Goal: Task Accomplishment & Management: Manage account settings

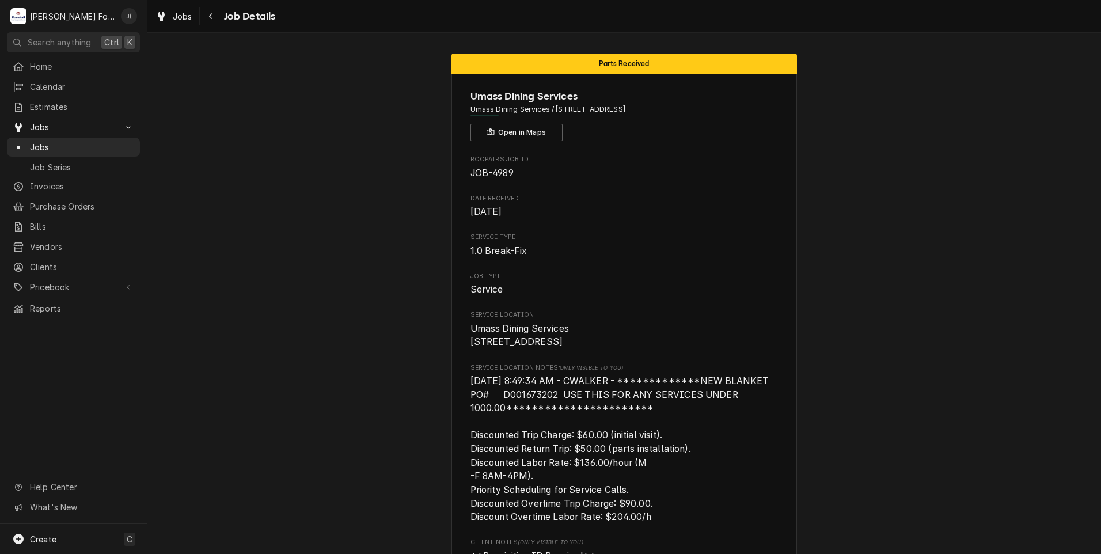
scroll to position [1555, 0]
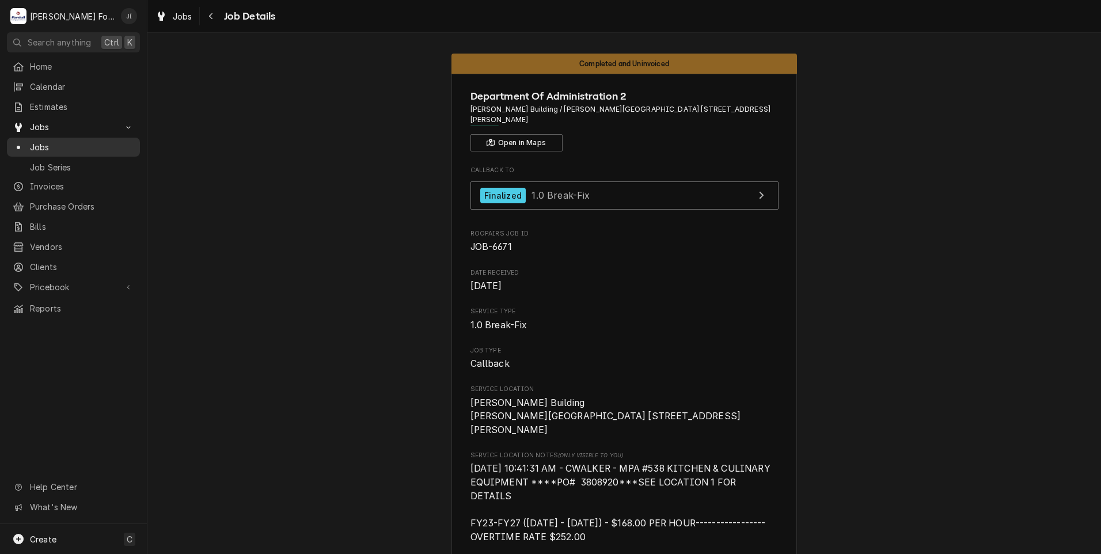
click at [41, 145] on span "Jobs" at bounding box center [82, 147] width 104 height 12
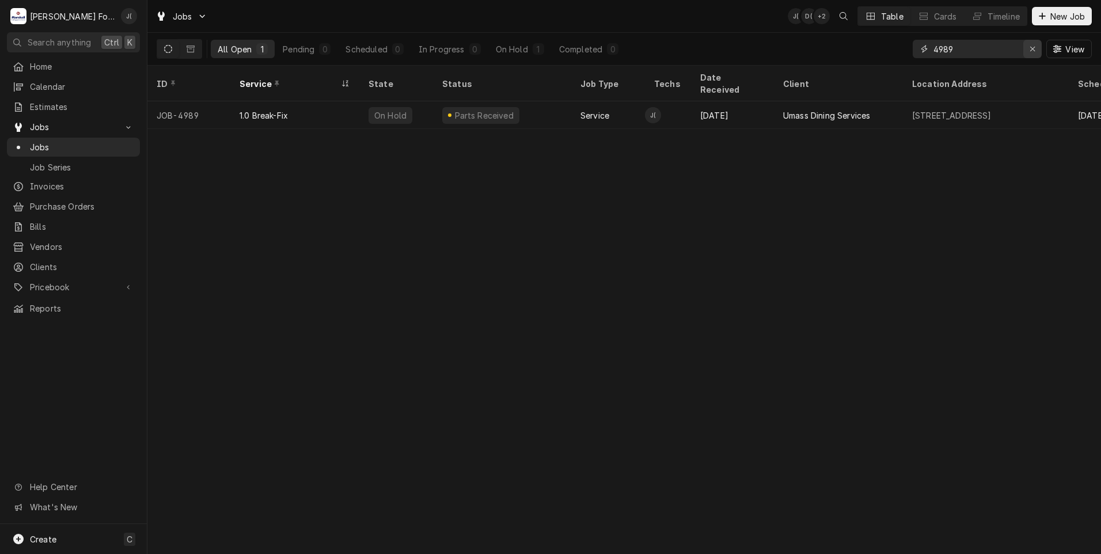
click at [1032, 46] on icon "Erase input" at bounding box center [1033, 49] width 6 height 8
click at [975, 51] on input "Dynamic Content Wrapper" at bounding box center [988, 49] width 108 height 18
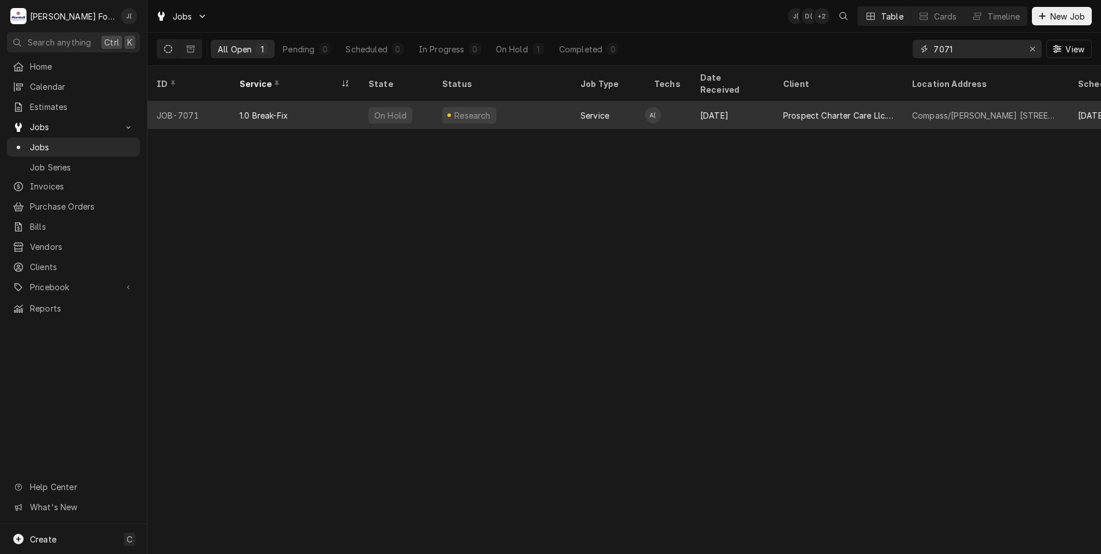
type input "7071"
click at [552, 105] on div "Research" at bounding box center [502, 115] width 138 height 28
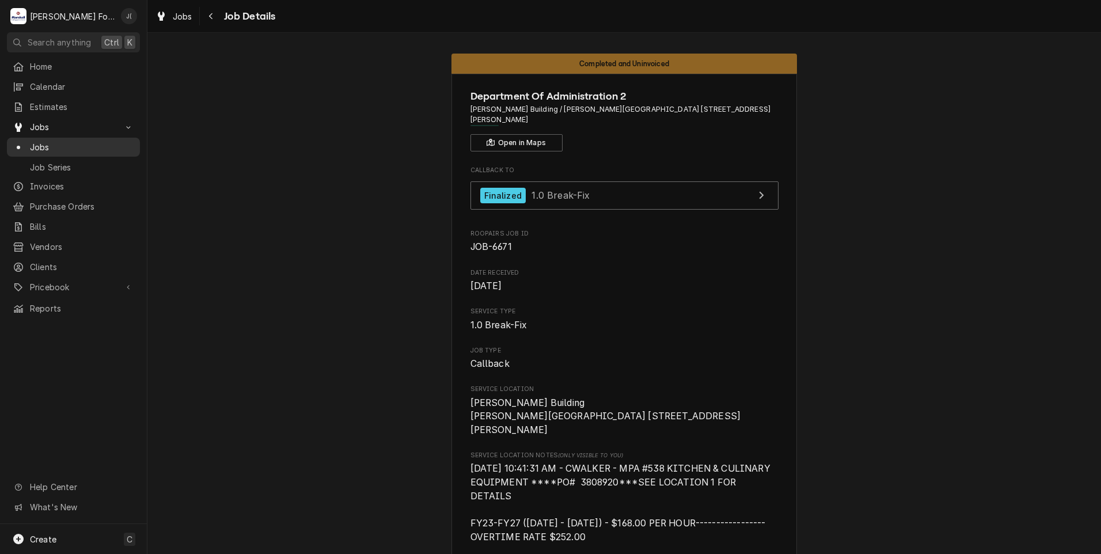
click at [60, 143] on span "Jobs" at bounding box center [82, 147] width 104 height 12
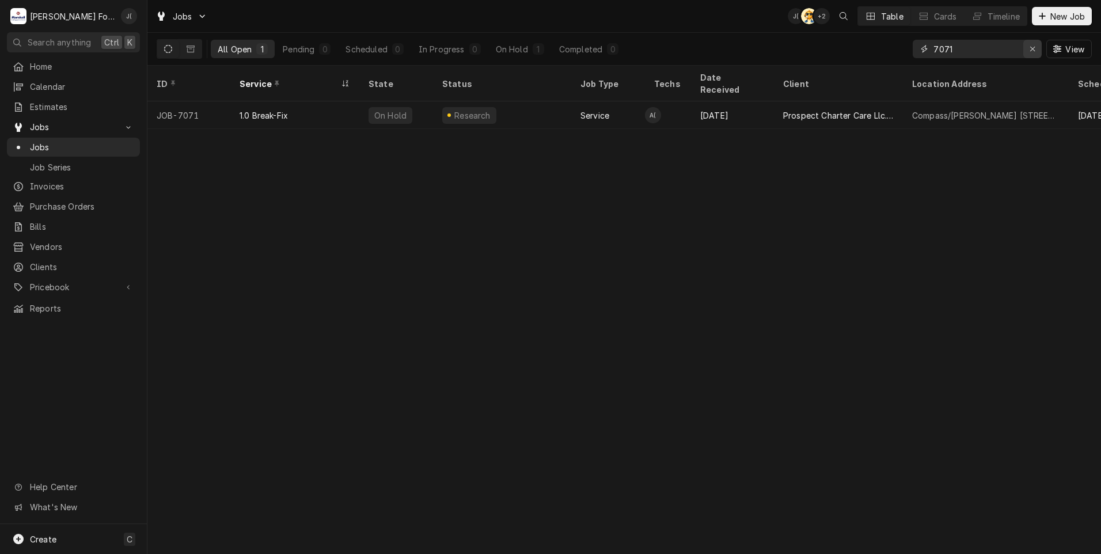
click at [1035, 50] on icon "Erase input" at bounding box center [1033, 49] width 6 height 8
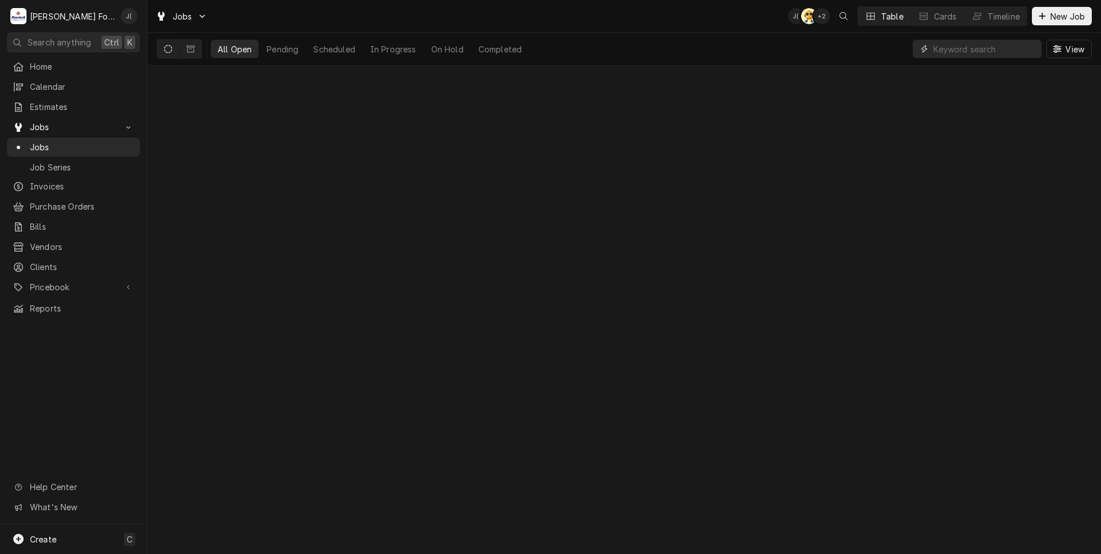
click at [1002, 44] on input "Dynamic Content Wrapper" at bounding box center [985, 49] width 103 height 18
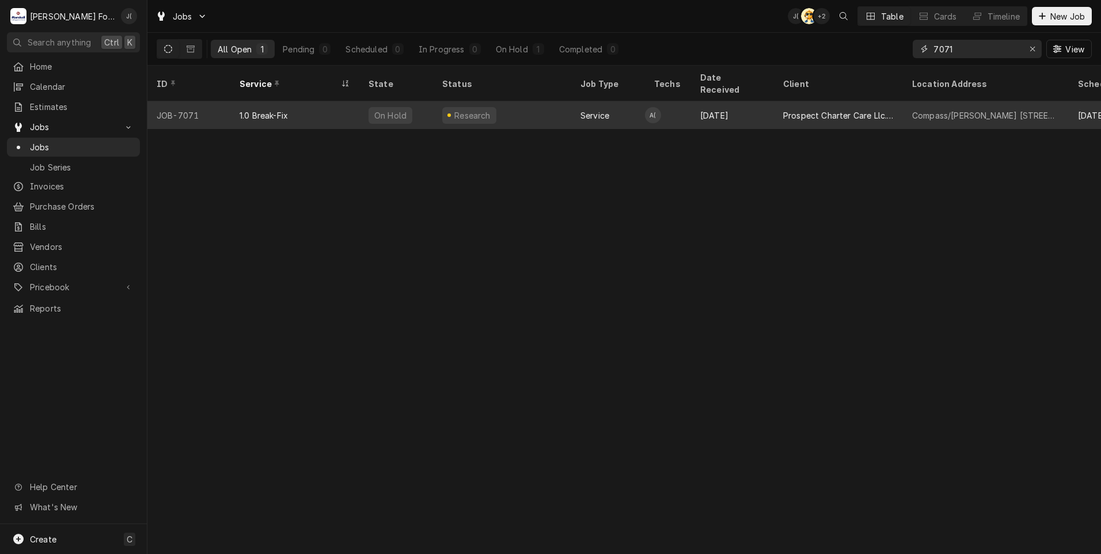
type input "7071"
click at [528, 108] on div "Research" at bounding box center [502, 115] width 138 height 28
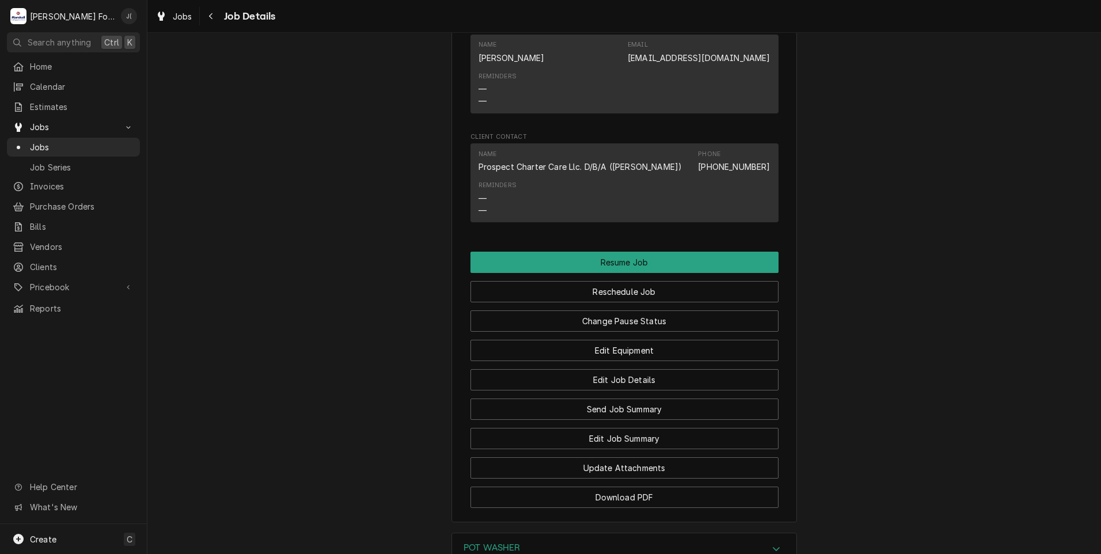
scroll to position [1304, 0]
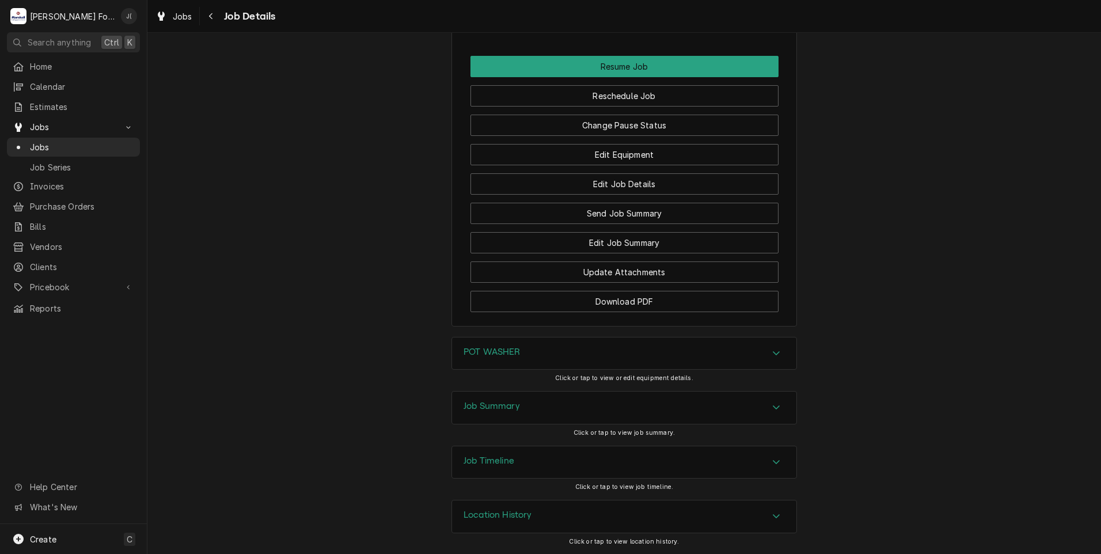
click at [474, 347] on h3 "POT WASHER" at bounding box center [492, 352] width 57 height 11
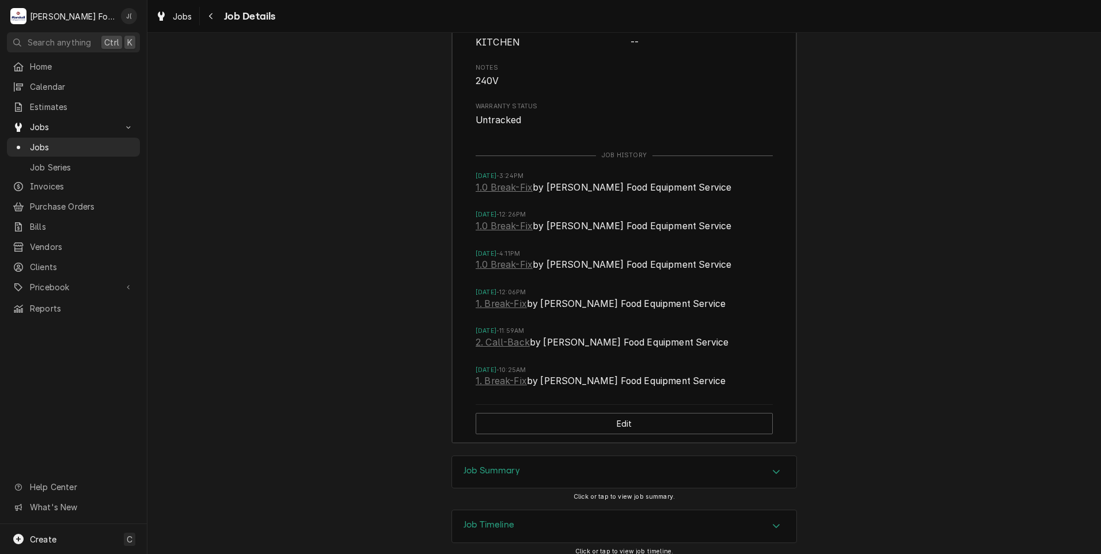
scroll to position [1843, 0]
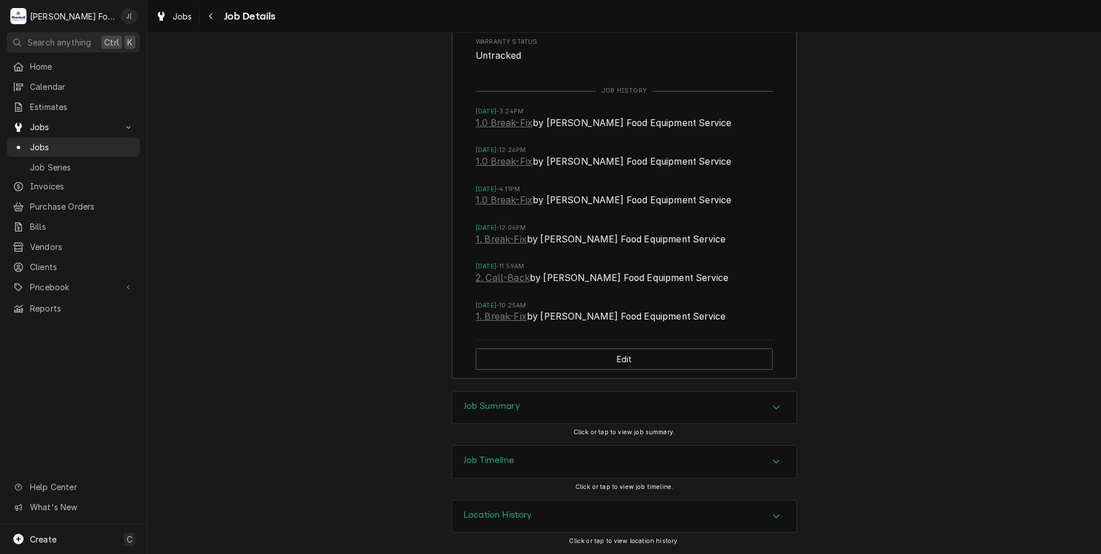
click at [494, 406] on h3 "Job Summary" at bounding box center [492, 406] width 56 height 11
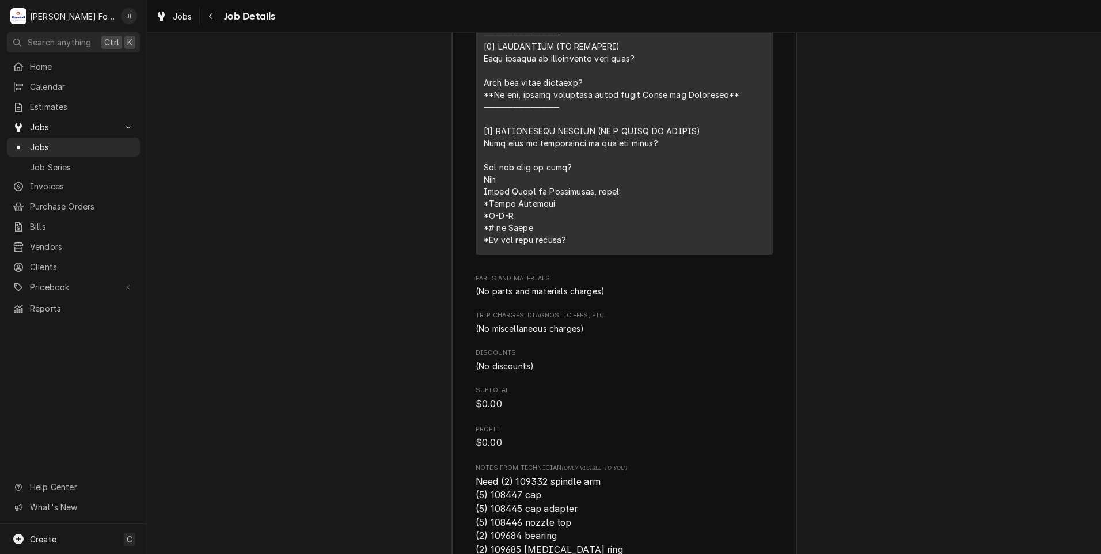
scroll to position [2822, 0]
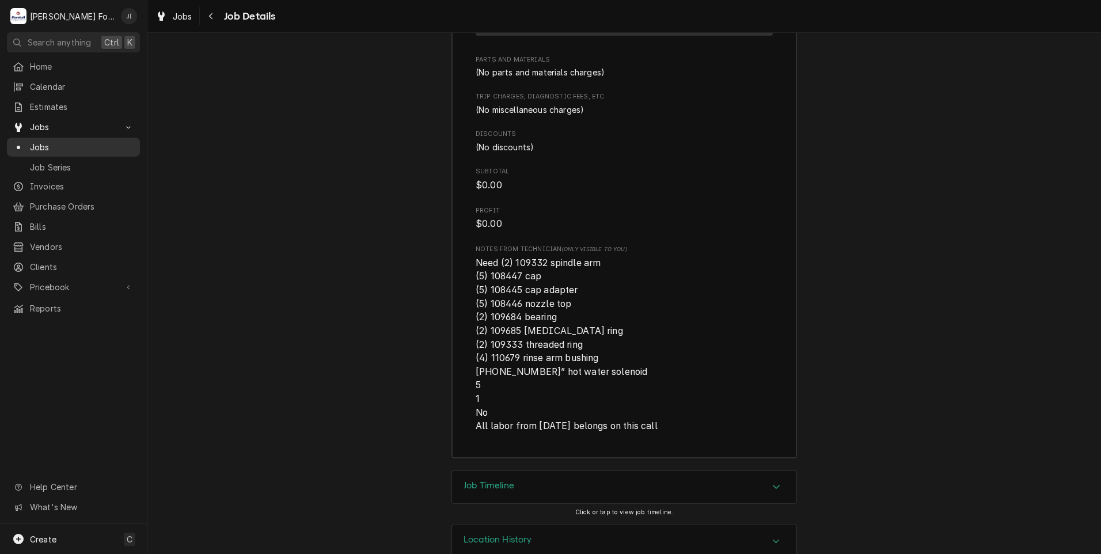
click at [67, 141] on span "Jobs" at bounding box center [82, 147] width 104 height 12
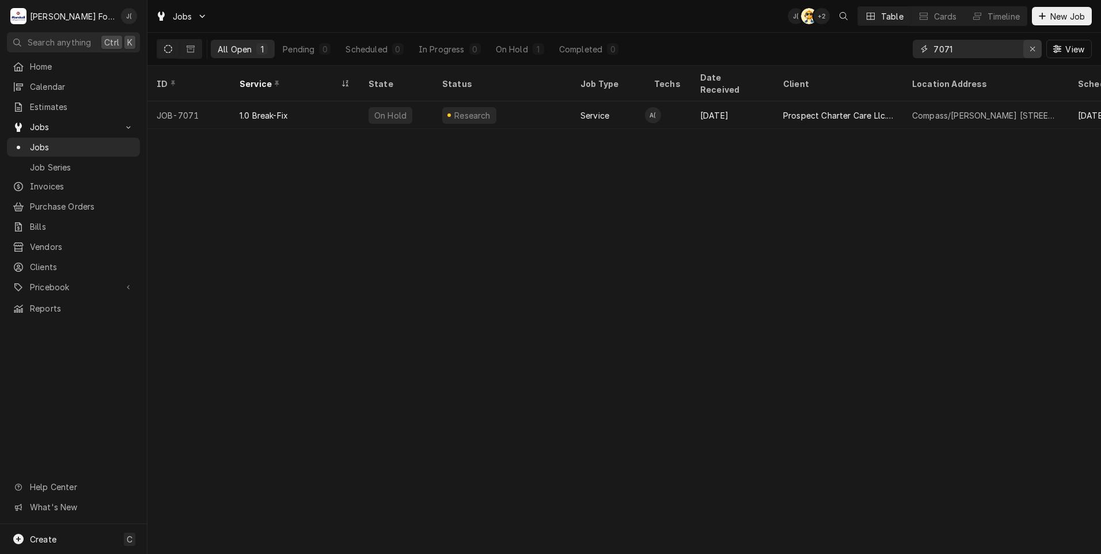
click at [1033, 48] on icon "Erase input" at bounding box center [1032, 49] width 5 height 5
click at [1018, 49] on input "Dynamic Content Wrapper" at bounding box center [988, 49] width 108 height 18
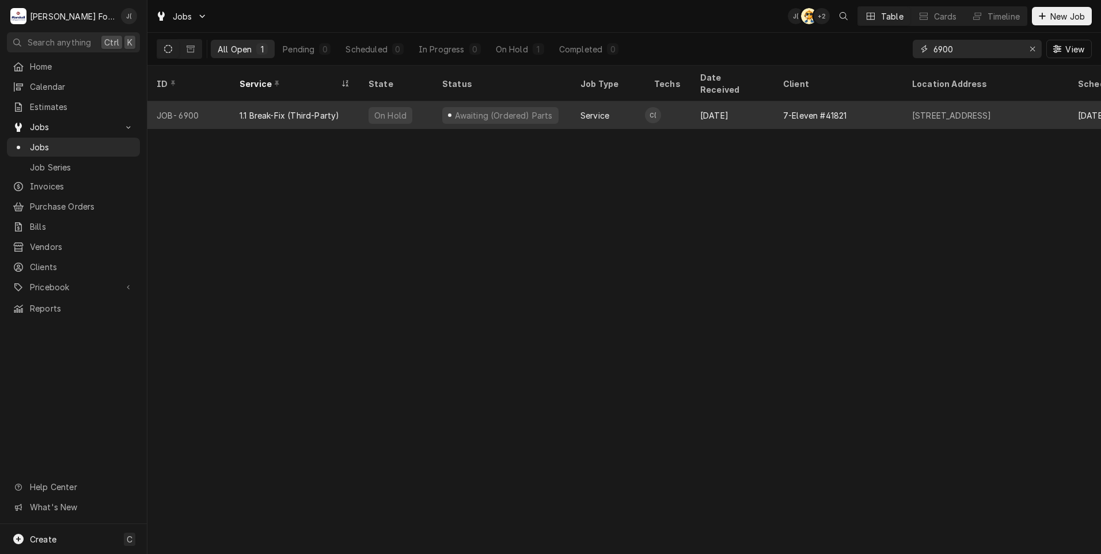
type input "6900"
click at [346, 109] on div "1.1 Break-Fix (Third-Party)" at bounding box center [294, 115] width 129 height 28
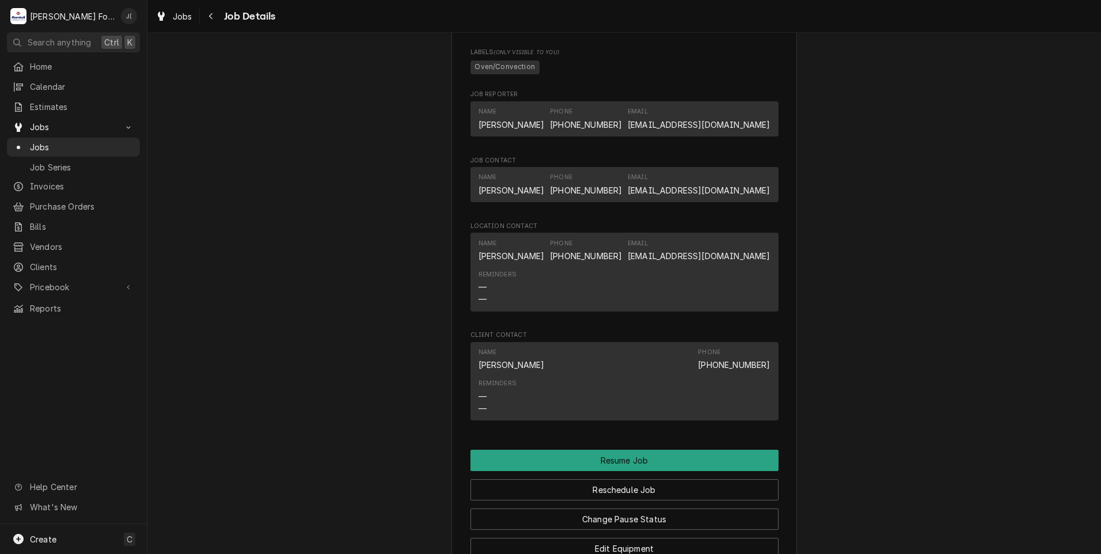
scroll to position [1440, 0]
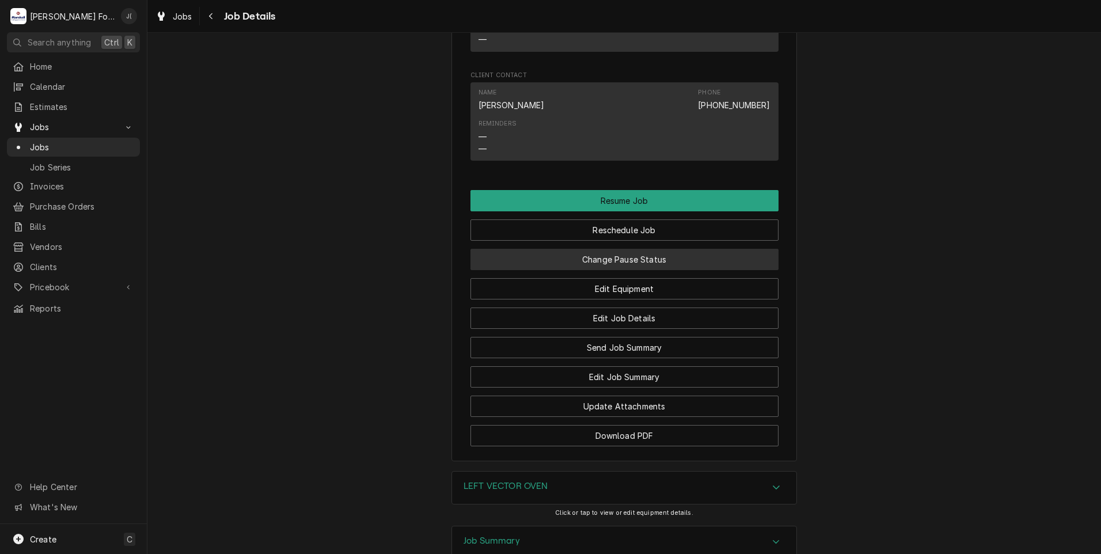
click at [618, 270] on button "Change Pause Status" at bounding box center [625, 259] width 308 height 21
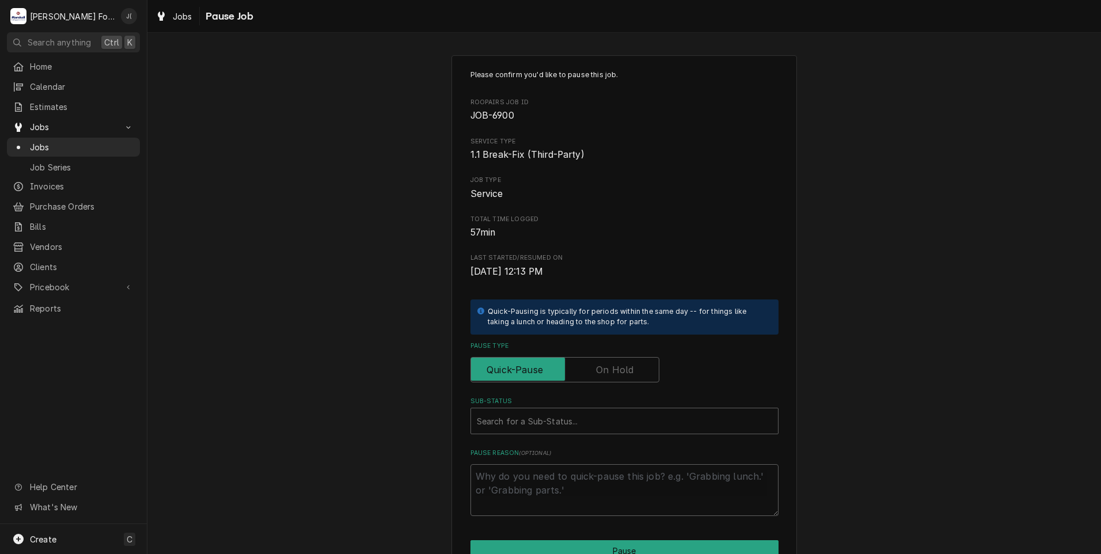
click at [609, 371] on label "Pause Type" at bounding box center [565, 369] width 189 height 25
click at [609, 371] on input "Pause Type" at bounding box center [565, 369] width 179 height 25
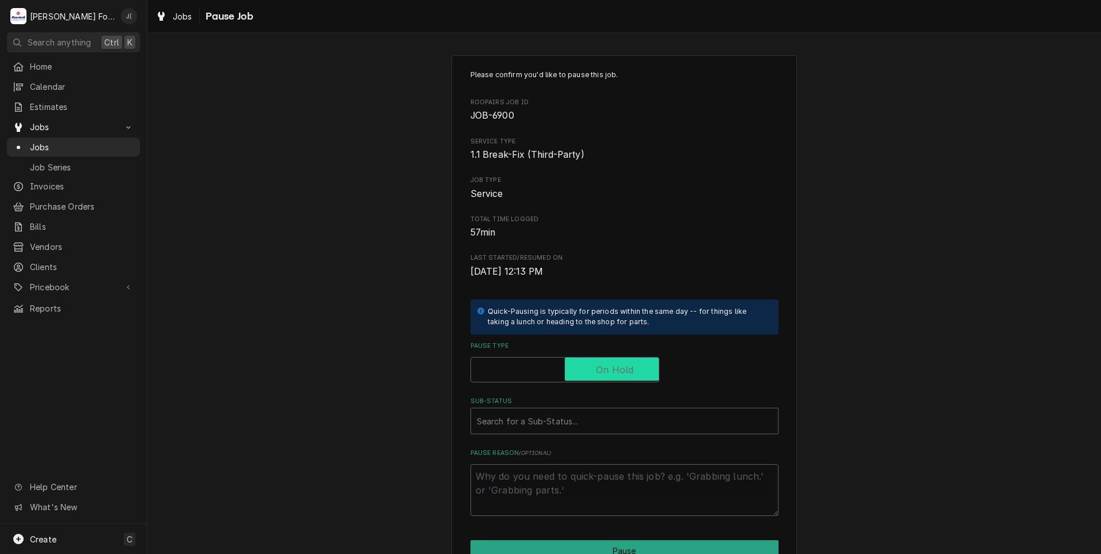
checkbox input "true"
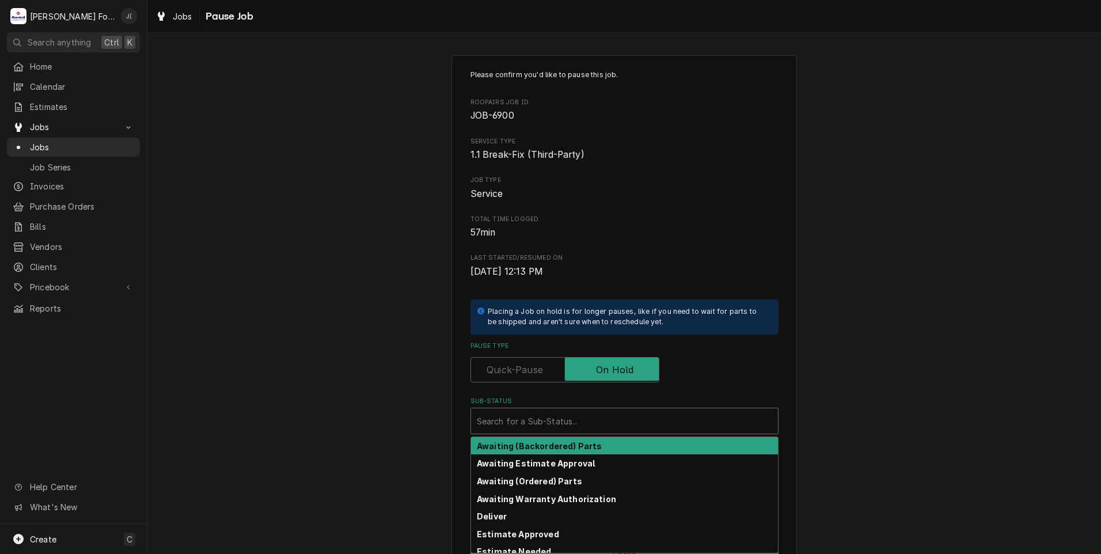
click at [591, 418] on div "Sub-Status" at bounding box center [624, 421] width 295 height 21
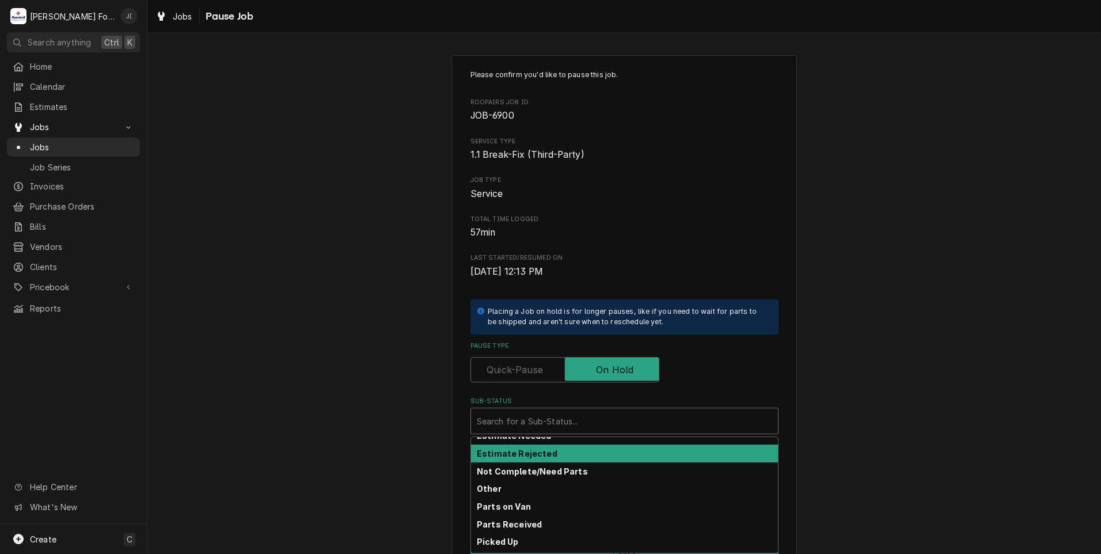
scroll to position [184, 0]
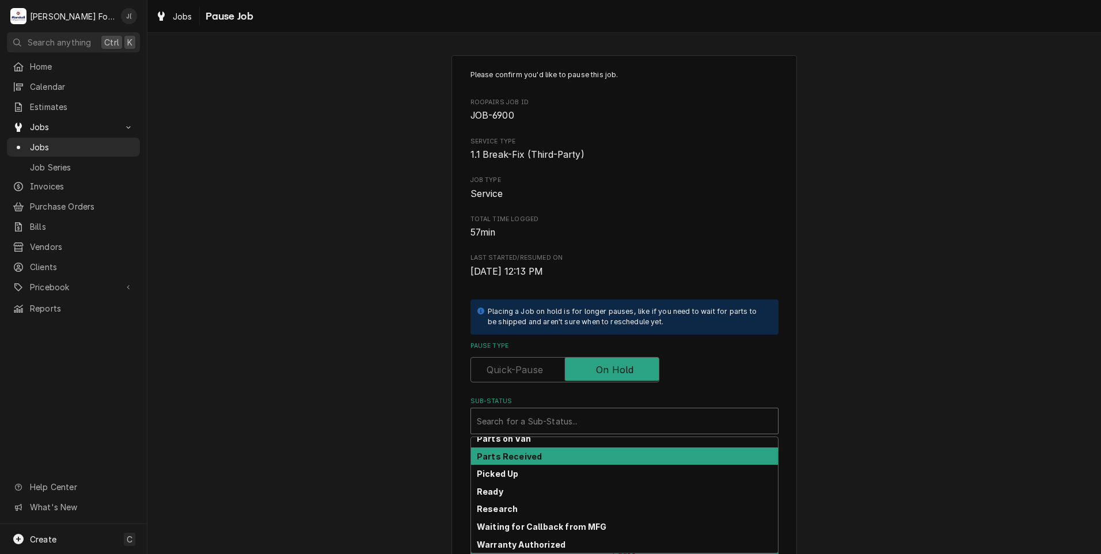
click at [532, 454] on div "Parts Received" at bounding box center [624, 456] width 307 height 18
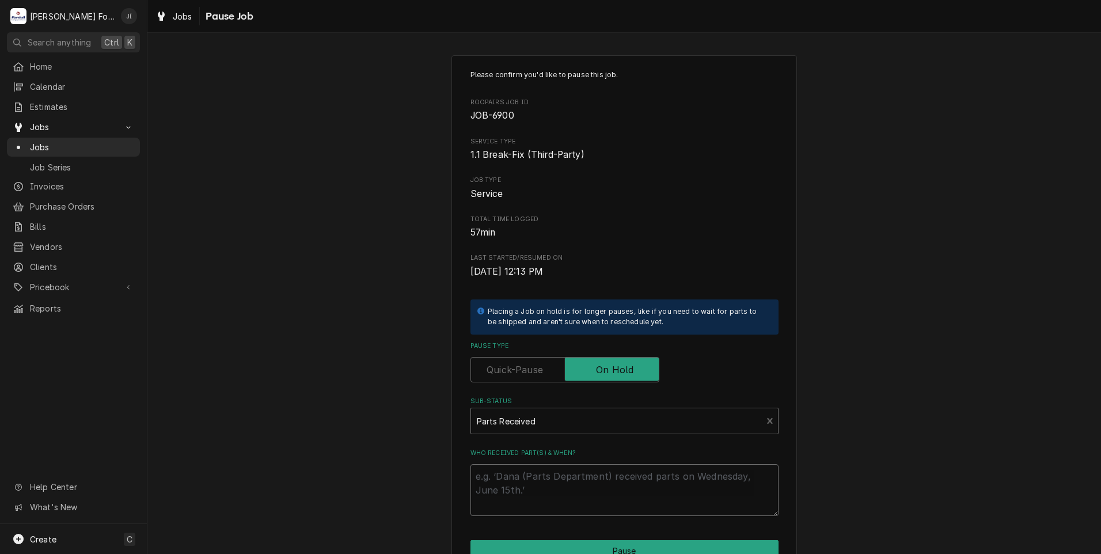
click at [556, 487] on textarea "Who received part(s) & when?" at bounding box center [625, 490] width 308 height 52
type textarea "x"
type textarea "0"
type textarea "x"
type textarea "08"
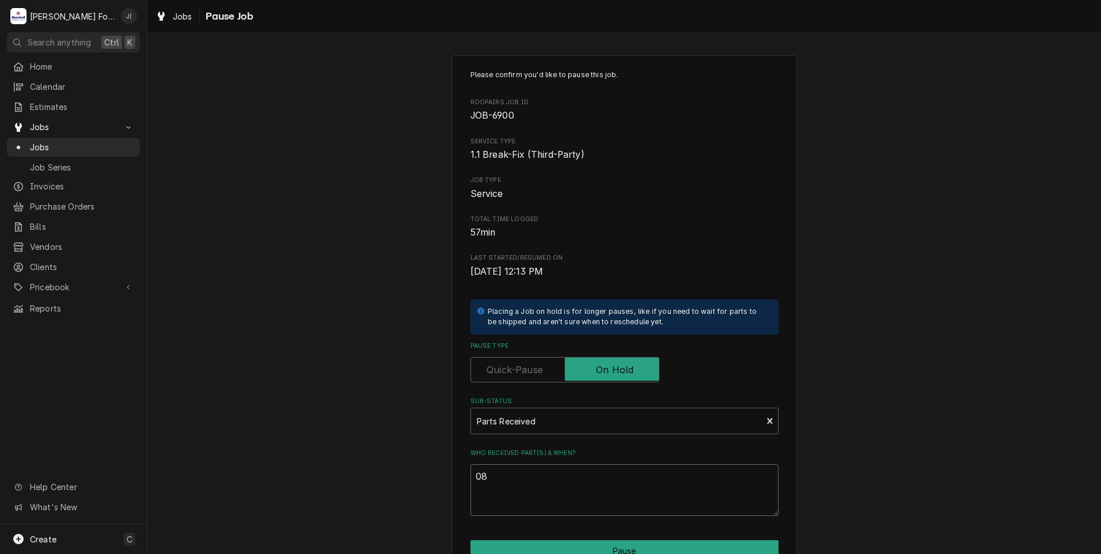
type textarea "x"
type textarea "08/"
type textarea "x"
type textarea "08/2"
type textarea "x"
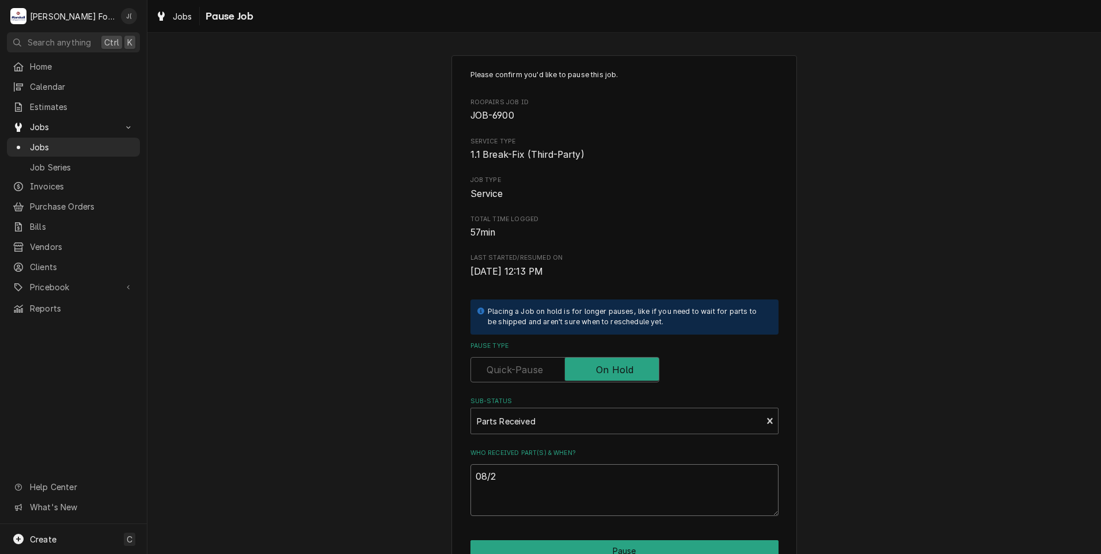
type textarea "08/25"
type textarea "x"
type textarea "08/25/"
type textarea "x"
type textarea "08/25/2"
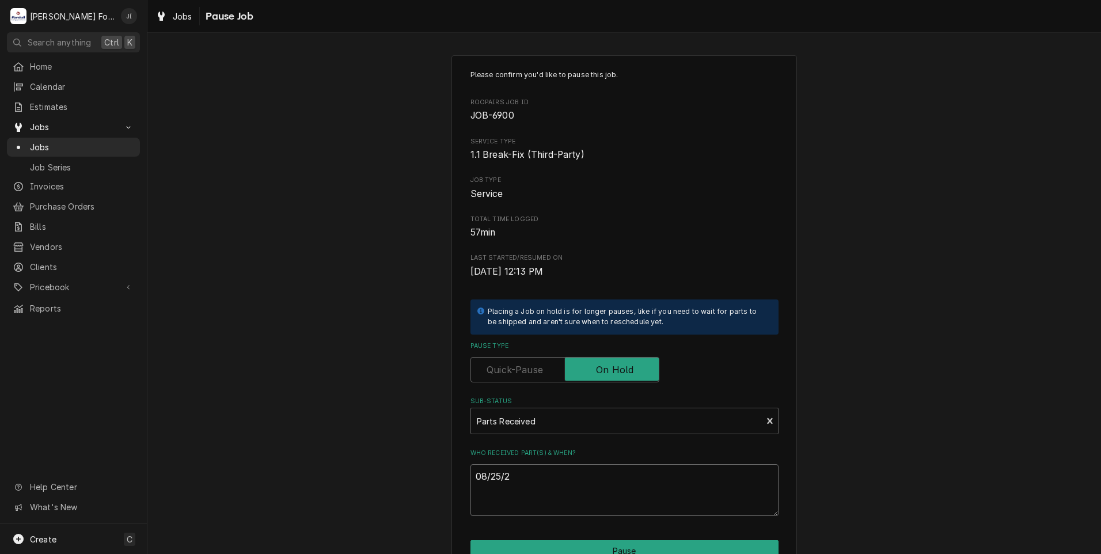
type textarea "x"
type textarea "08/25/20"
type textarea "x"
type textarea "08/25/202"
type textarea "x"
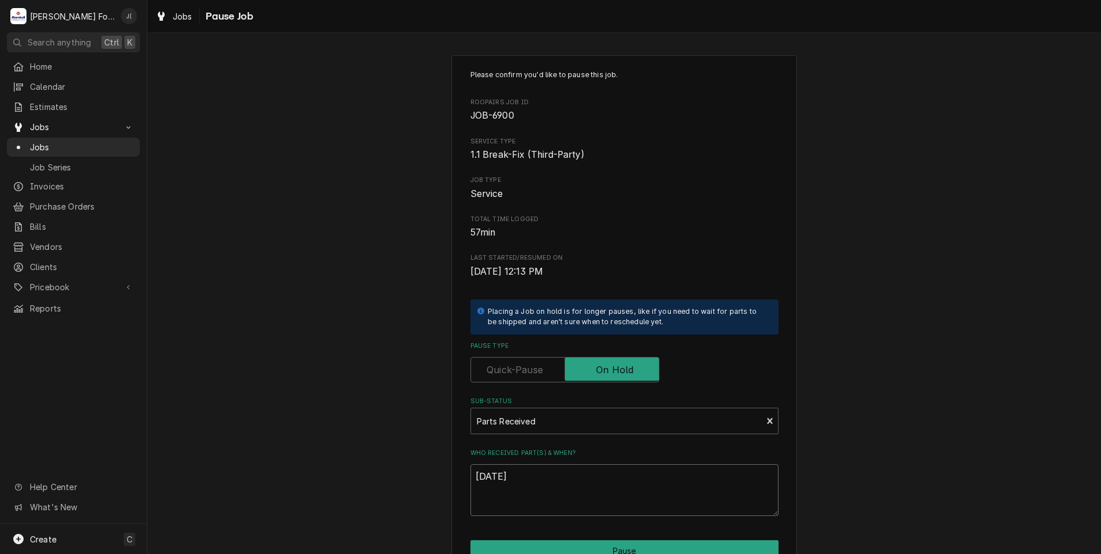
scroll to position [91, 0]
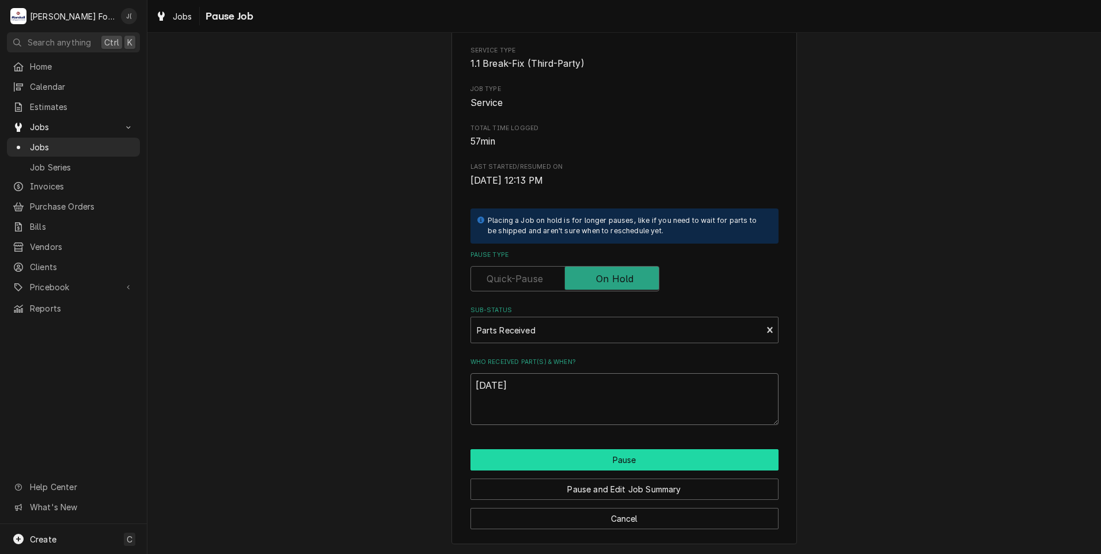
type textarea "08/25/2025"
click at [642, 466] on button "Pause" at bounding box center [625, 459] width 308 height 21
type textarea "x"
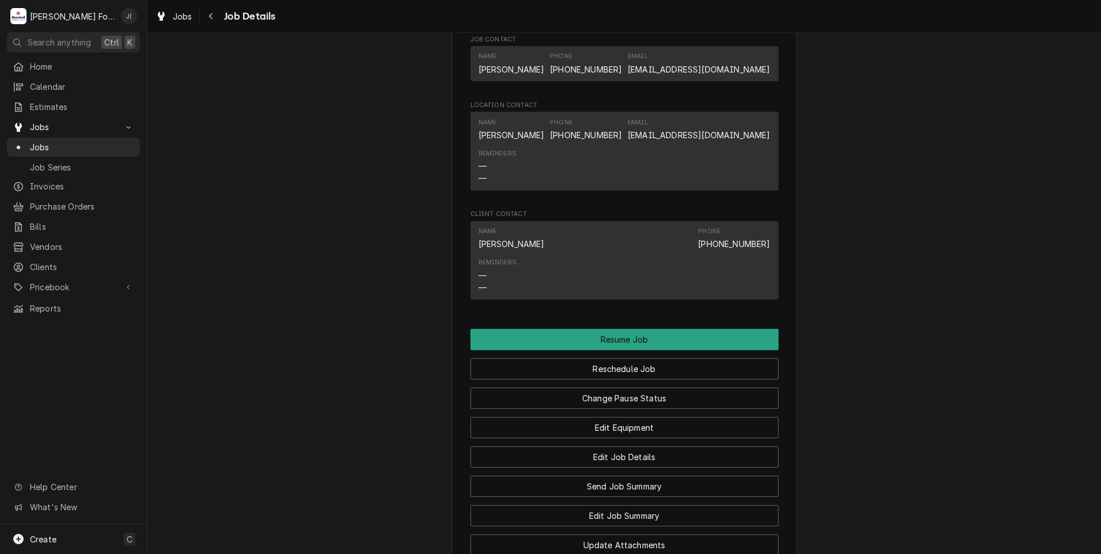
scroll to position [1382, 0]
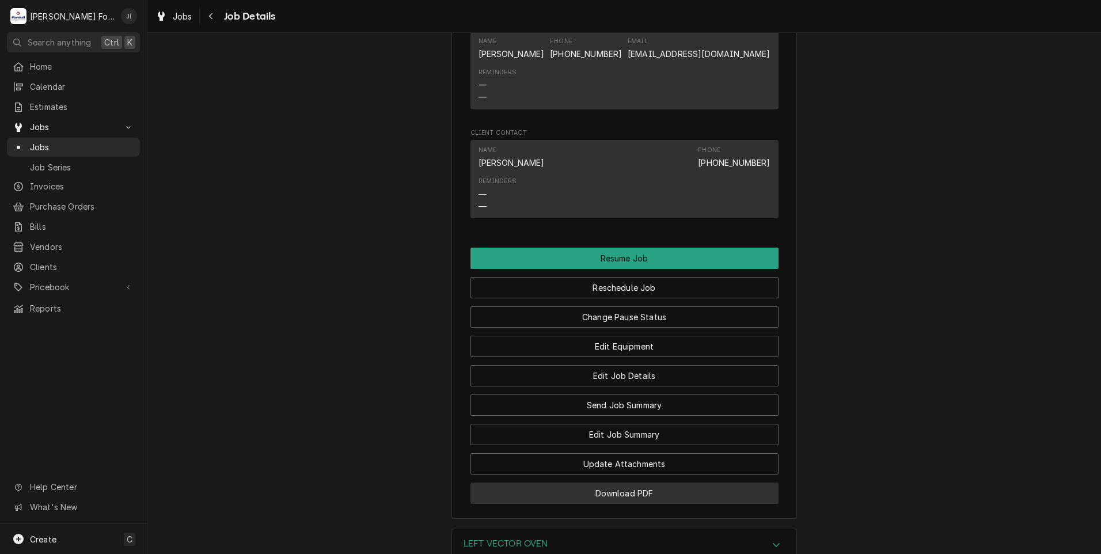
click at [635, 503] on button "Download PDF" at bounding box center [625, 493] width 308 height 21
click at [39, 141] on span "Jobs" at bounding box center [82, 147] width 104 height 12
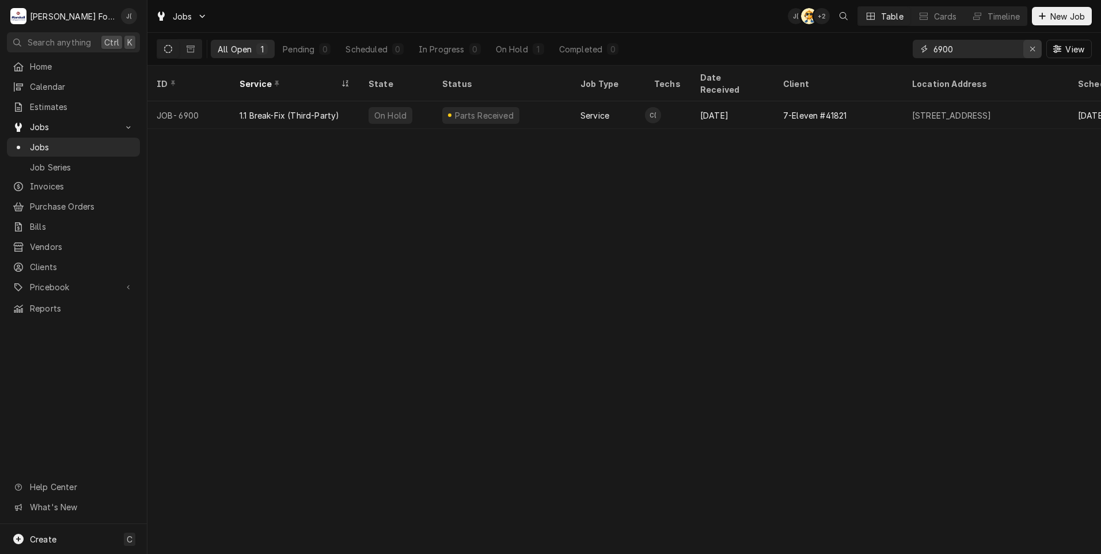
click at [1034, 51] on icon "Erase input" at bounding box center [1033, 49] width 6 height 8
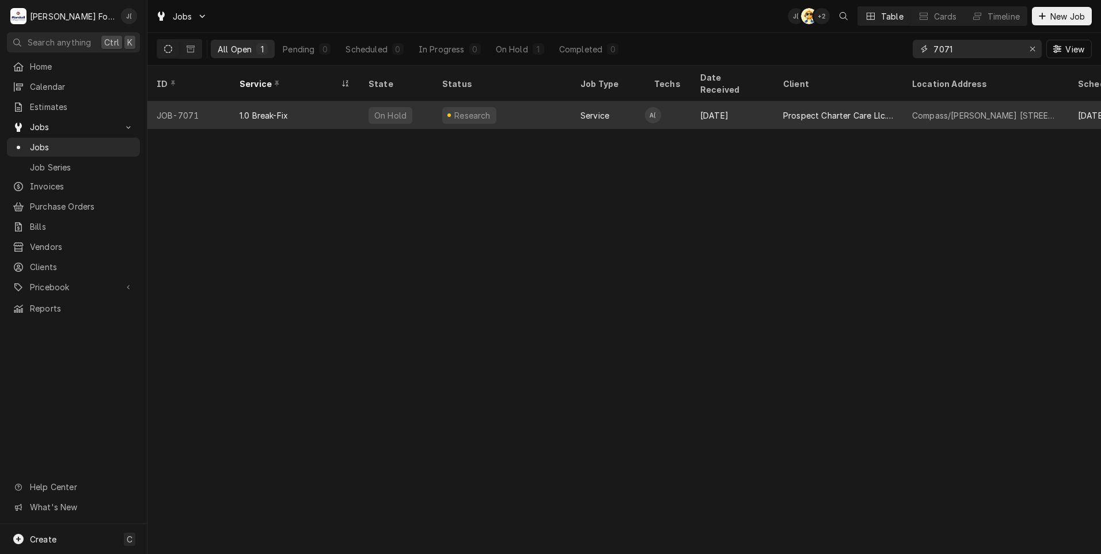
type input "7071"
click at [339, 103] on div "1.0 Break-Fix" at bounding box center [294, 115] width 129 height 28
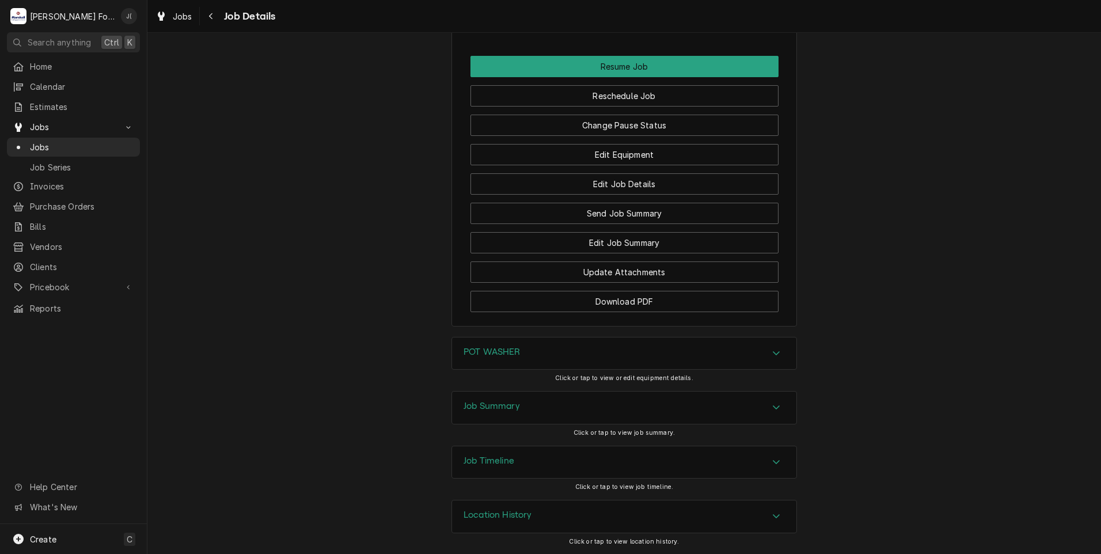
scroll to position [1304, 0]
click at [481, 355] on h3 "POT WASHER" at bounding box center [492, 352] width 57 height 11
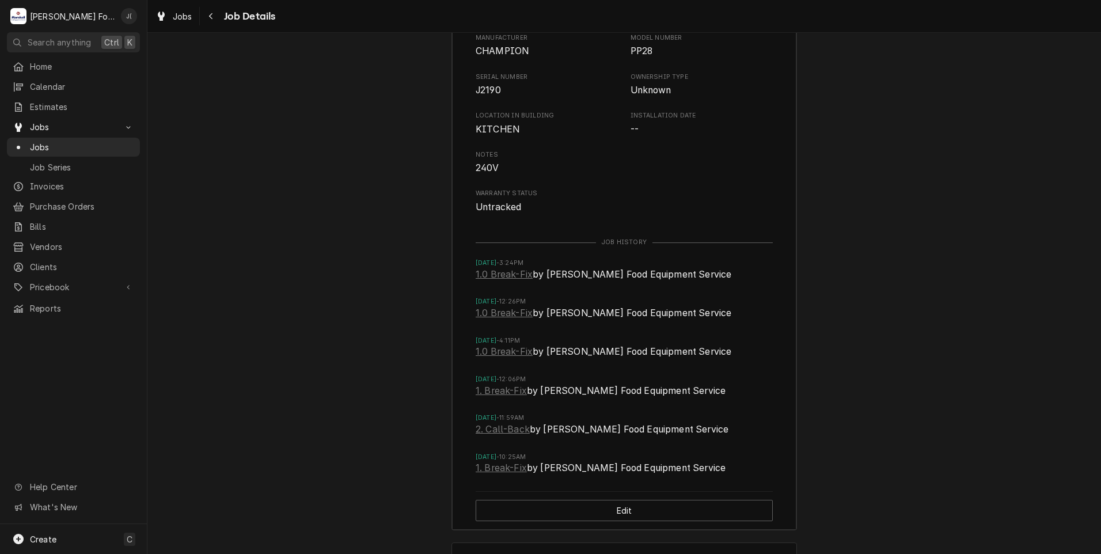
scroll to position [1822, 0]
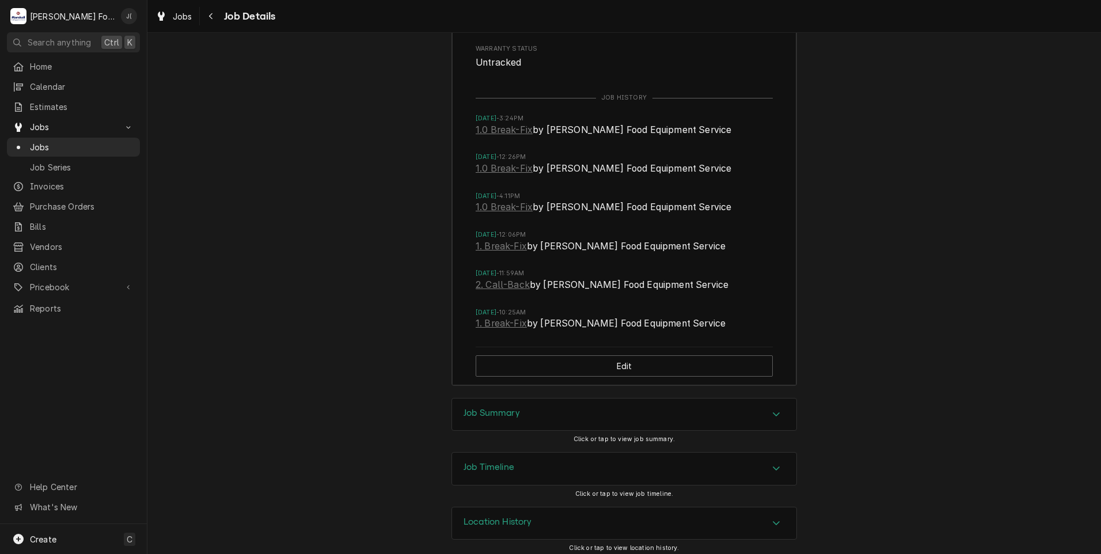
click at [495, 419] on h3 "Job Summary" at bounding box center [492, 413] width 56 height 11
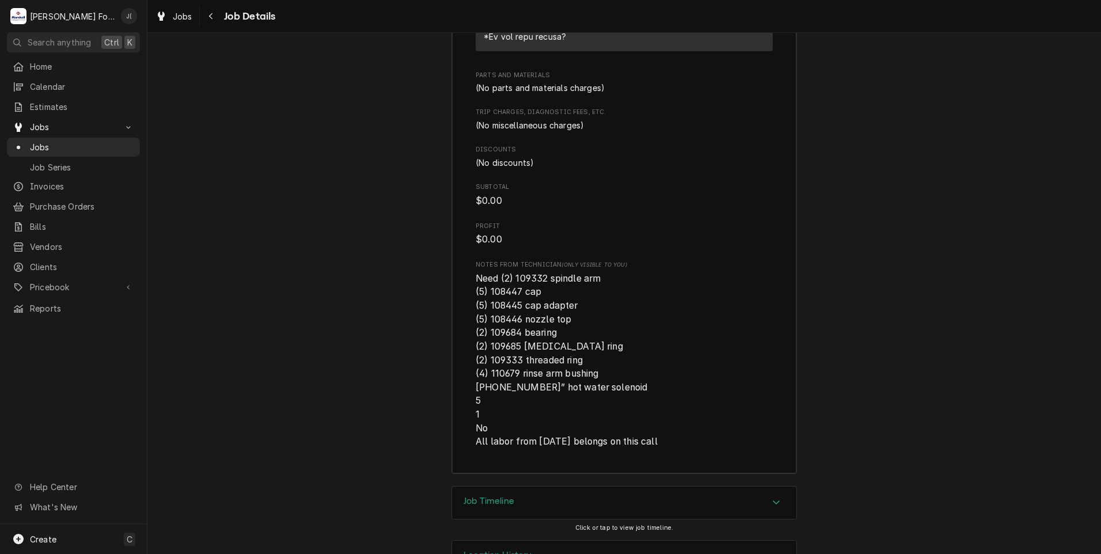
scroll to position [2686, 0]
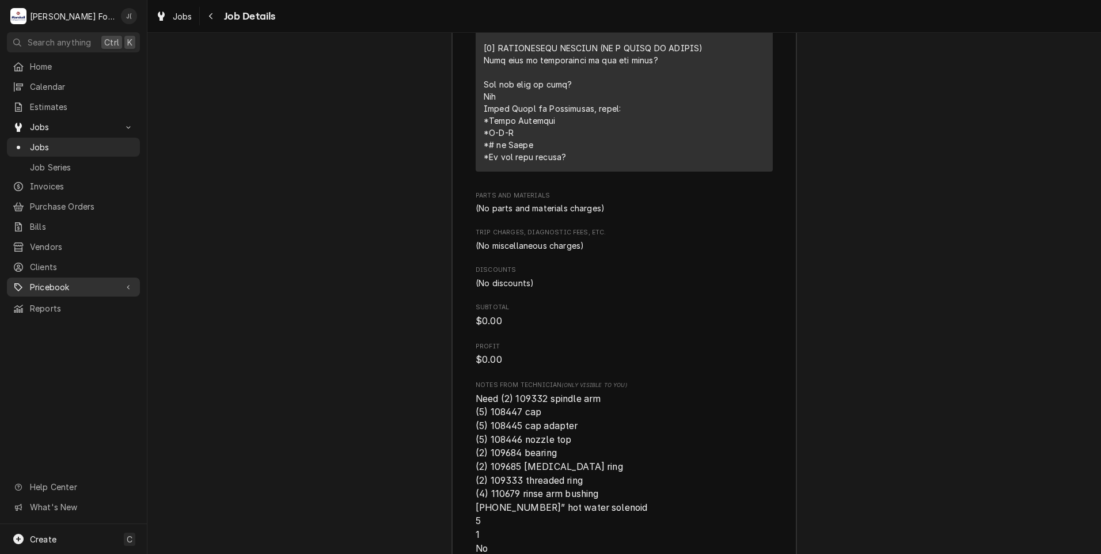
click at [62, 281] on span "Pricebook" at bounding box center [73, 287] width 87 height 12
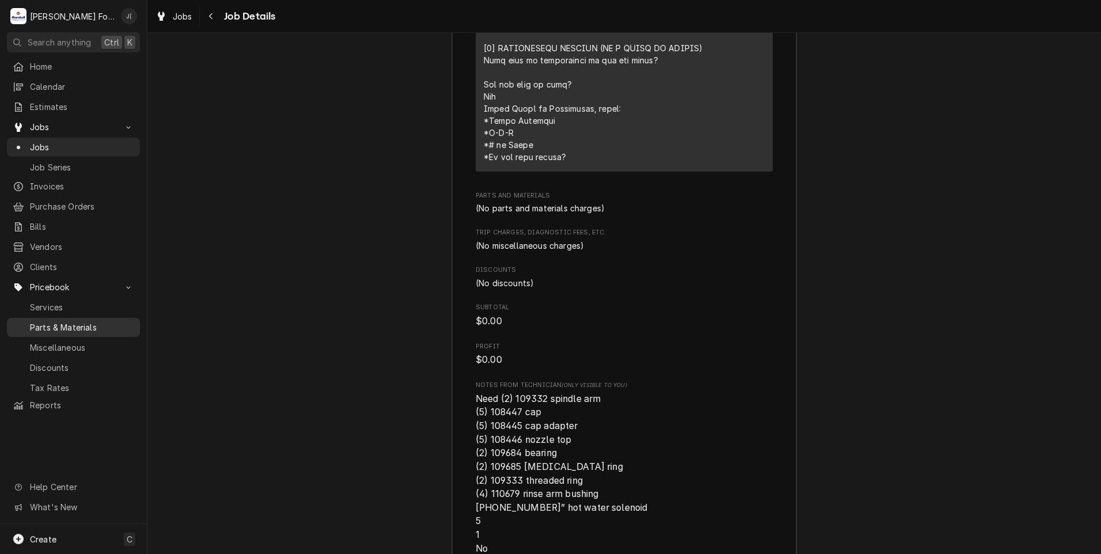
click at [73, 321] on span "Parts & Materials" at bounding box center [82, 327] width 104 height 12
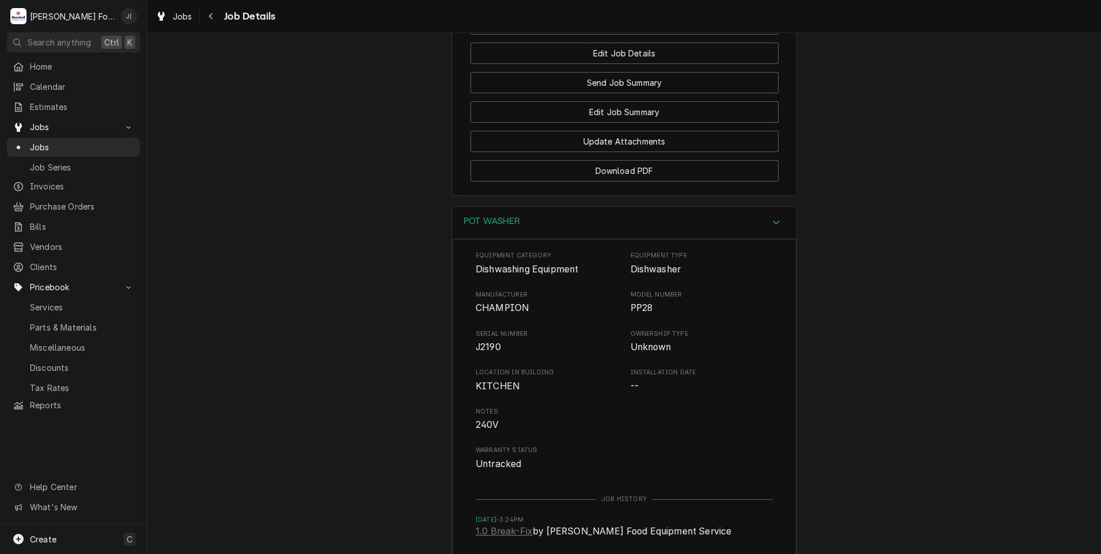
scroll to position [1190, 0]
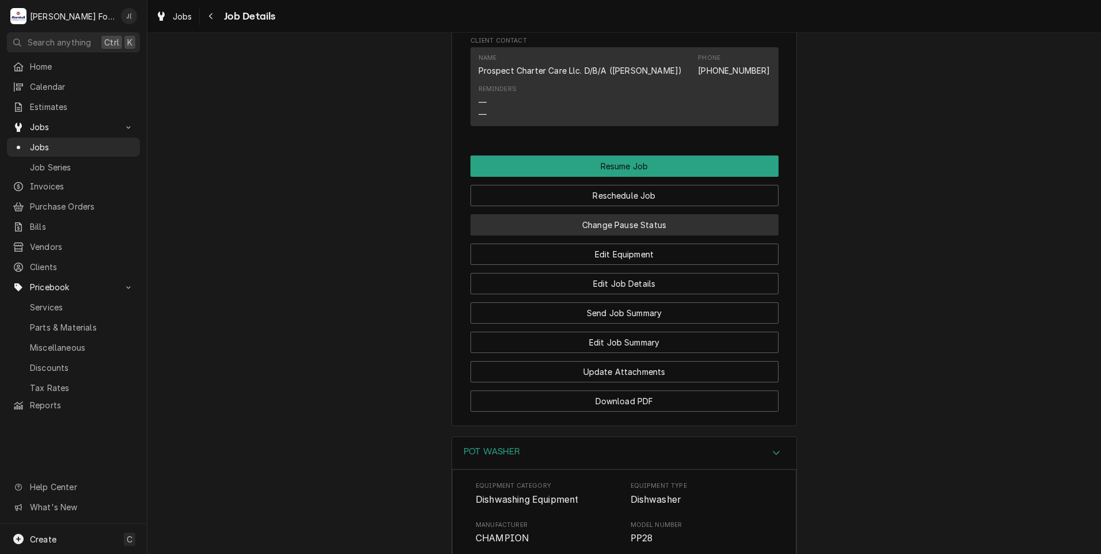
click at [572, 236] on button "Change Pause Status" at bounding box center [625, 224] width 308 height 21
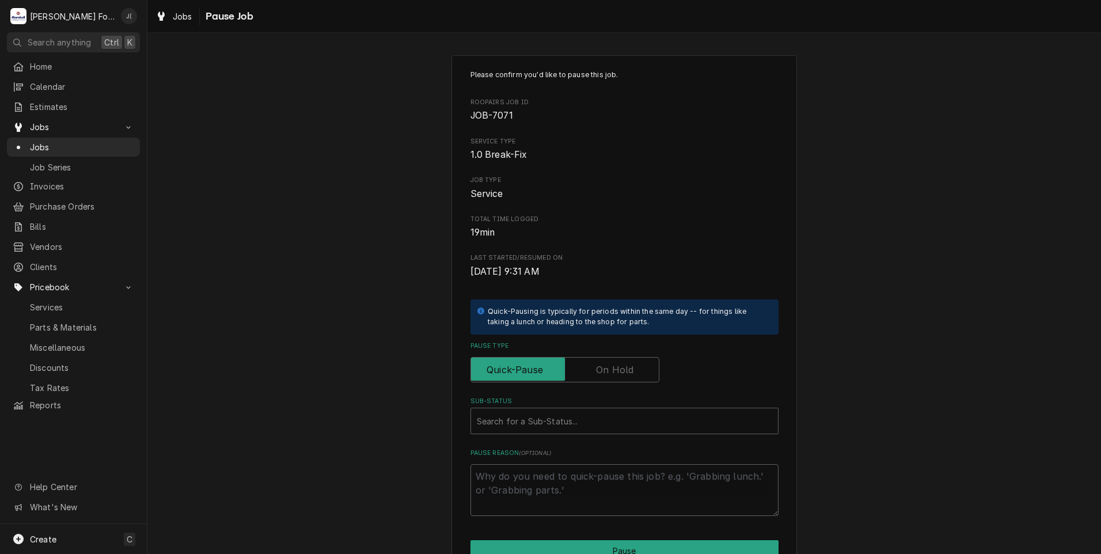
click at [608, 377] on label "Pause Type" at bounding box center [565, 369] width 189 height 25
click at [608, 377] on input "Pause Type" at bounding box center [565, 369] width 179 height 25
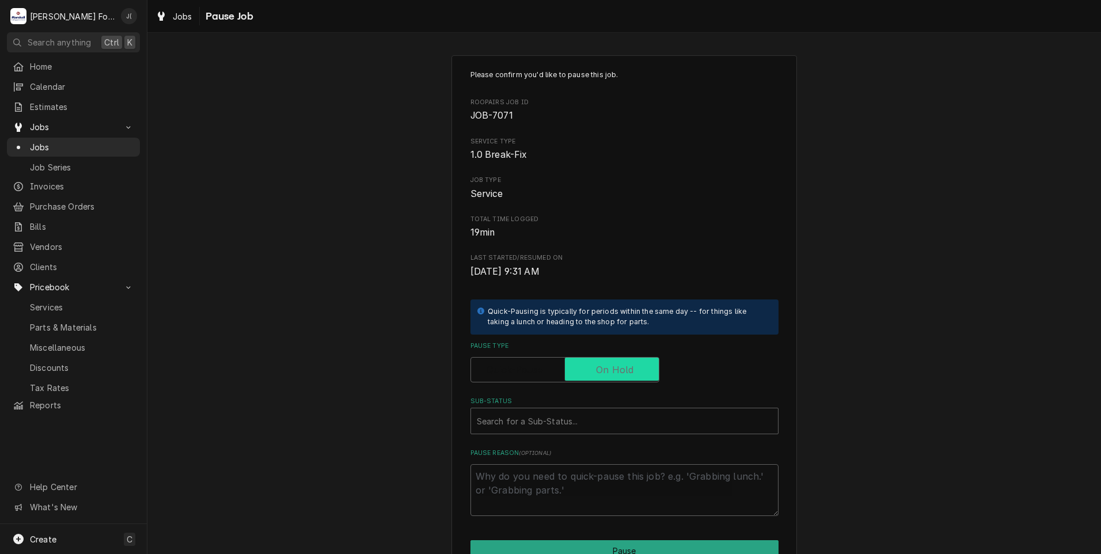
checkbox input "true"
click at [572, 428] on div "Sub-Status" at bounding box center [624, 421] width 295 height 21
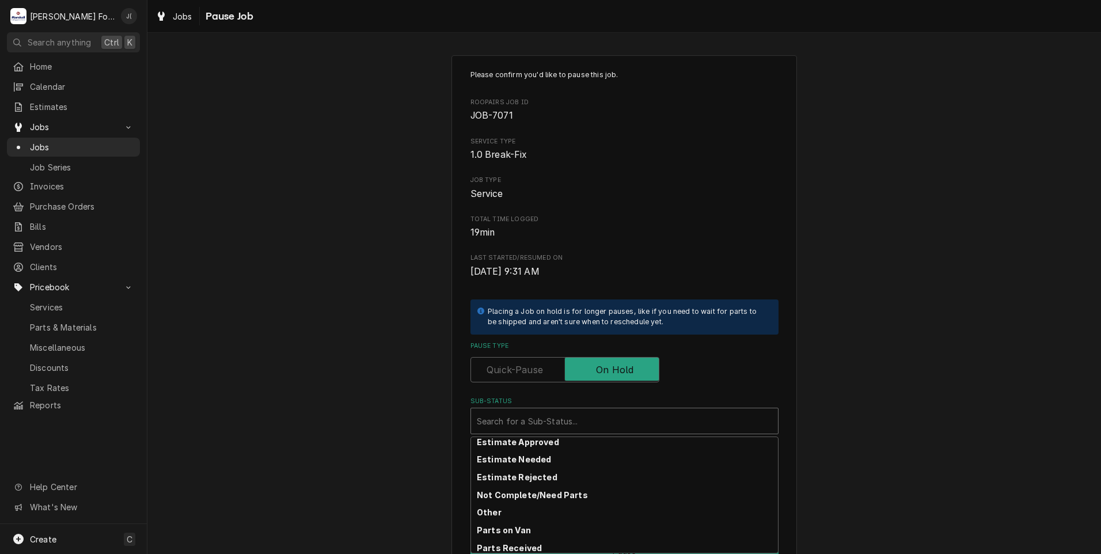
scroll to position [12, 0]
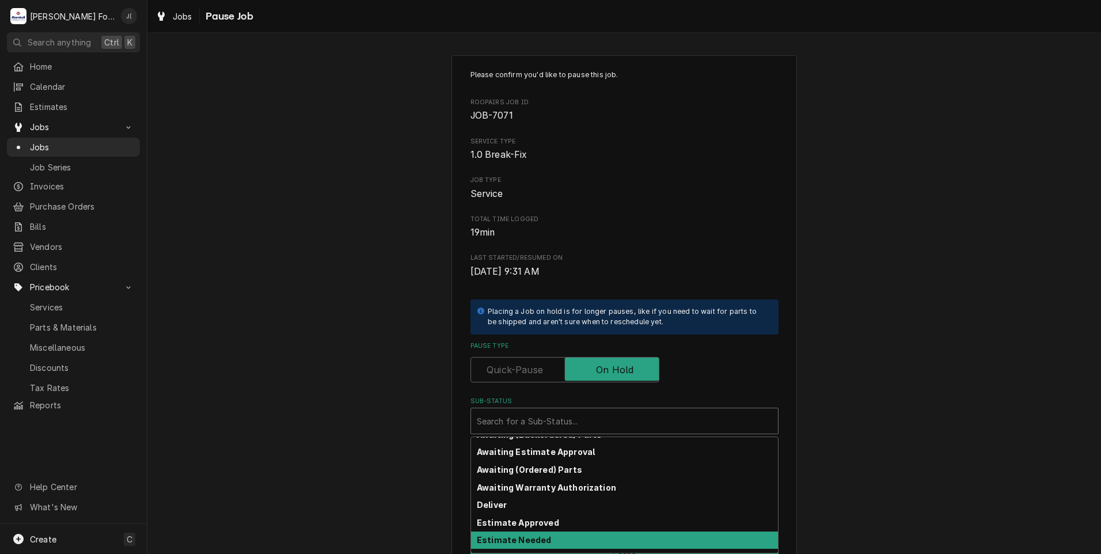
click at [547, 536] on div "Estimate Needed" at bounding box center [624, 541] width 307 height 18
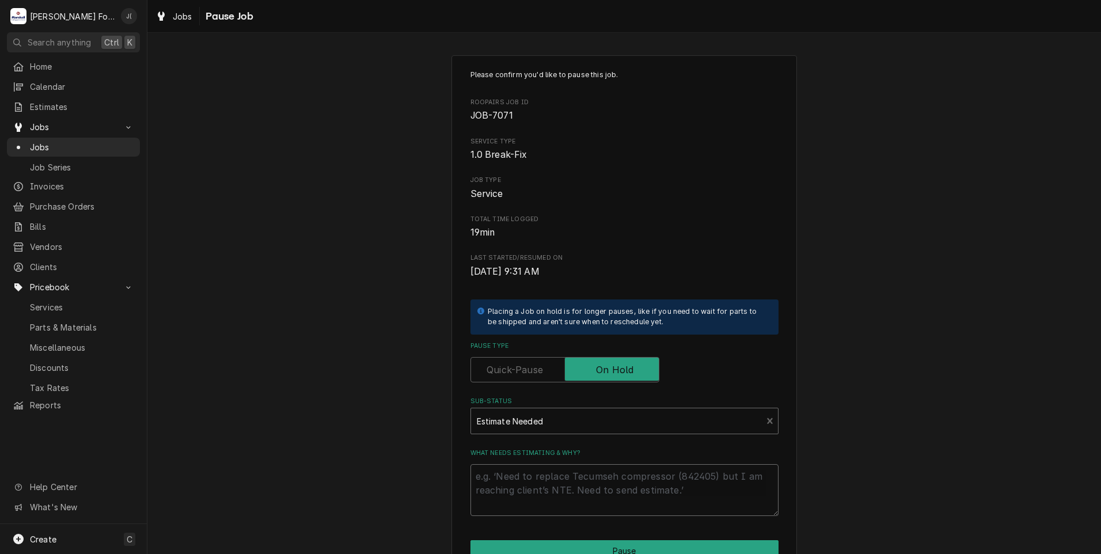
click at [542, 487] on textarea "What needs estimating & why?" at bounding box center [625, 490] width 308 height 52
type textarea "x"
type textarea "p"
type textarea "x"
type textarea "pr"
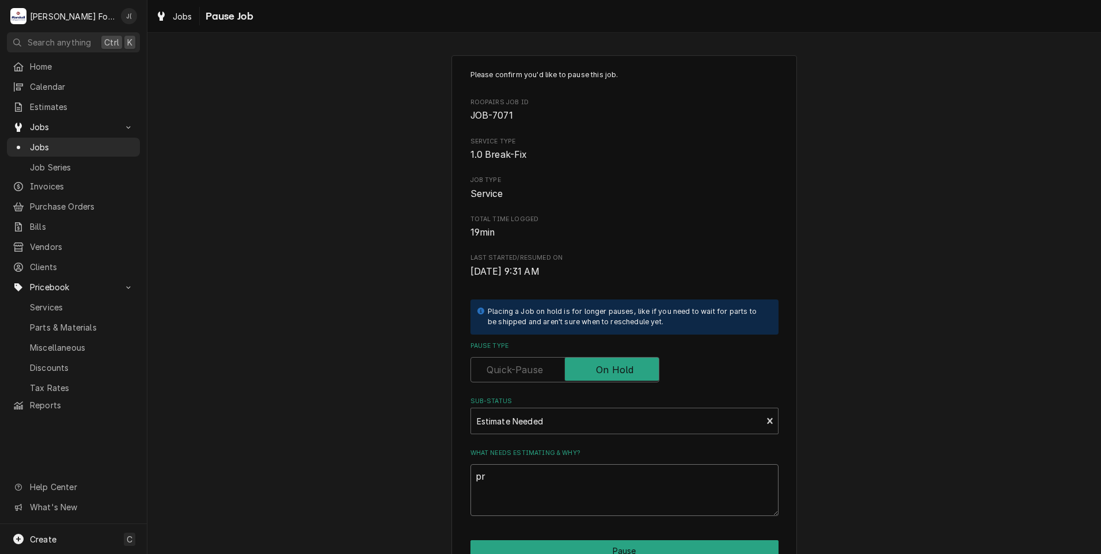
type textarea "x"
type textarea "pri"
type textarea "x"
type textarea "pric"
type textarea "x"
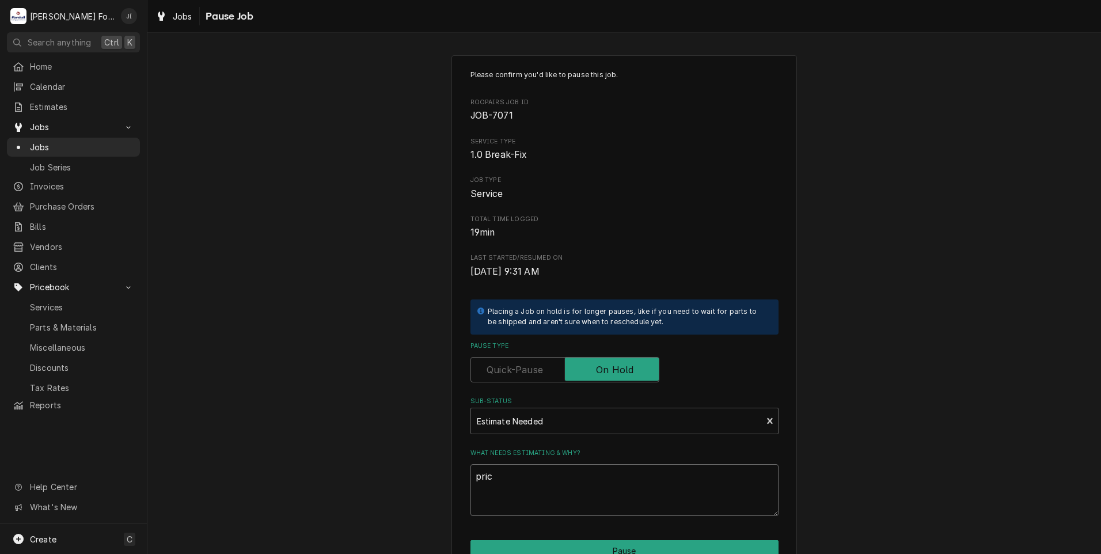
type textarea "price"
type textarea "x"
type textarea "prices"
type textarea "x"
type textarea "price"
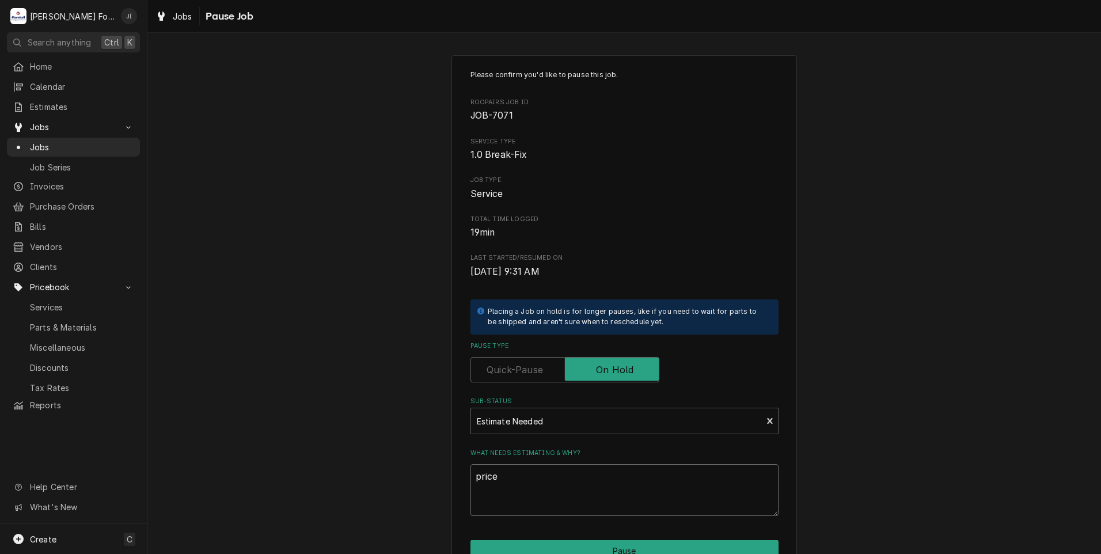
type textarea "x"
type textarea "pric"
type textarea "x"
type textarea "pri"
type textarea "x"
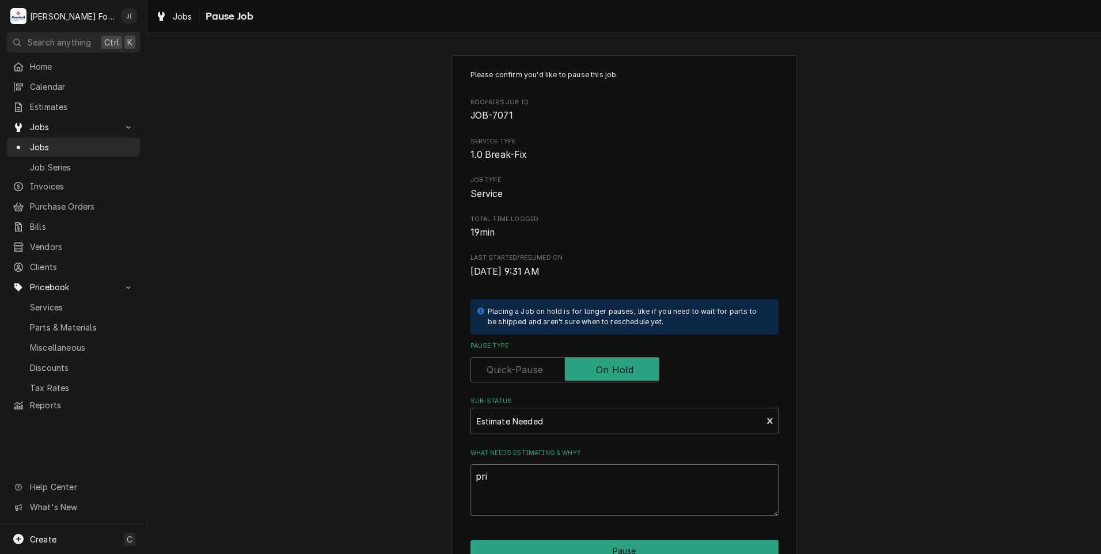
type textarea "pr"
type textarea "x"
type textarea "p"
type textarea "x"
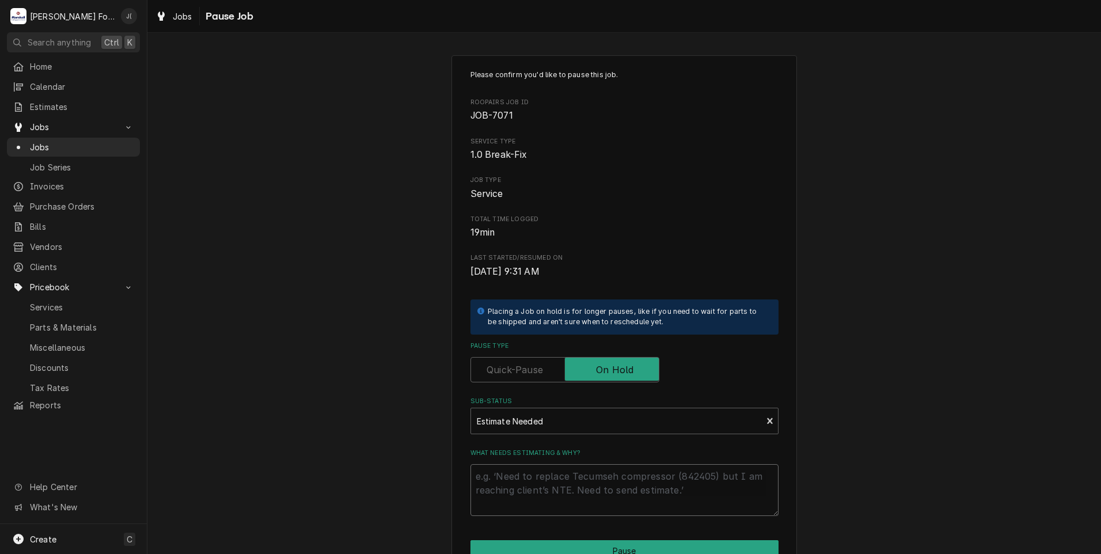
type textarea "P"
type textarea "x"
type textarea "PR"
type textarea "x"
type textarea "PRI"
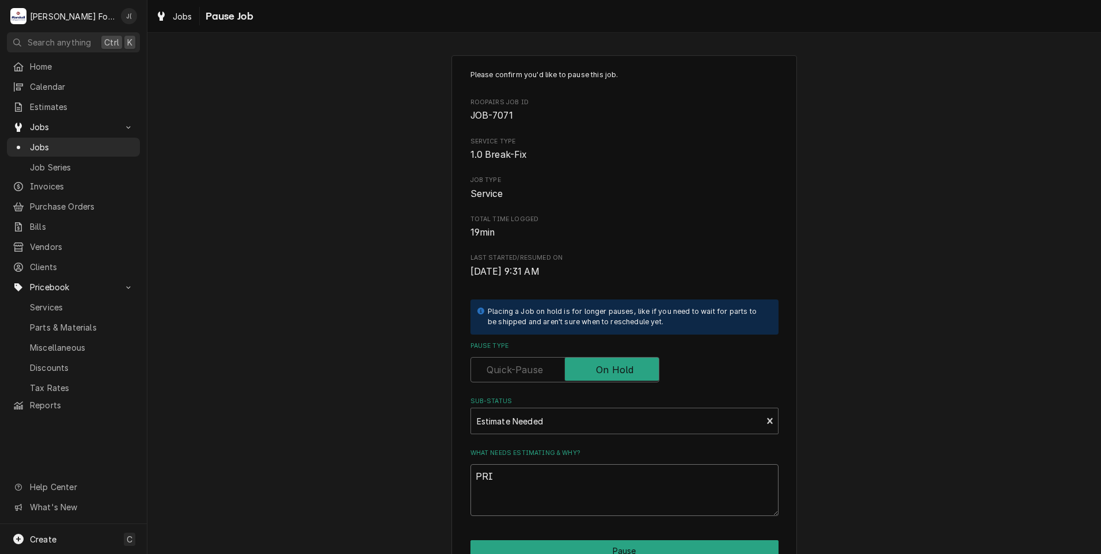
type textarea "x"
type textarea "PRIC"
type textarea "x"
type textarea "PRICE"
type textarea "x"
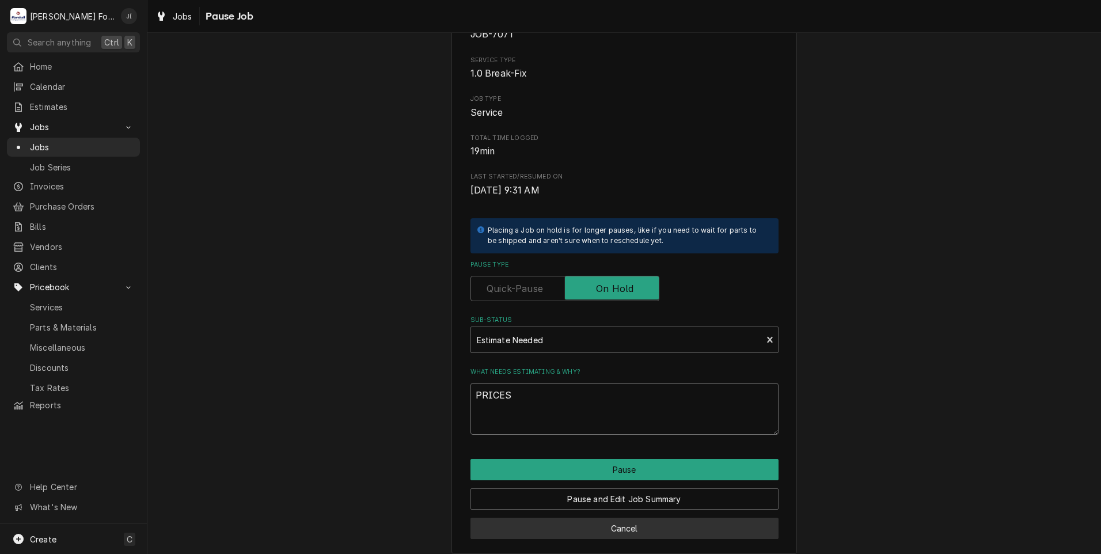
scroll to position [91, 0]
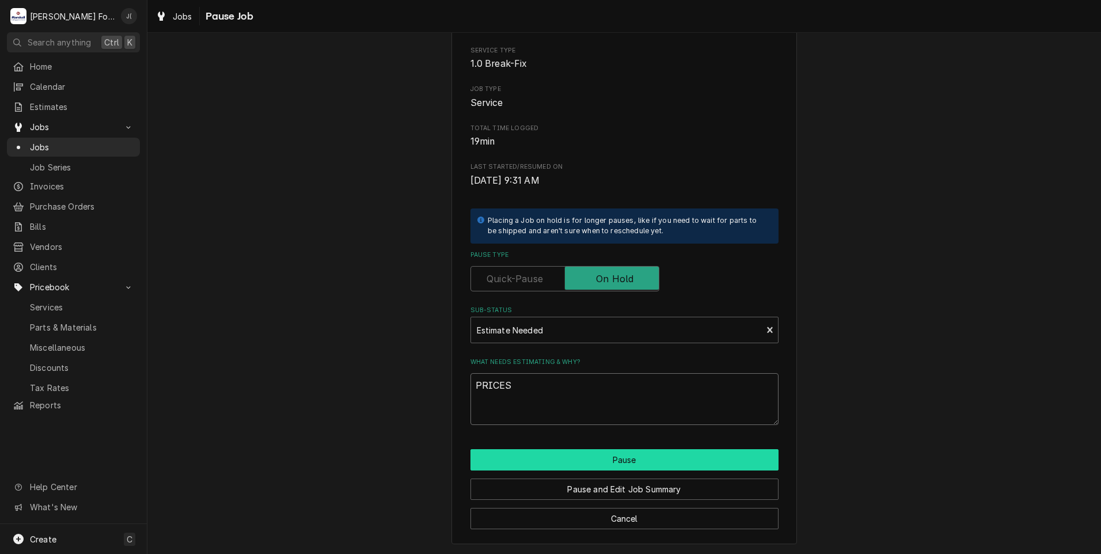
type textarea "PRICES"
click at [649, 457] on button "Pause" at bounding box center [625, 459] width 308 height 21
type textarea "x"
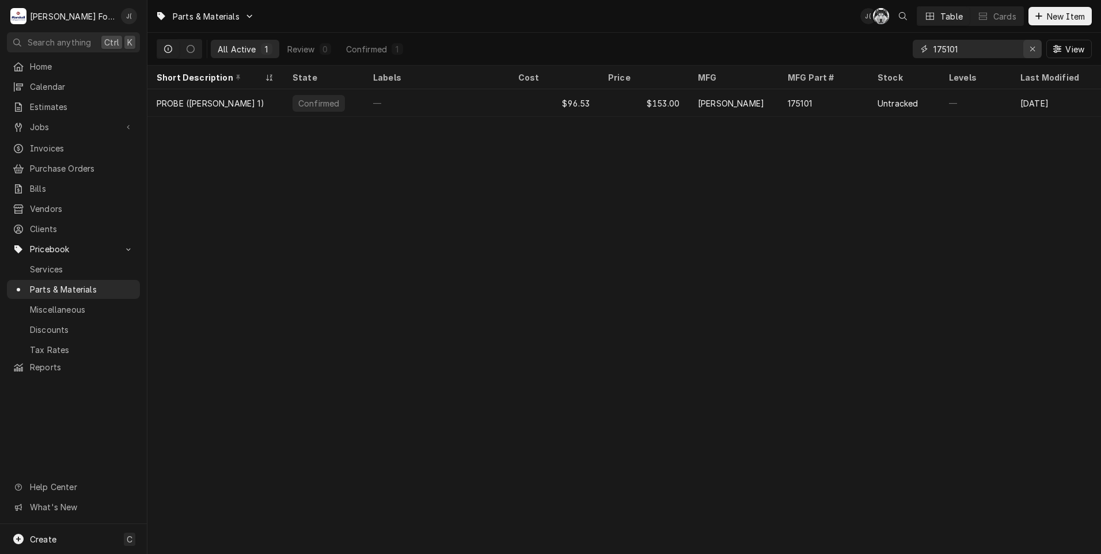
click at [1037, 50] on div "Erase input" at bounding box center [1033, 49] width 12 height 12
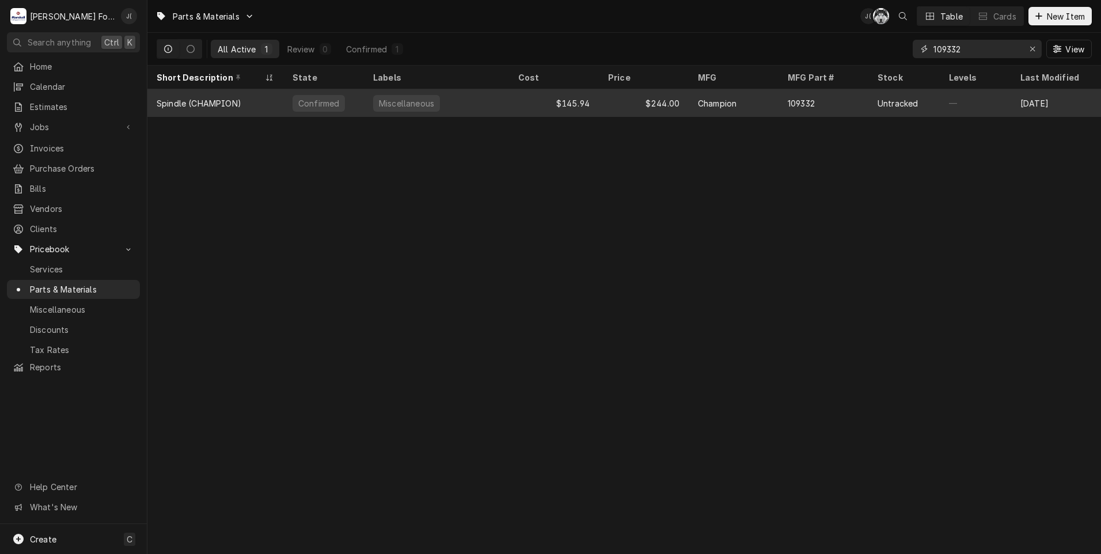
type input "109332"
click at [514, 107] on div "$145.94" at bounding box center [554, 103] width 90 height 28
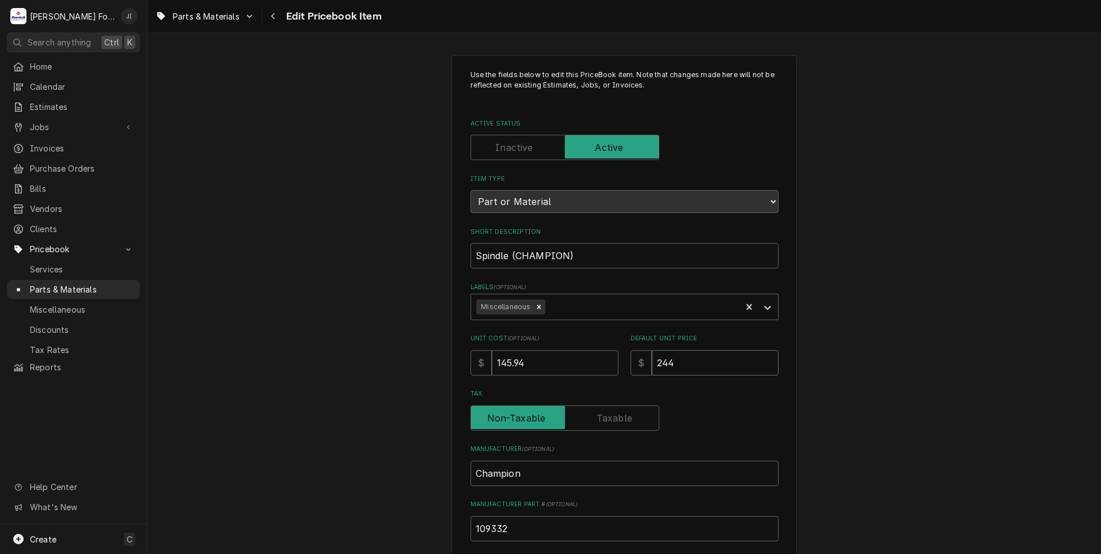
drag, startPoint x: 684, startPoint y: 366, endPoint x: 556, endPoint y: 346, distance: 129.4
click at [556, 346] on div "Unit Cost ( optional ) $ 145.94 Default Unit Price $ 244" at bounding box center [625, 354] width 308 height 41
type textarea "x"
type input "4"
type textarea "x"
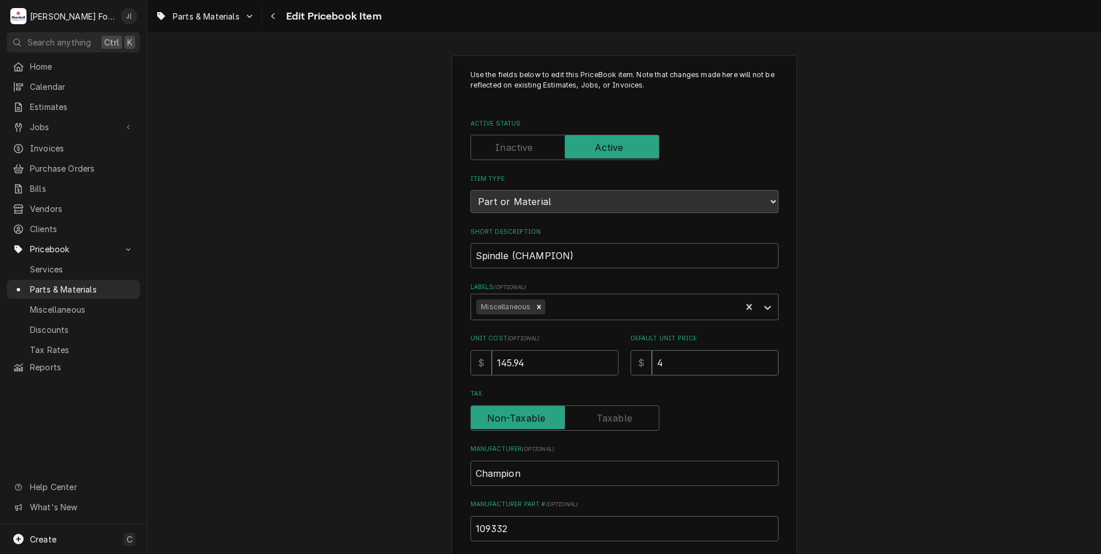
type input "42"
type textarea "x"
type input "423"
type textarea "x"
type input "423.0"
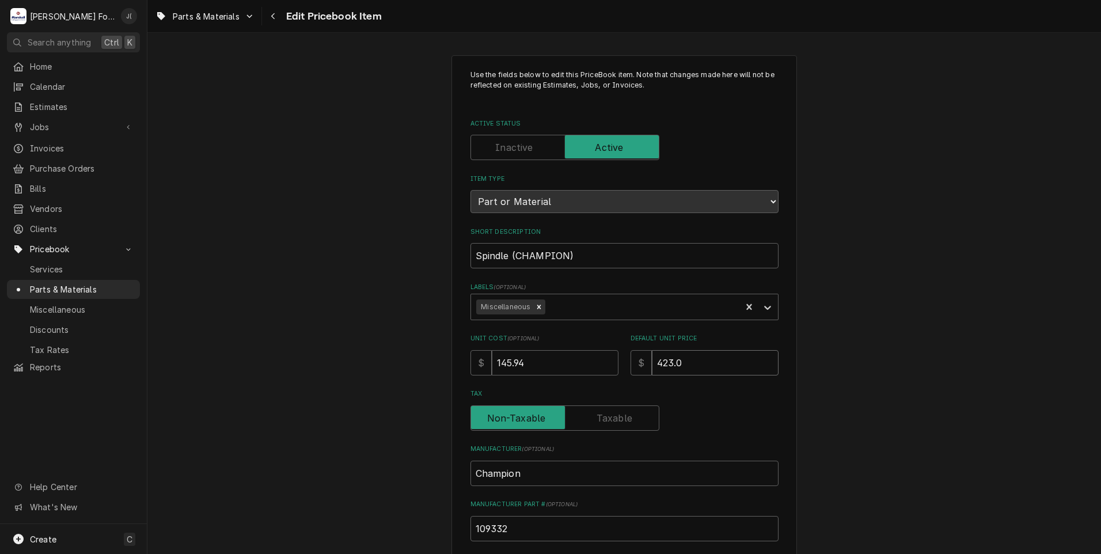
type textarea "x"
type input "423.00"
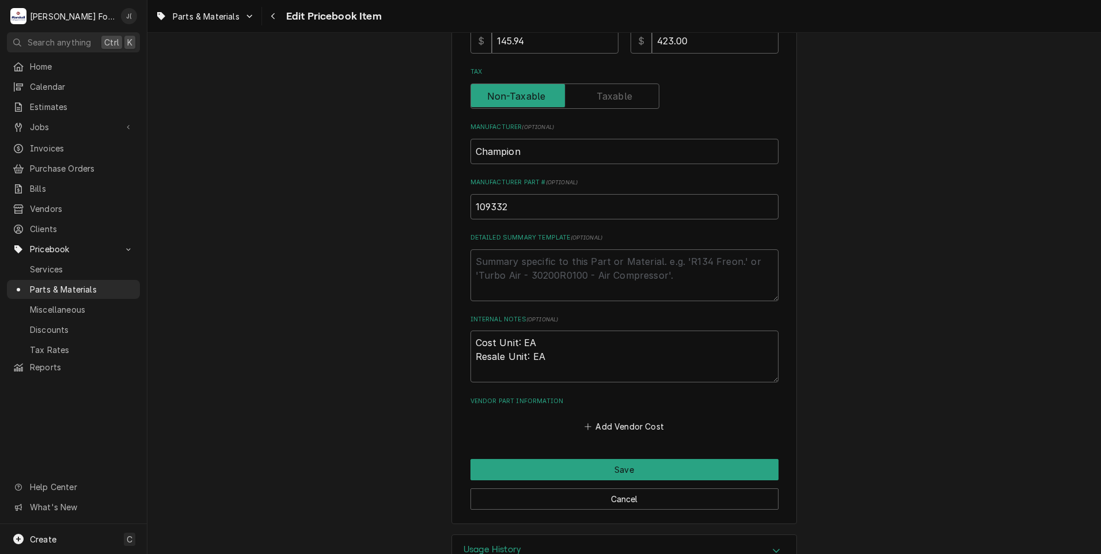
scroll to position [355, 0]
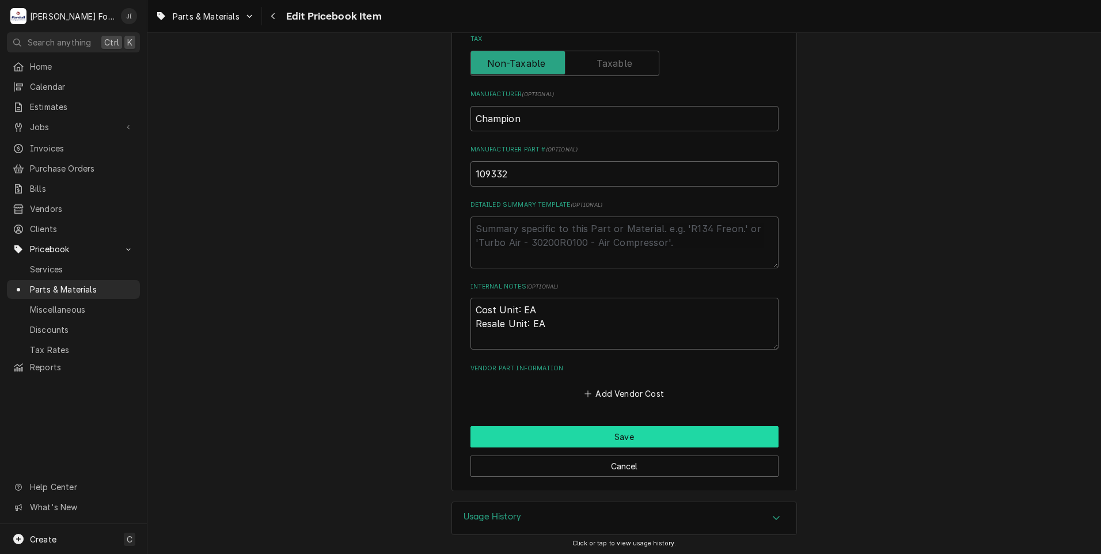
click at [696, 434] on button "Save" at bounding box center [625, 436] width 308 height 21
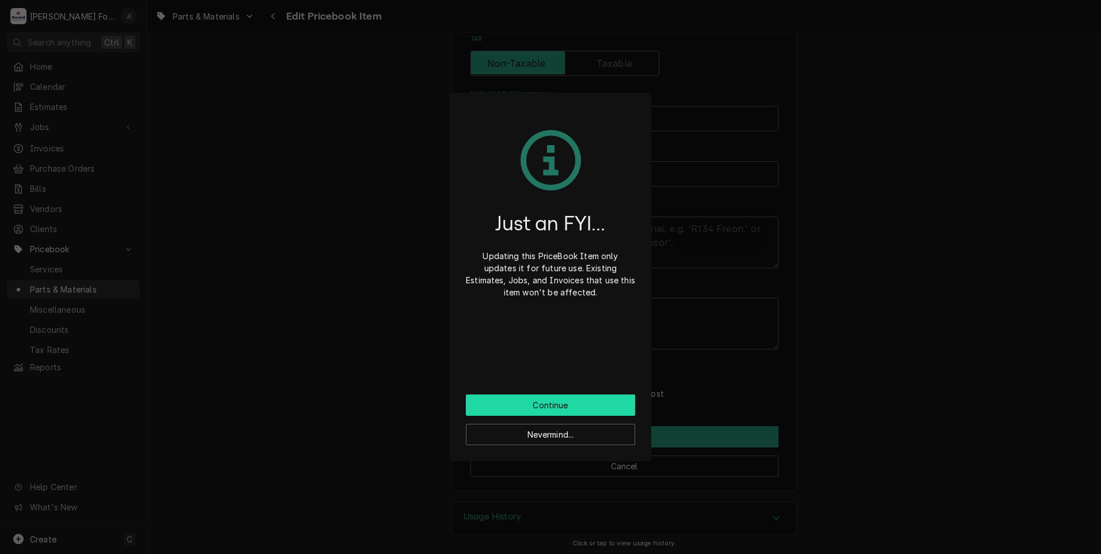
click at [586, 409] on button "Continue" at bounding box center [550, 404] width 169 height 21
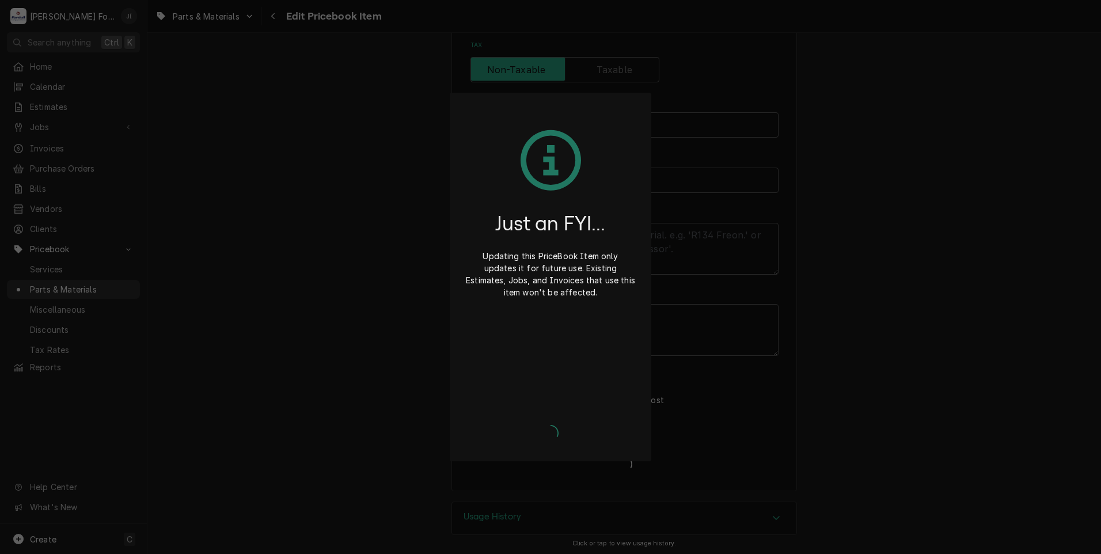
type textarea "x"
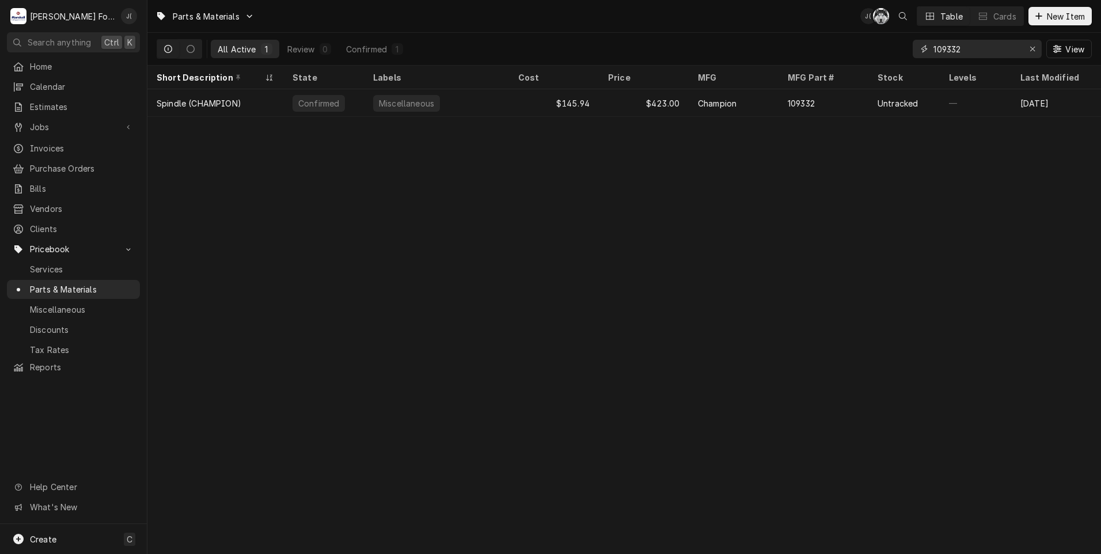
drag, startPoint x: 1034, startPoint y: 51, endPoint x: 1022, endPoint y: 54, distance: 12.3
click at [1034, 51] on icon "Erase input" at bounding box center [1033, 49] width 6 height 8
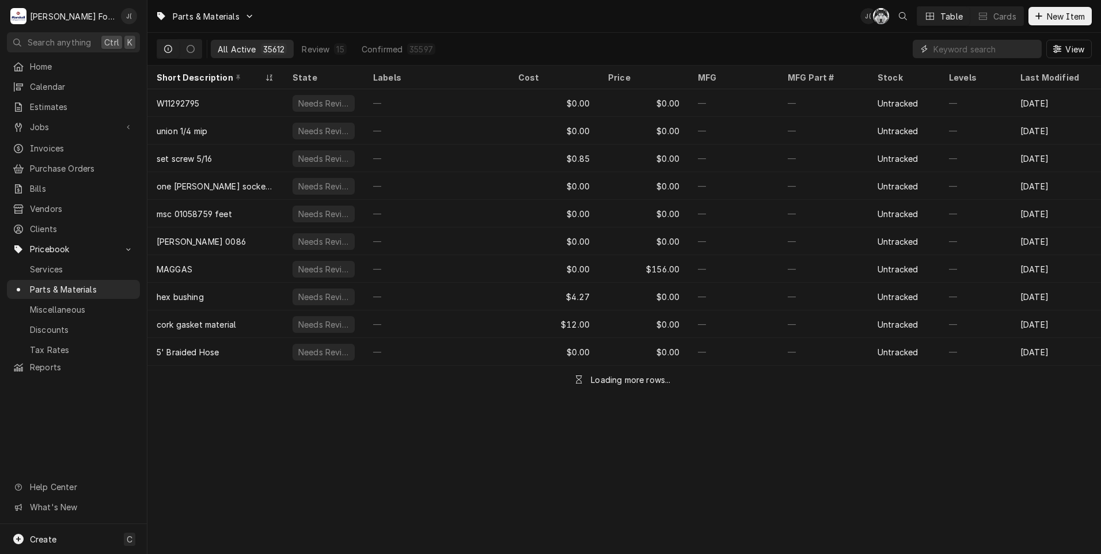
paste input "108447"
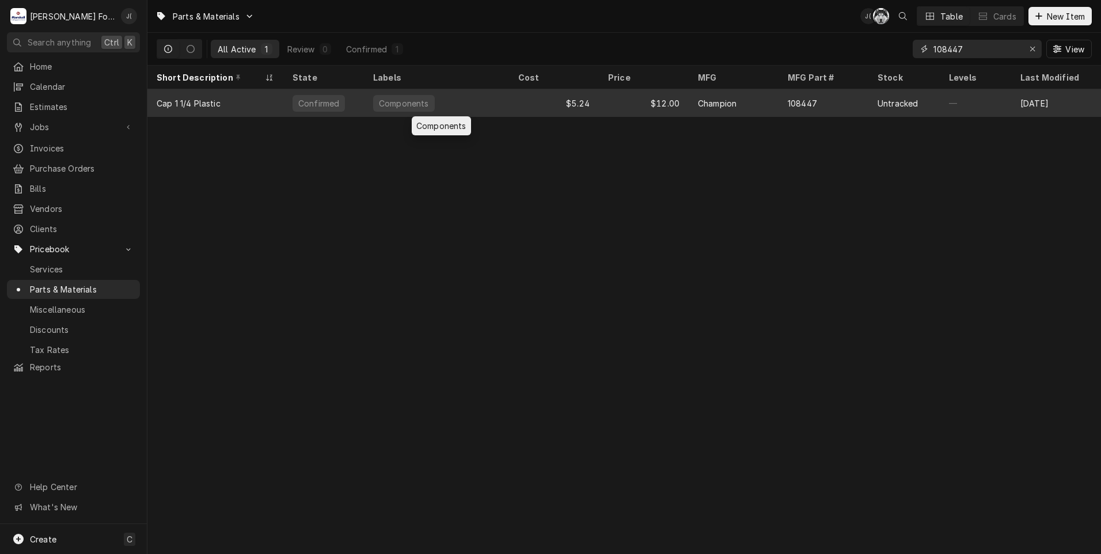
type input "108447"
click at [492, 100] on div "Components" at bounding box center [436, 103] width 145 height 28
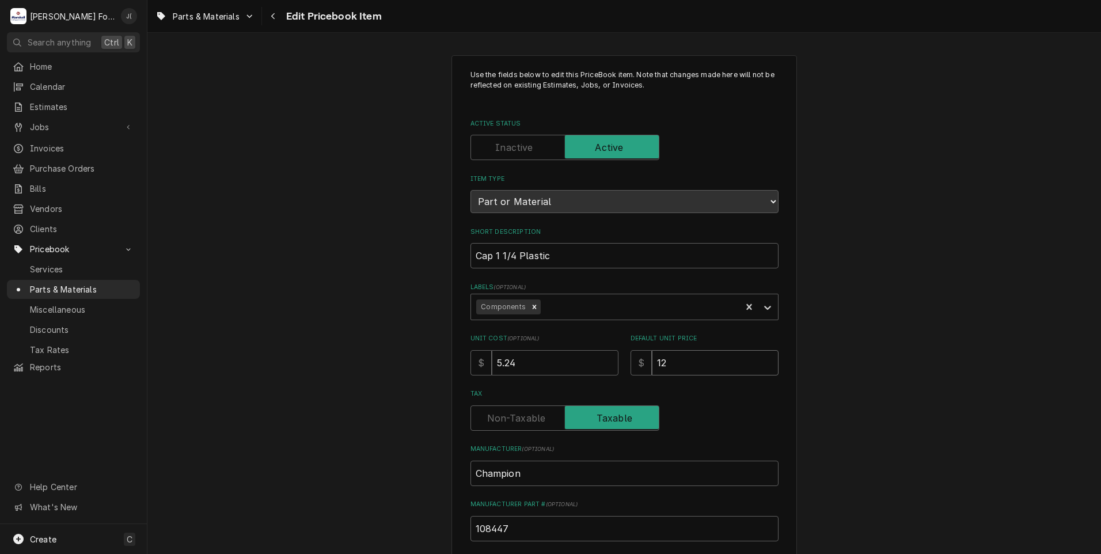
drag, startPoint x: 587, startPoint y: 356, endPoint x: 563, endPoint y: 355, distance: 24.8
click at [563, 356] on div "Unit Cost ( optional ) $ 5.24 Default Unit Price $ 12" at bounding box center [625, 354] width 308 height 41
type textarea "x"
type input "1"
type textarea "x"
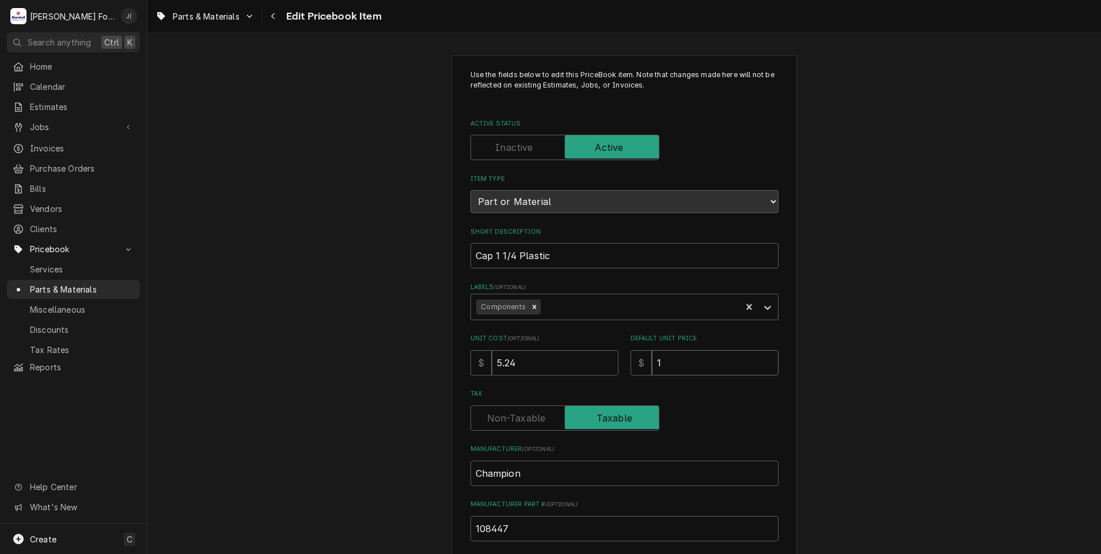
type input "13"
type textarea "x"
type input "13.0"
type textarea "x"
type input "13.00"
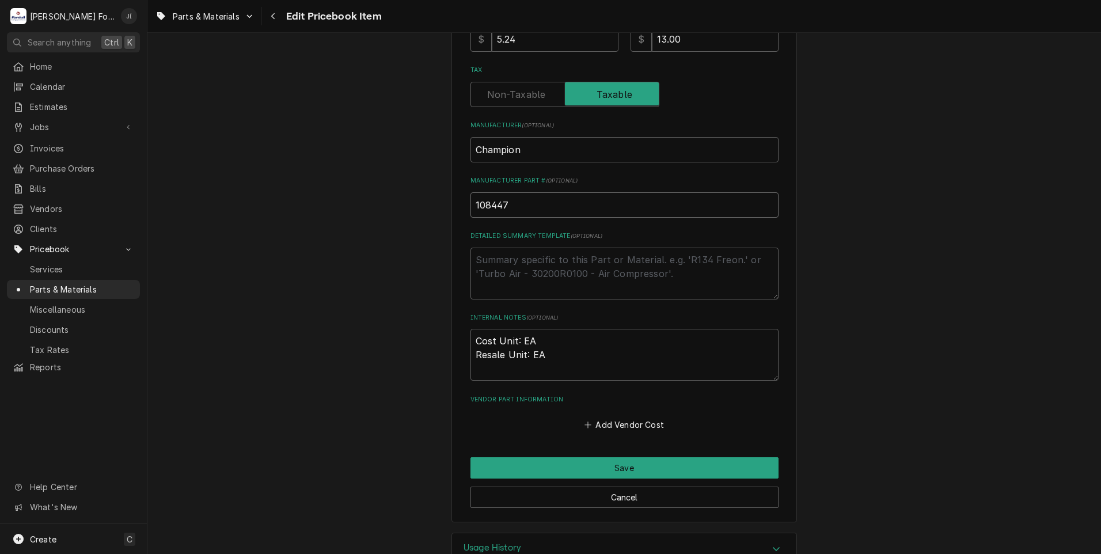
scroll to position [346, 0]
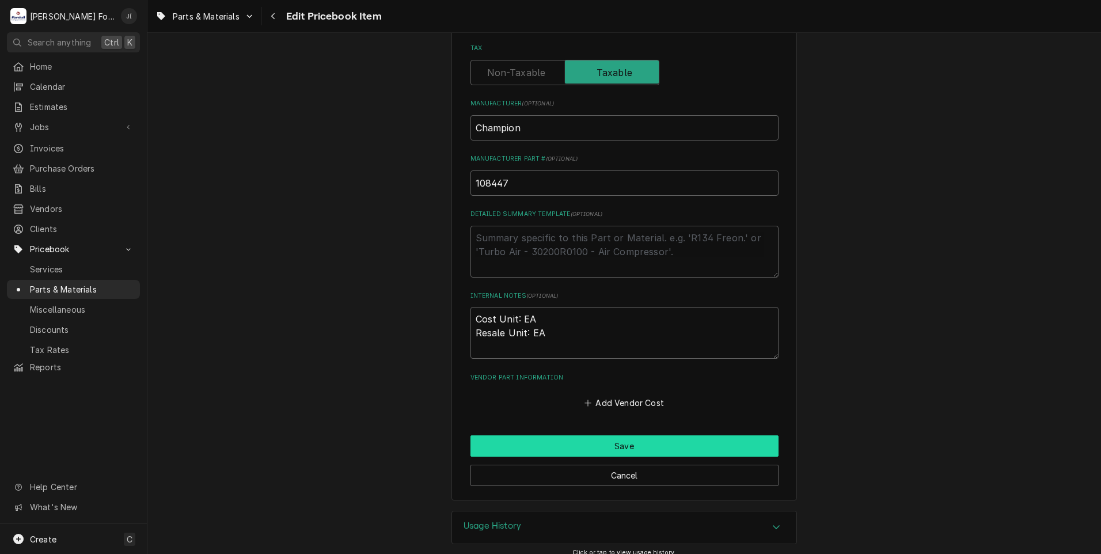
click at [606, 449] on button "Save" at bounding box center [625, 445] width 308 height 21
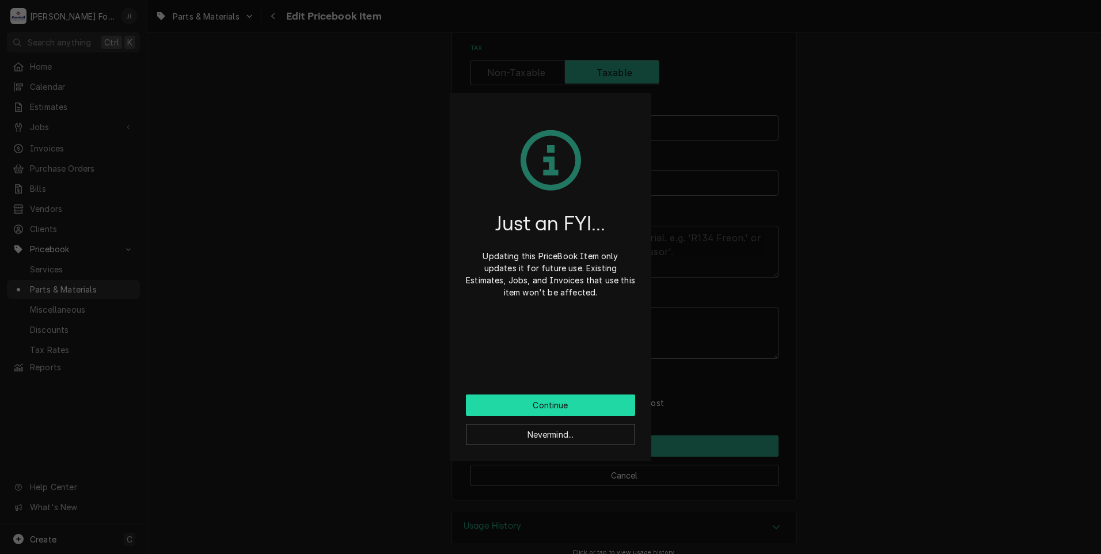
click at [597, 410] on button "Continue" at bounding box center [550, 404] width 169 height 21
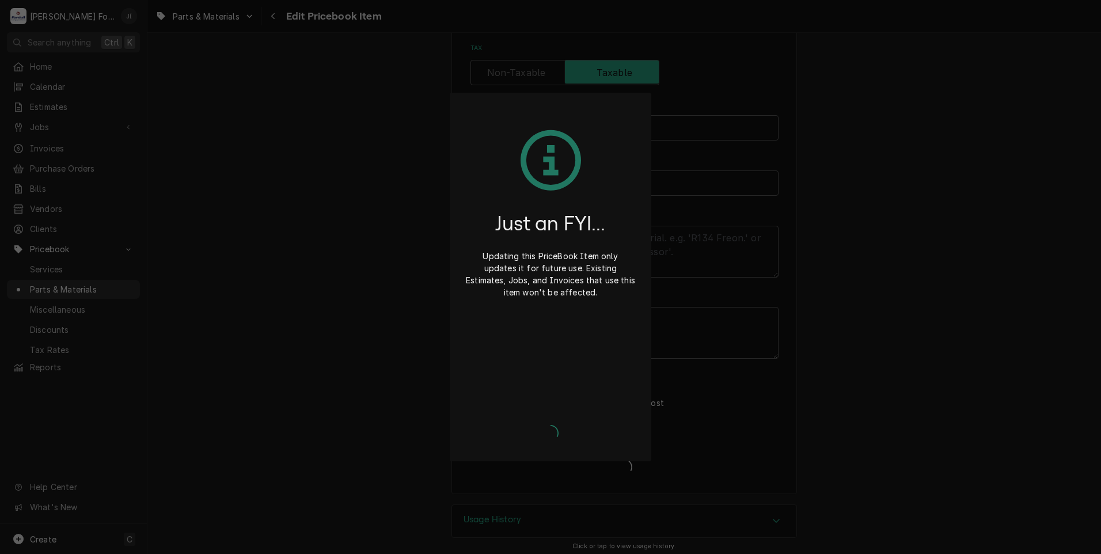
type textarea "x"
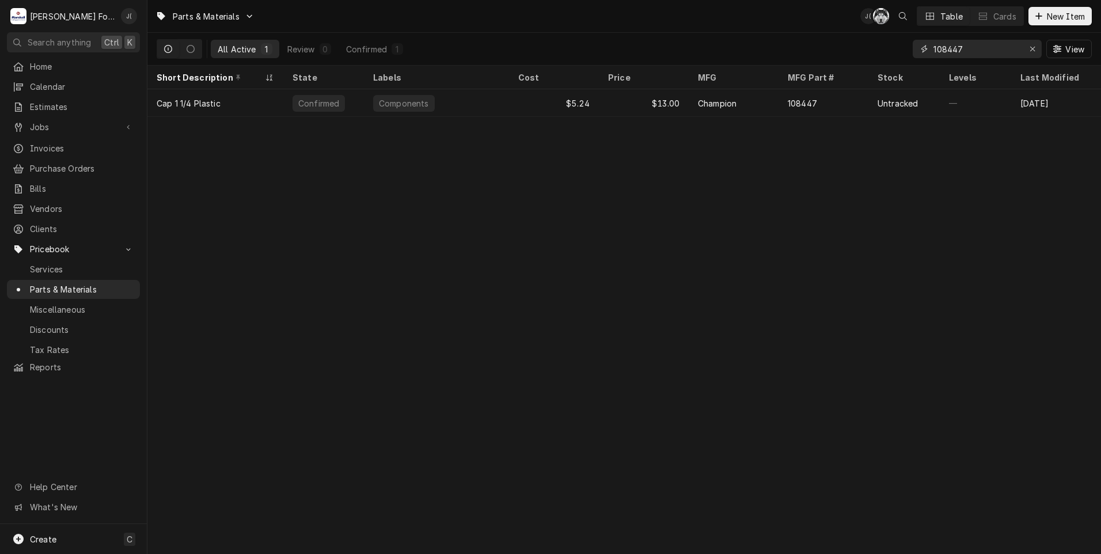
drag, startPoint x: 1034, startPoint y: 49, endPoint x: 1018, endPoint y: 49, distance: 16.1
click at [1034, 49] on icon "Erase input" at bounding box center [1032, 49] width 5 height 5
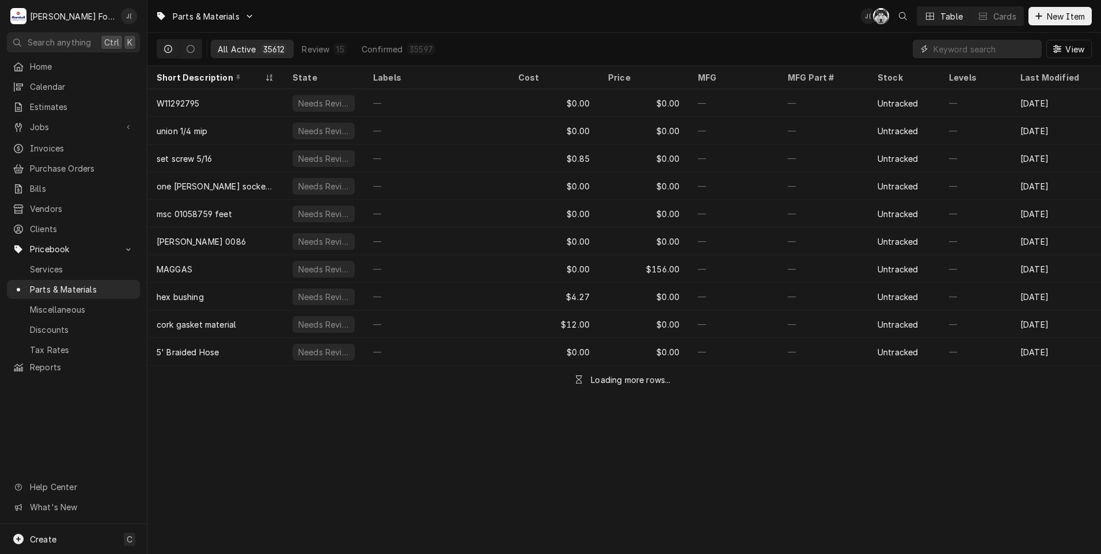
paste input "108445"
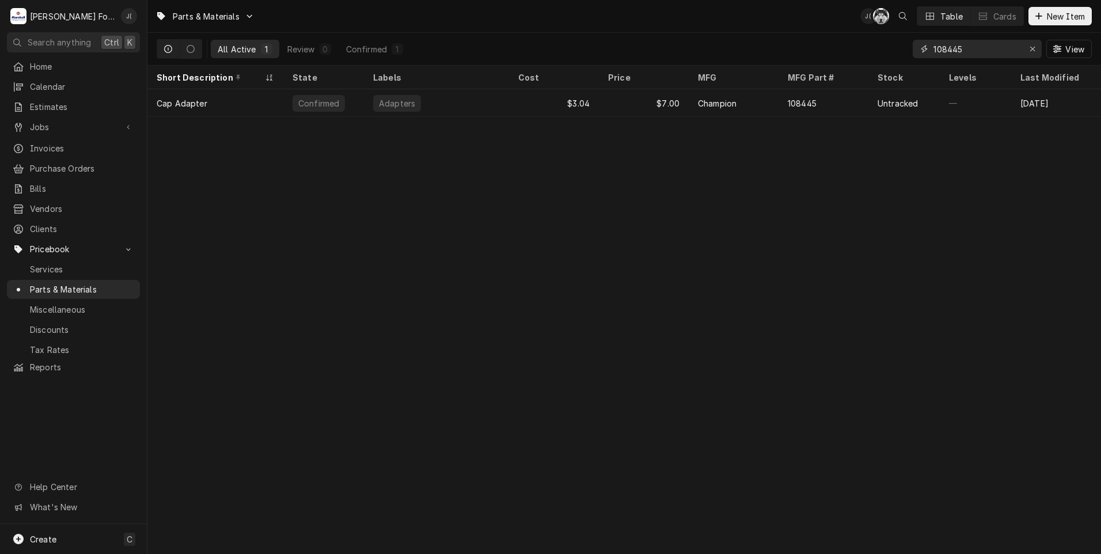
type input "108445"
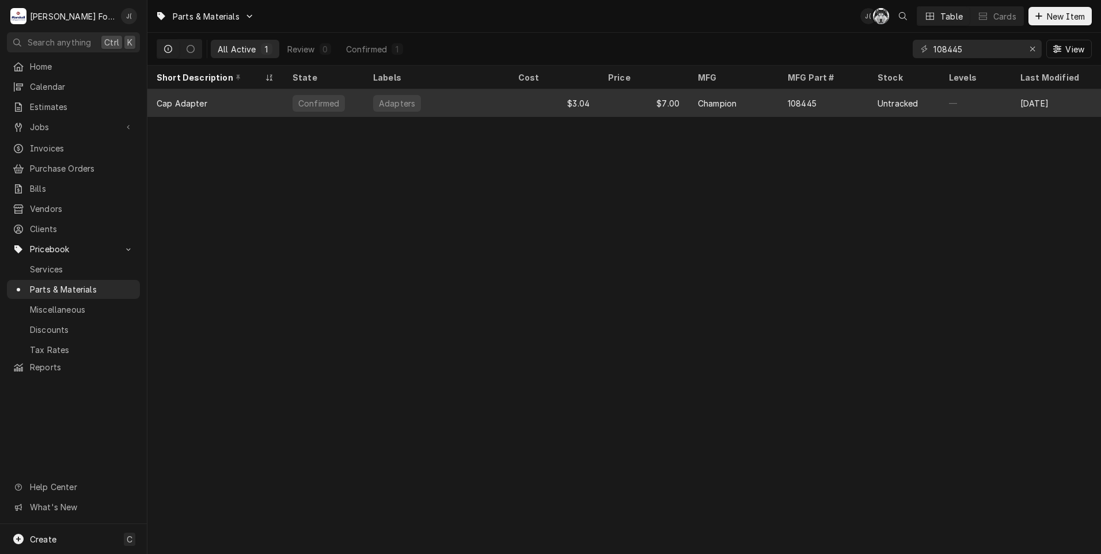
click at [681, 106] on div "$7.00" at bounding box center [644, 103] width 90 height 28
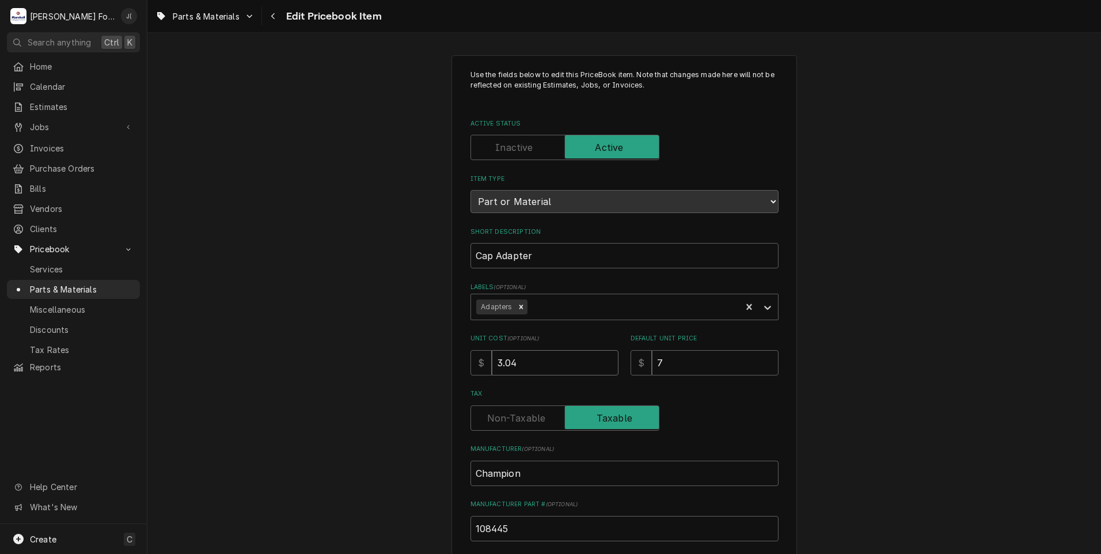
click at [581, 351] on input "3.04" at bounding box center [555, 362] width 127 height 25
drag, startPoint x: 716, startPoint y: 362, endPoint x: 453, endPoint y: 344, distance: 263.8
click at [603, 357] on div "Unit Cost ( optional ) $ 3.04 Default Unit Price $ 7" at bounding box center [625, 354] width 308 height 41
type textarea "x"
type input "8"
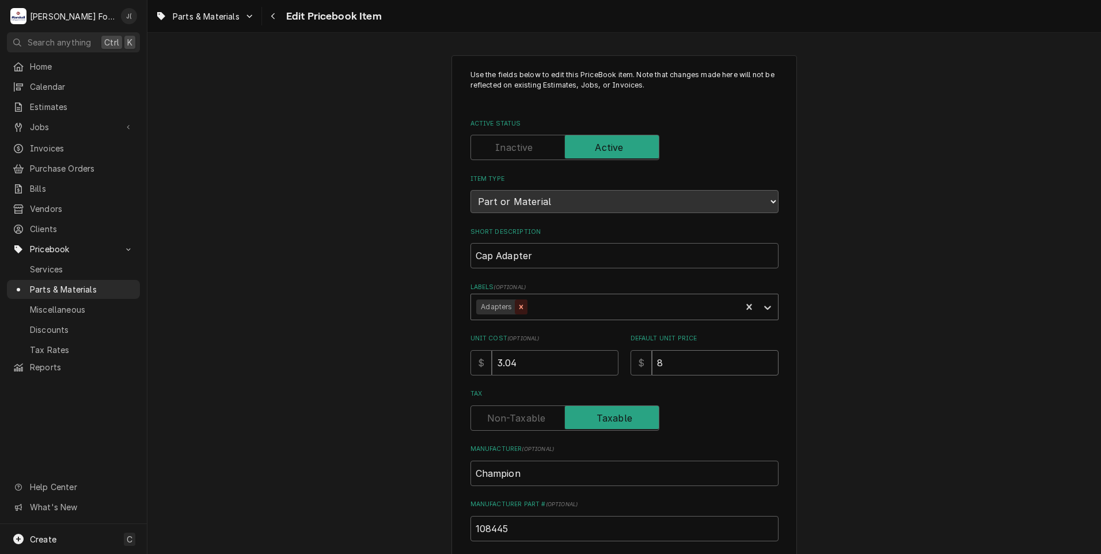
type textarea "x"
type input "8.0"
type textarea "x"
type input "8.00"
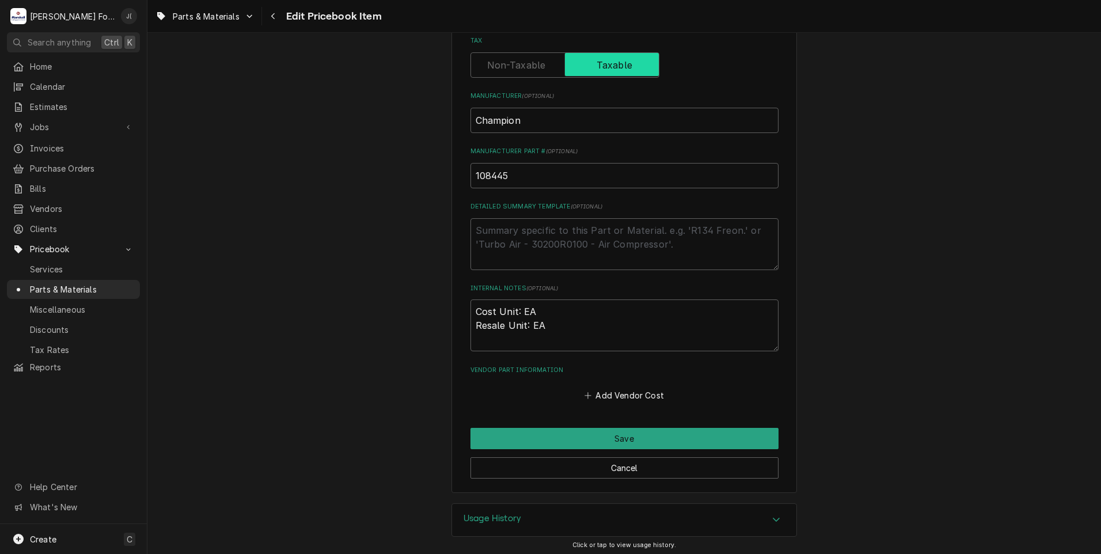
scroll to position [355, 0]
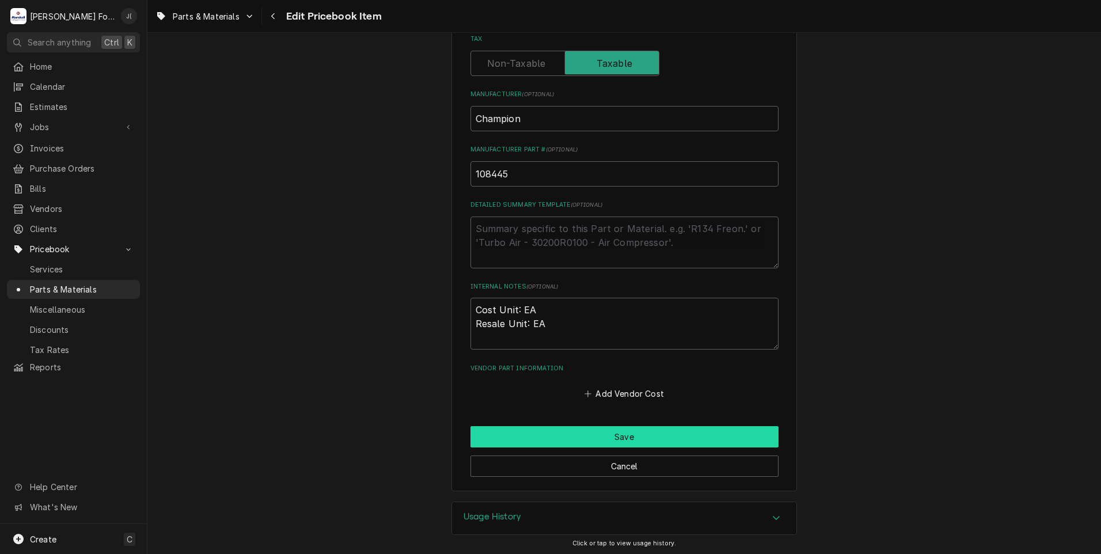
click at [527, 437] on button "Save" at bounding box center [625, 436] width 308 height 21
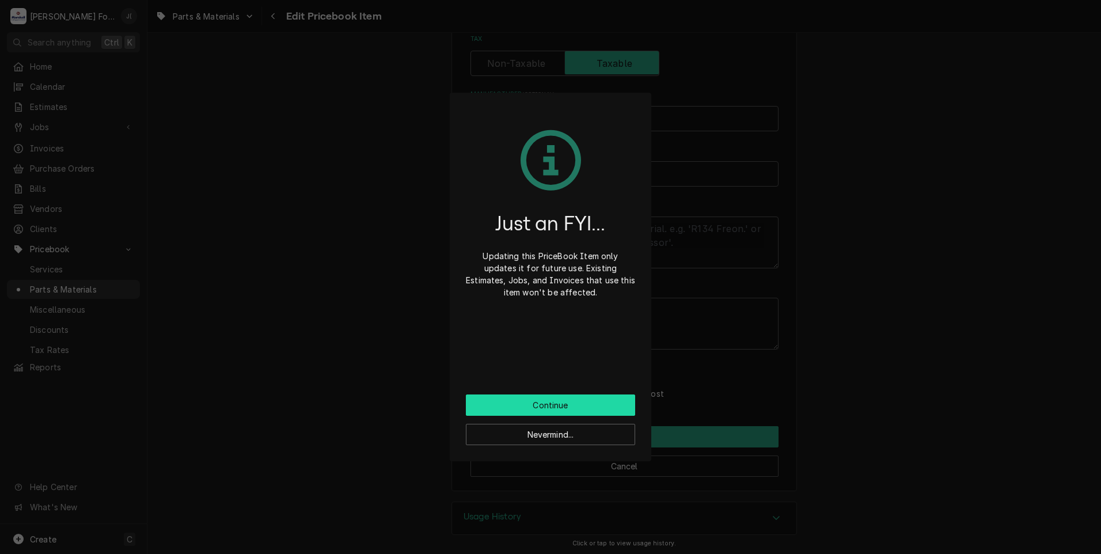
click at [523, 408] on button "Continue" at bounding box center [550, 404] width 169 height 21
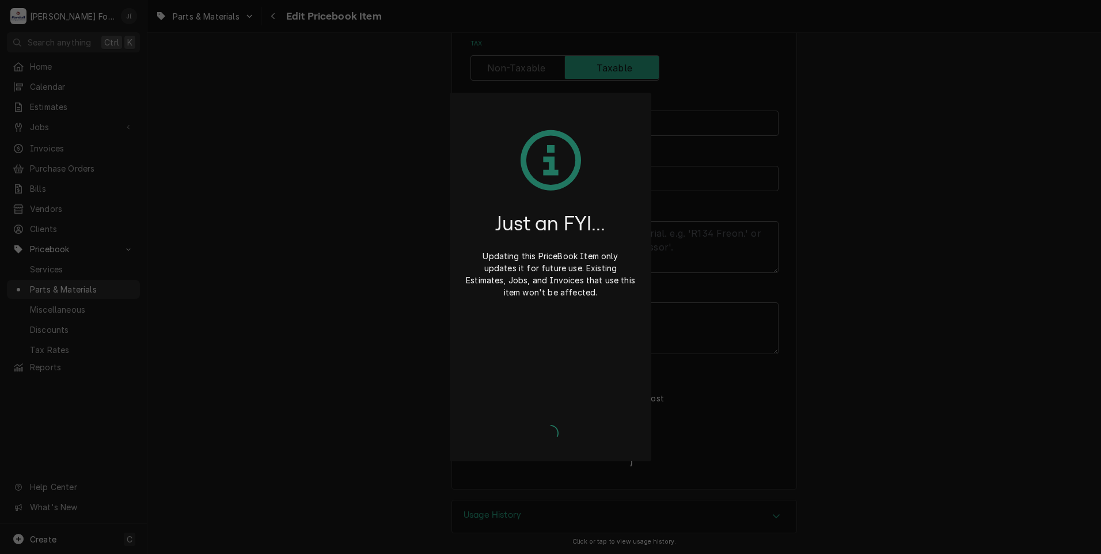
scroll to position [348, 0]
type textarea "x"
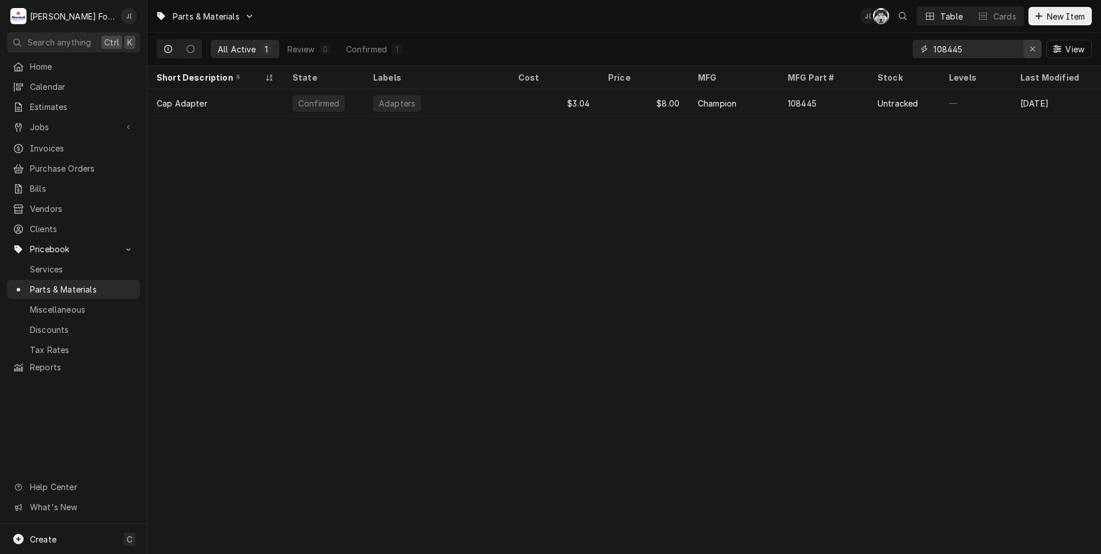
click at [1037, 49] on div "Erase input" at bounding box center [1033, 49] width 12 height 12
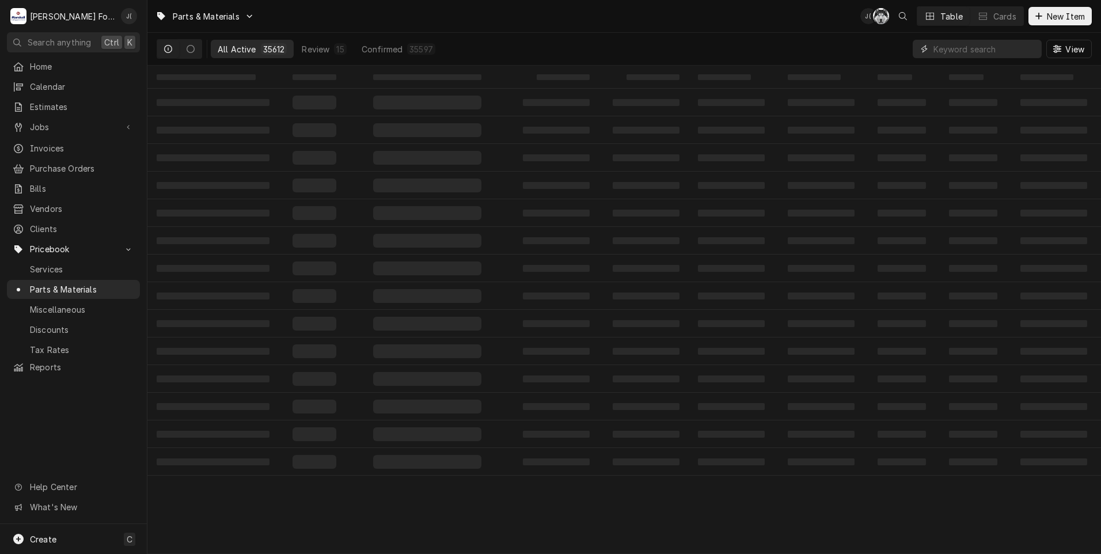
paste input "108446"
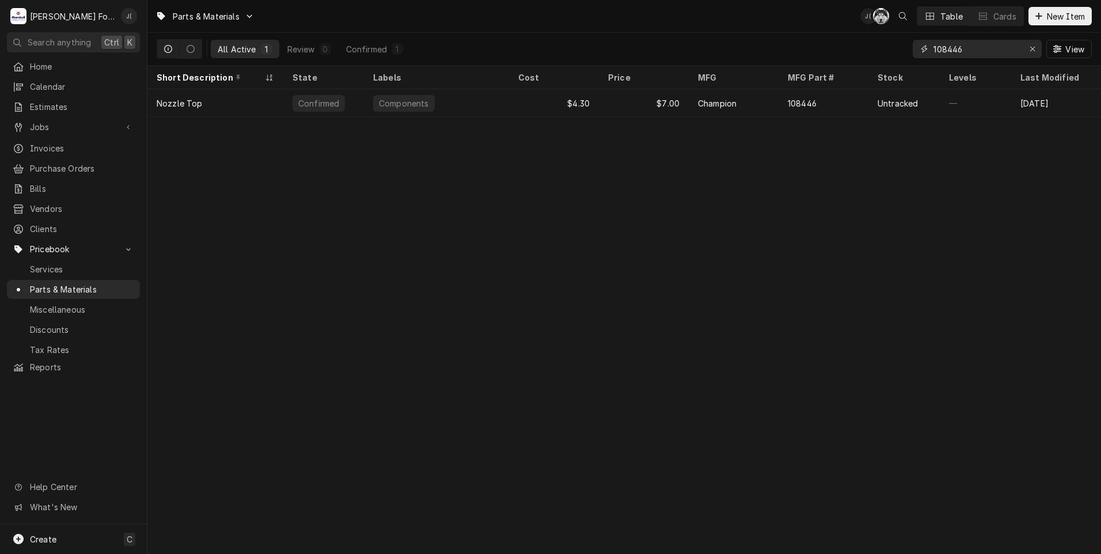
type input "108446"
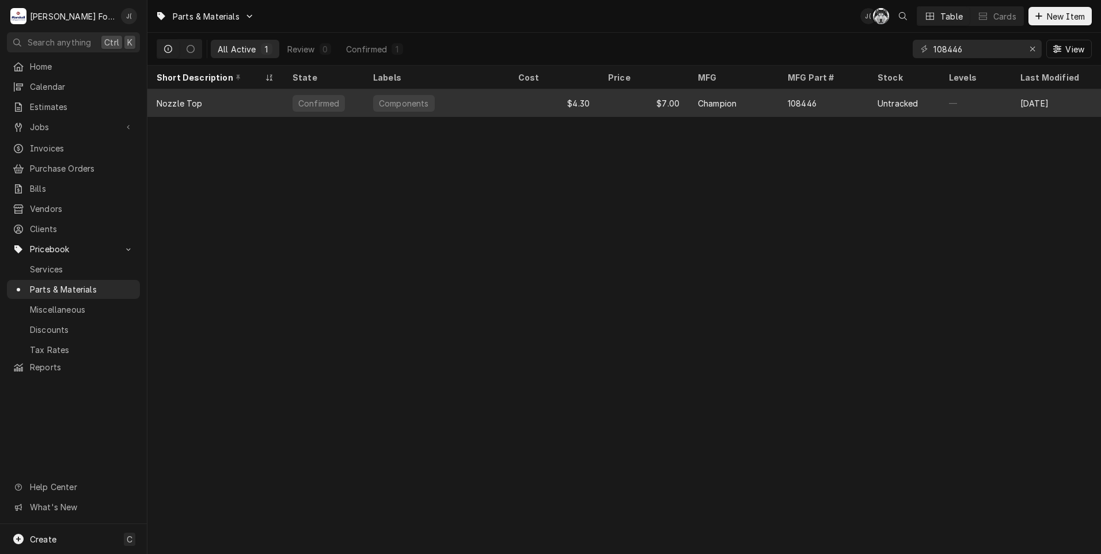
click at [606, 105] on div "$7.00" at bounding box center [644, 103] width 90 height 28
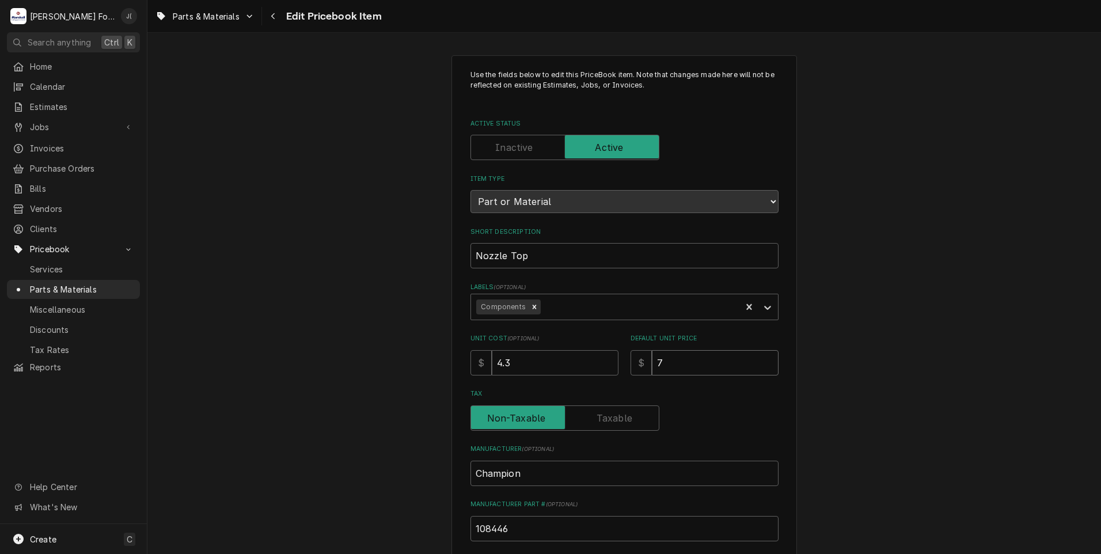
drag, startPoint x: 681, startPoint y: 363, endPoint x: 367, endPoint y: 341, distance: 314.6
click at [426, 358] on div "Use the fields below to edit this PriceBook item. Note that changes made here w…" at bounding box center [624, 450] width 954 height 811
type textarea "x"
type input "1"
type textarea "x"
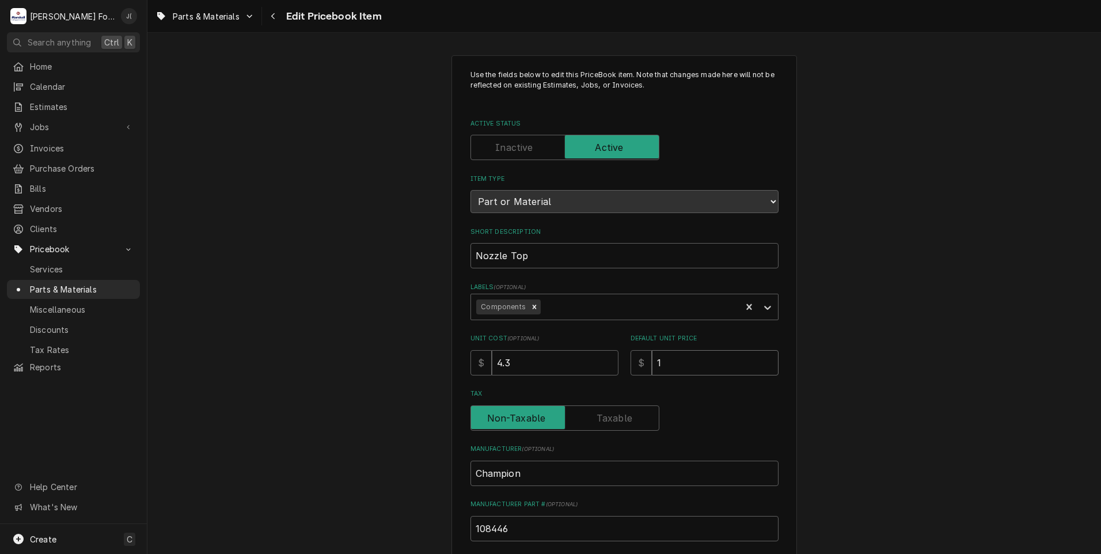
type input "11"
type textarea "x"
type input "11.0"
type textarea "x"
type input "11.00"
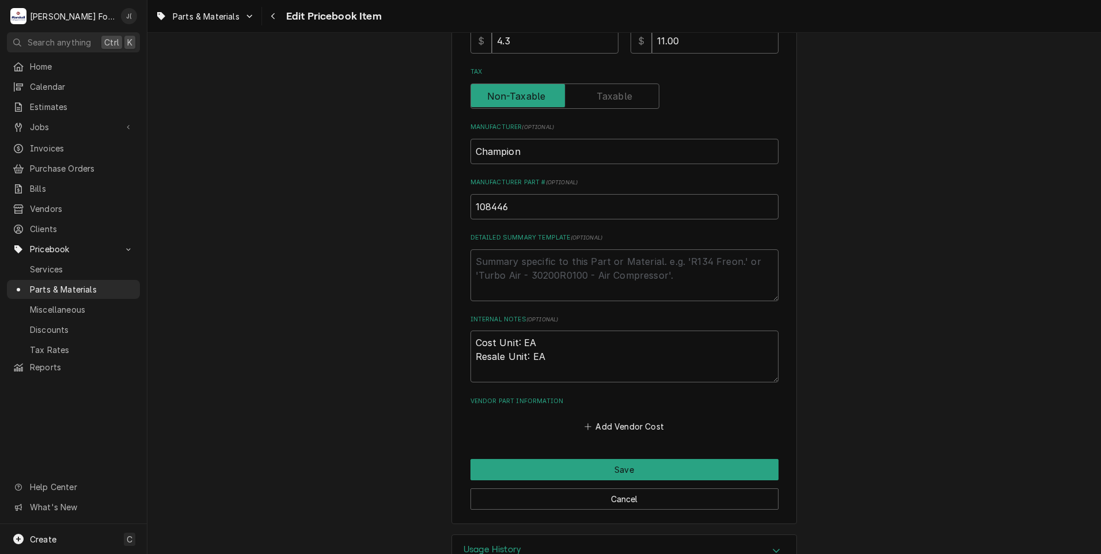
scroll to position [346, 0]
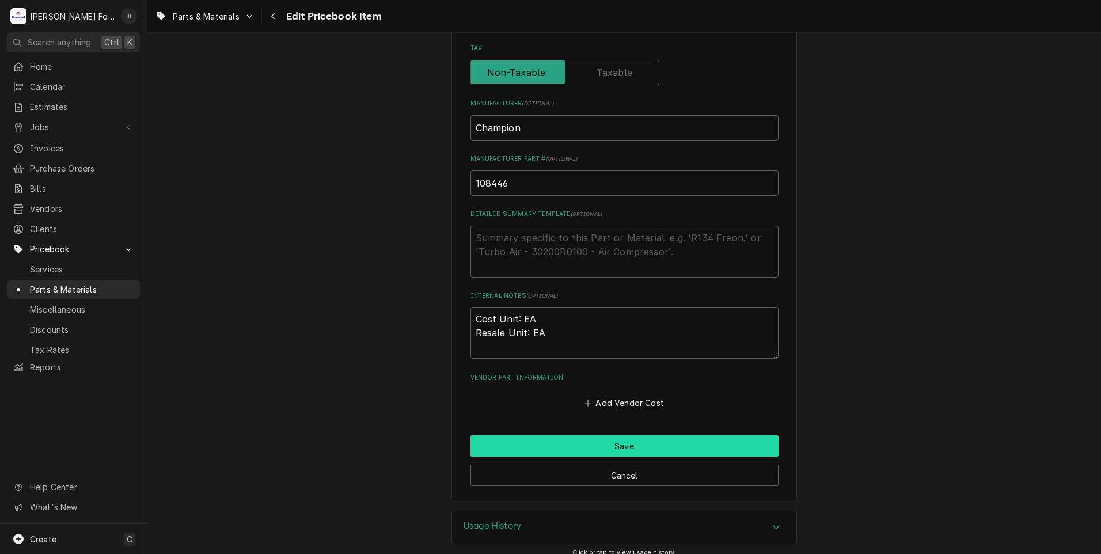
click at [545, 453] on button "Save" at bounding box center [625, 445] width 308 height 21
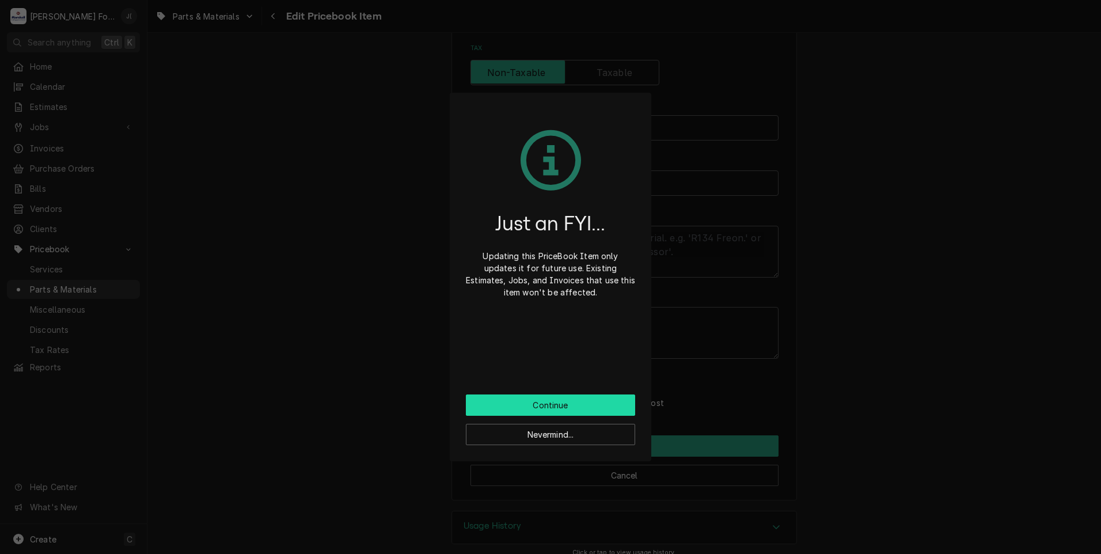
click at [549, 413] on button "Continue" at bounding box center [550, 404] width 169 height 21
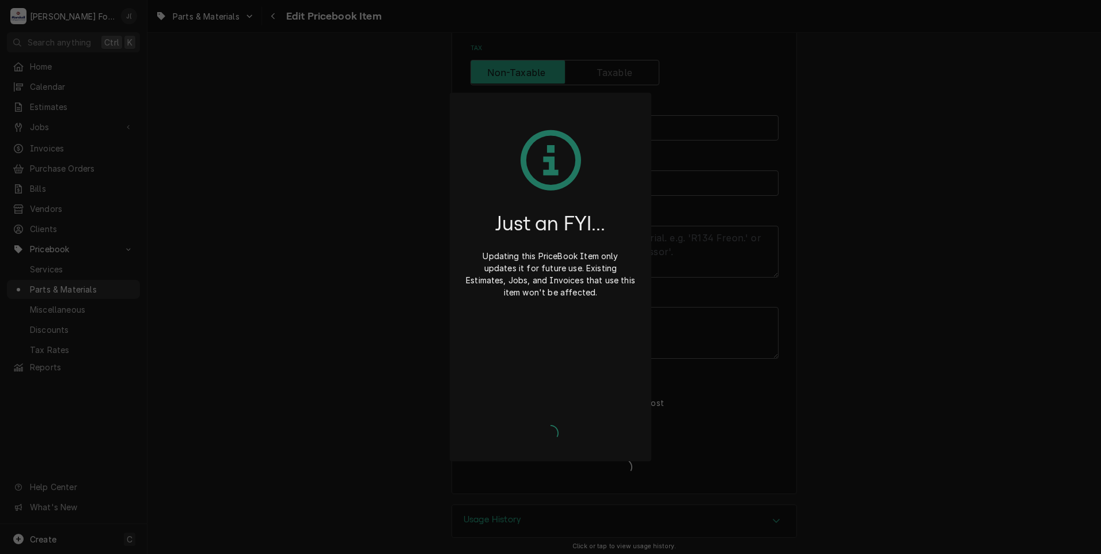
type textarea "x"
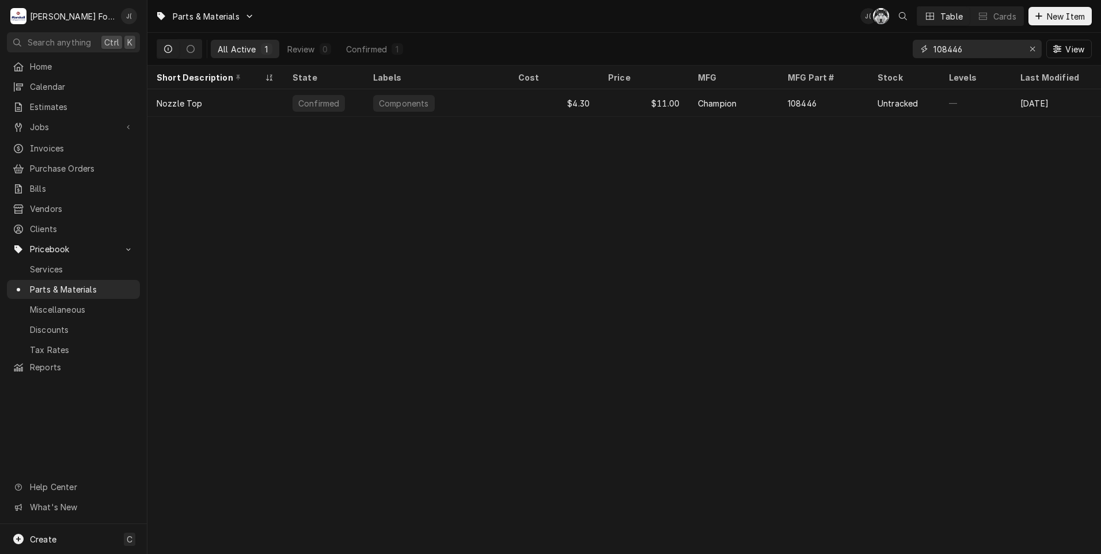
drag, startPoint x: 1037, startPoint y: 51, endPoint x: 1027, endPoint y: 48, distance: 10.8
click at [1037, 51] on div "Erase input" at bounding box center [1033, 49] width 12 height 12
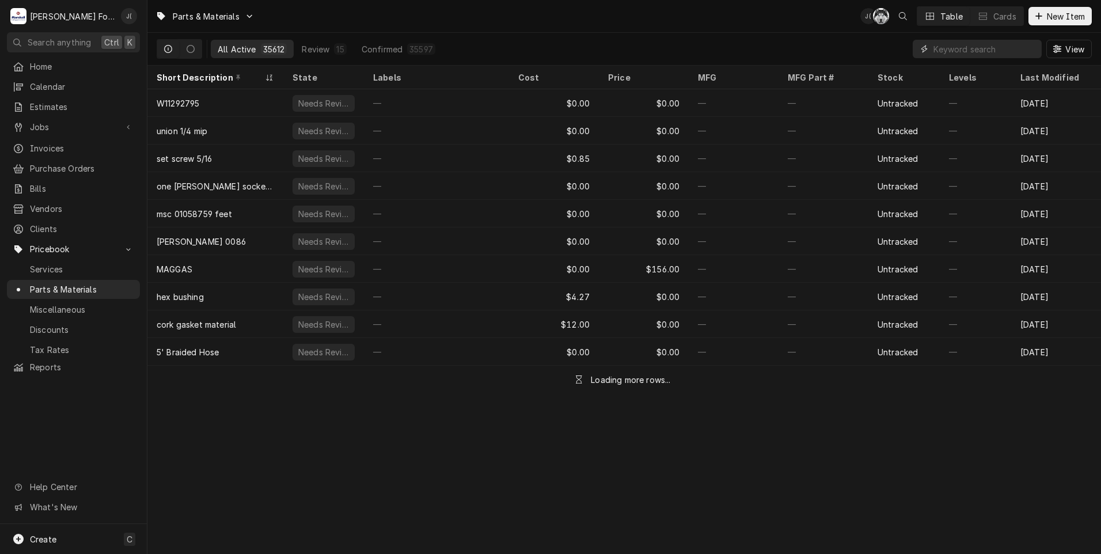
paste input "109684"
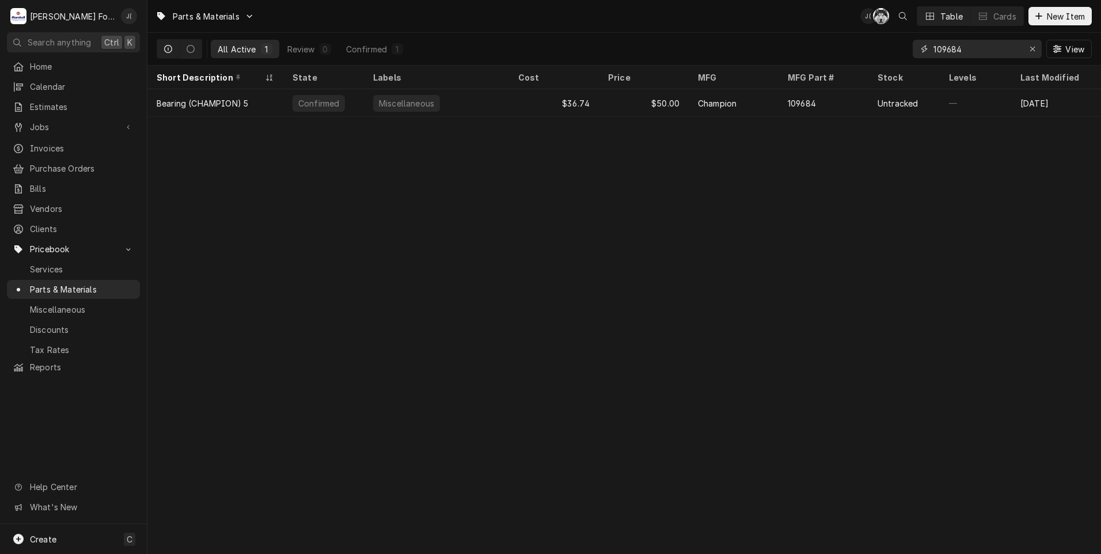
type input "109684"
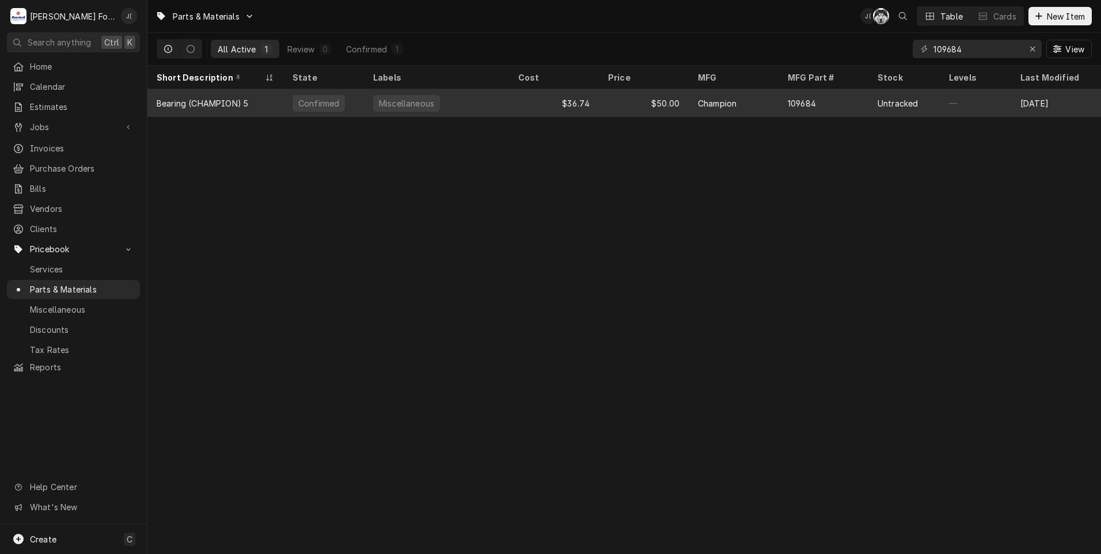
click at [632, 103] on div "$50.00" at bounding box center [644, 103] width 90 height 28
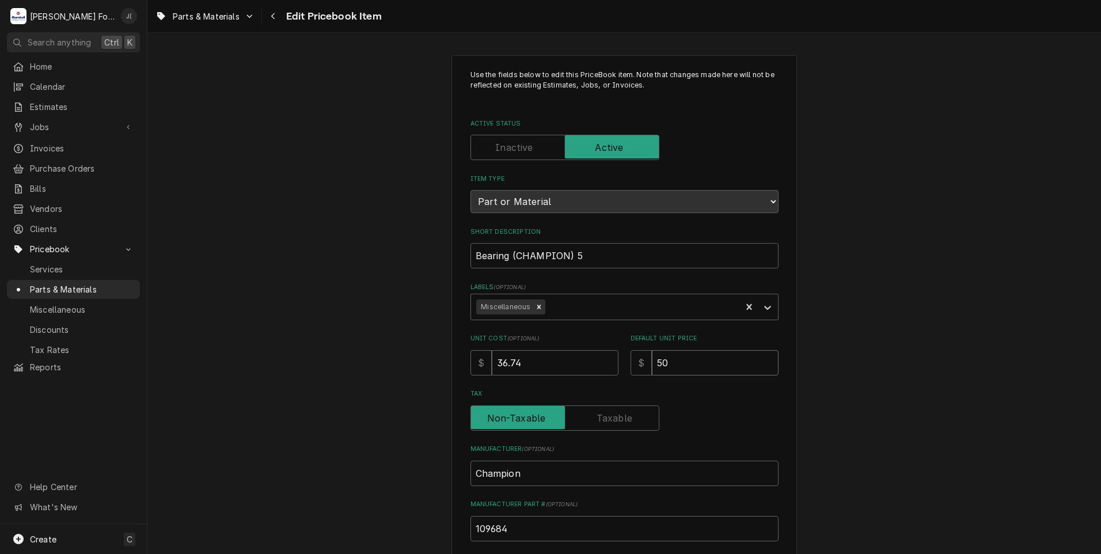
drag, startPoint x: 681, startPoint y: 356, endPoint x: 488, endPoint y: 335, distance: 194.7
click at [504, 344] on div "Unit Cost ( optional ) $ 36.74 Default Unit Price $ 50" at bounding box center [625, 354] width 308 height 41
type textarea "x"
type input "5"
type textarea "x"
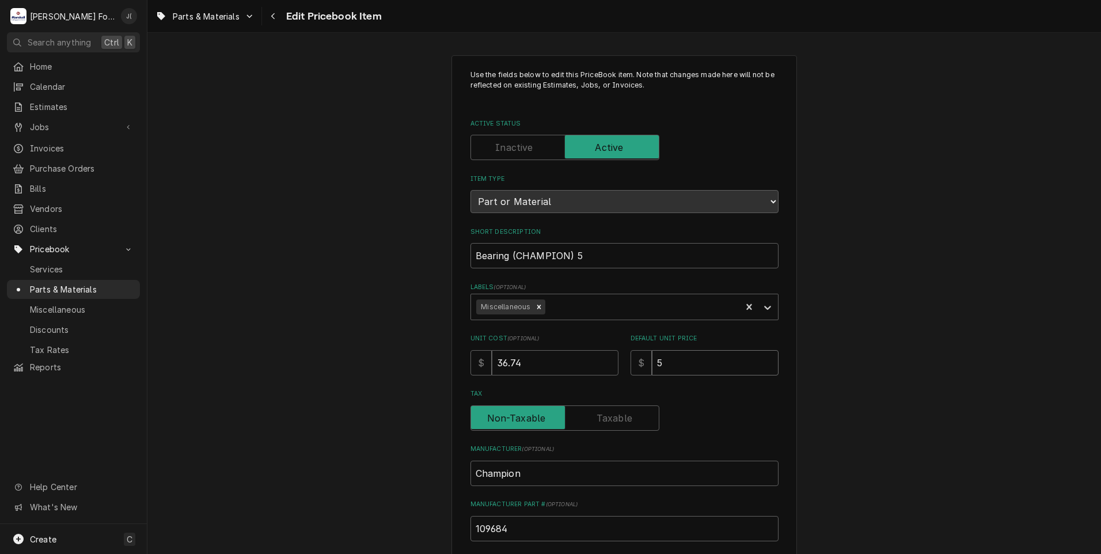
type input "55"
type textarea "x"
type input "55.0"
type textarea "x"
type input "55.00"
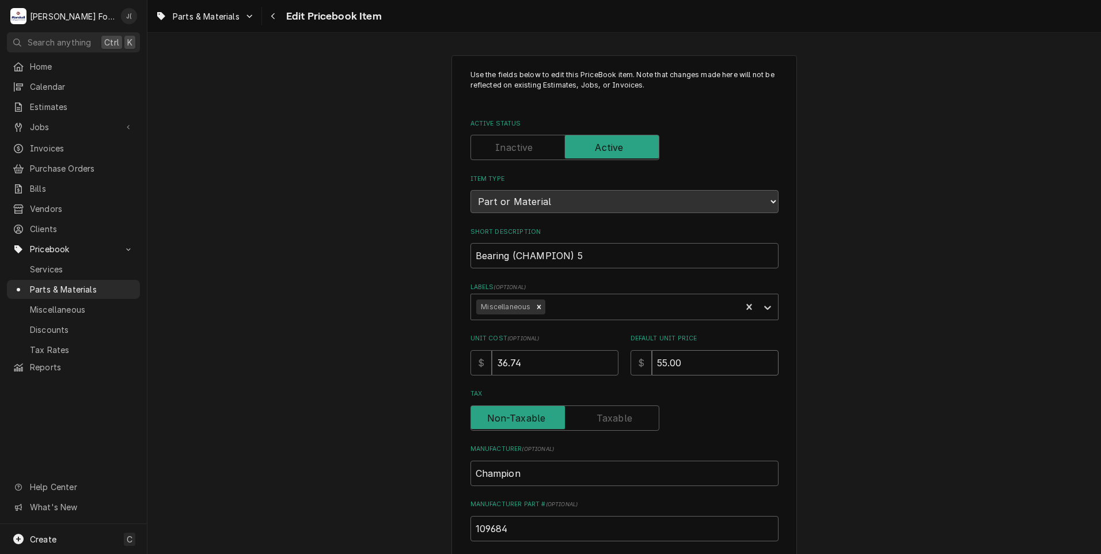
type textarea "x"
type input "55.0"
type textarea "x"
type input "55"
type textarea "x"
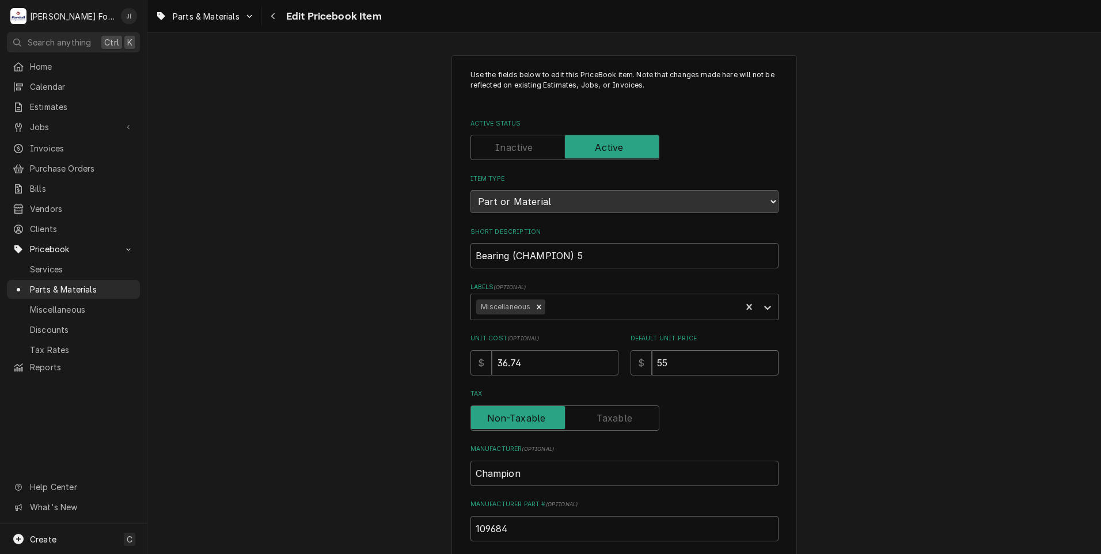
type input "5"
type textarea "x"
type input "5"
type textarea "x"
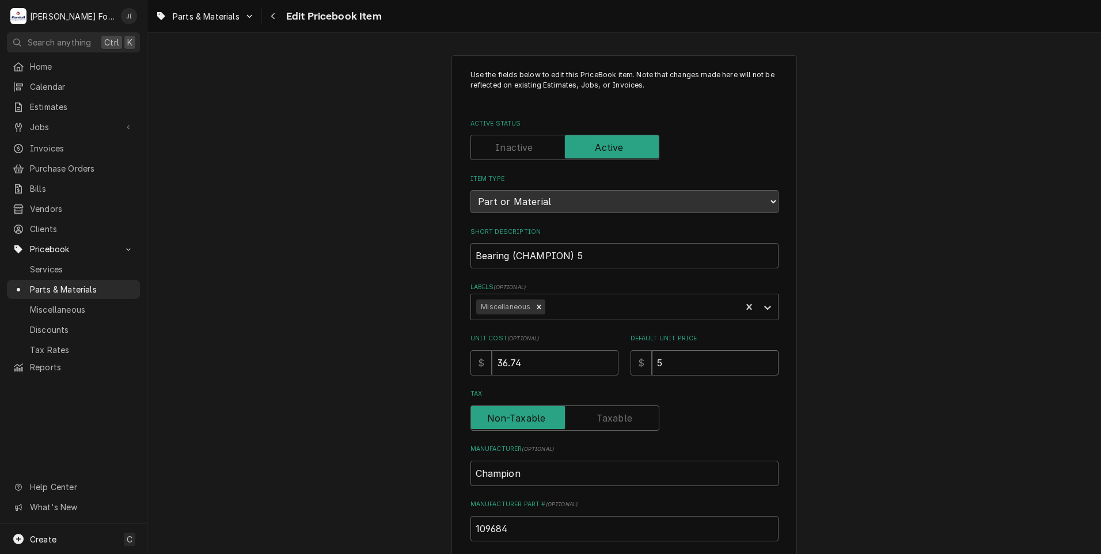
type input "58"
type textarea "x"
type input "58.0"
type textarea "x"
type input "58.00"
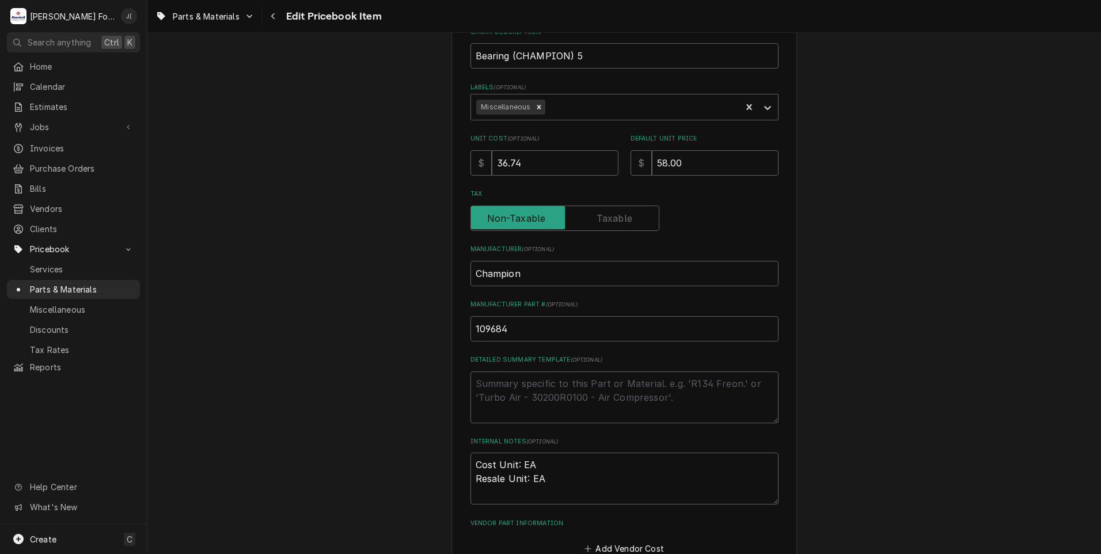
scroll to position [346, 0]
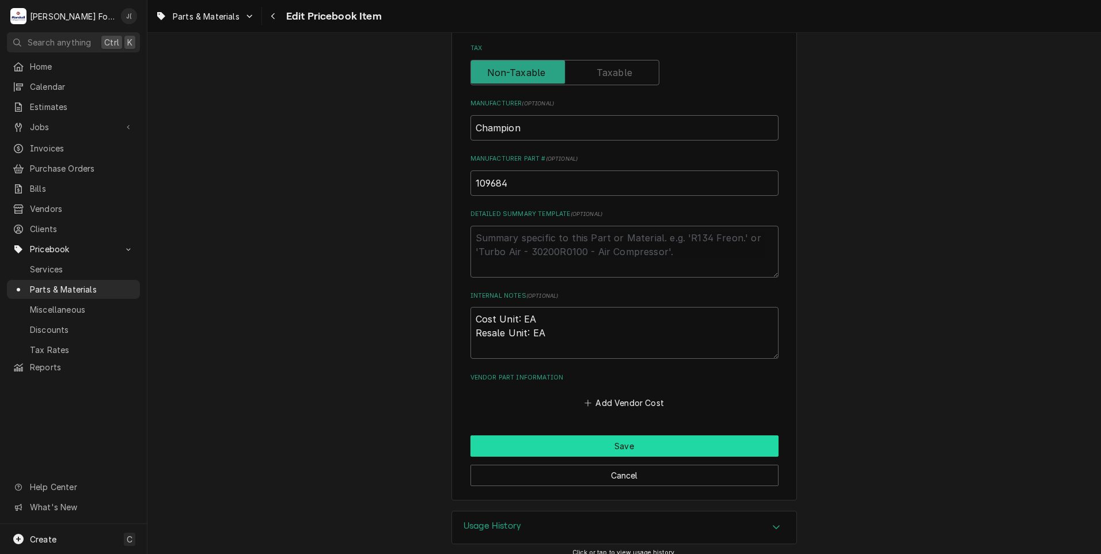
click at [547, 450] on button "Save" at bounding box center [625, 445] width 308 height 21
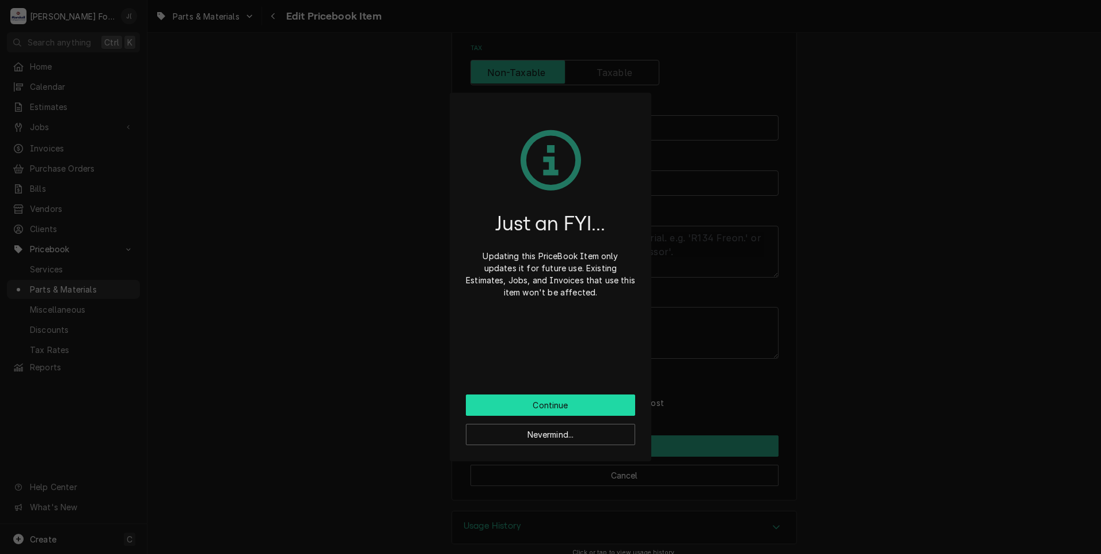
click at [550, 409] on button "Continue" at bounding box center [550, 404] width 169 height 21
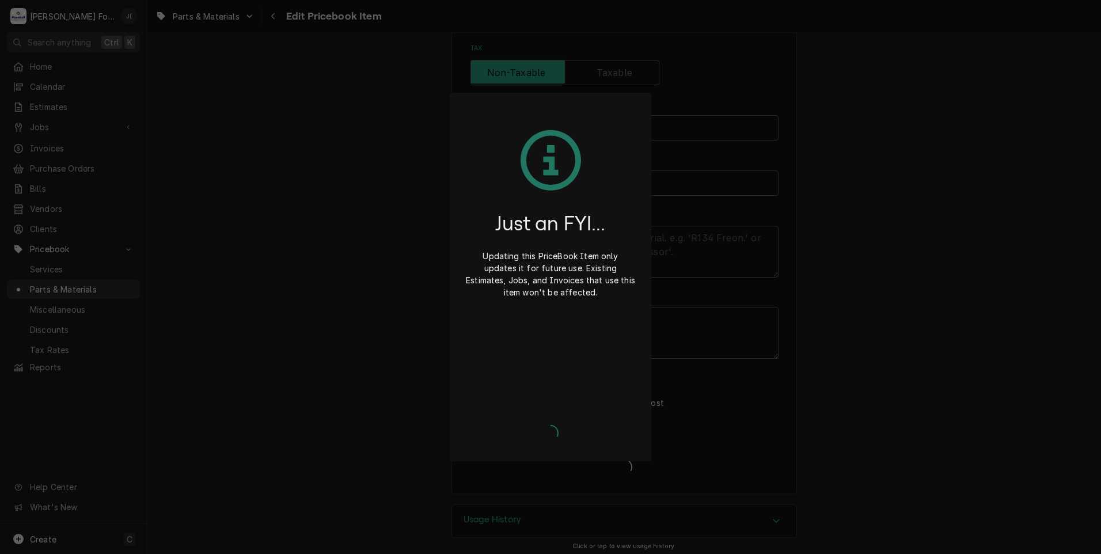
type textarea "x"
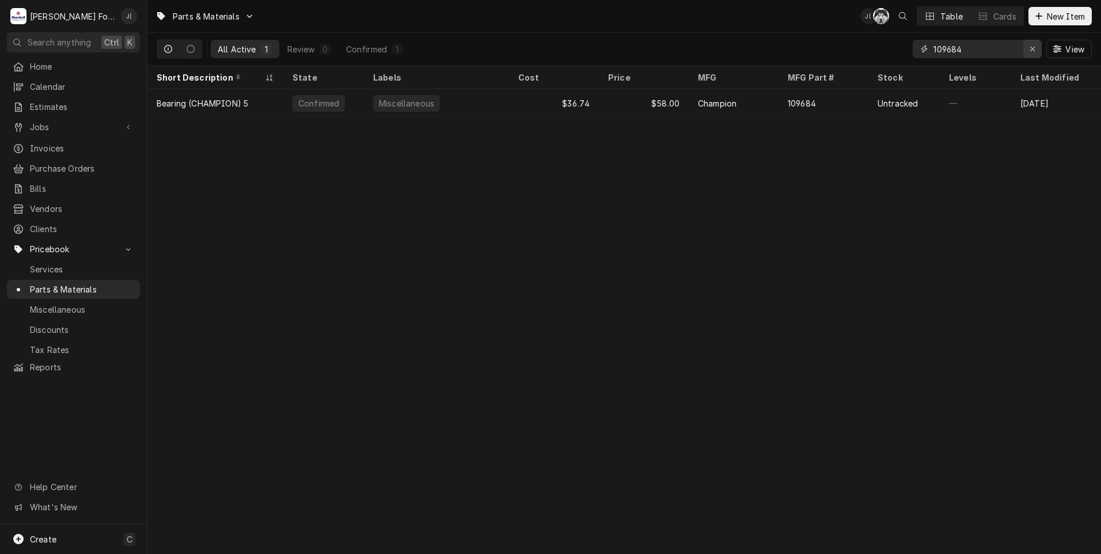
click at [1033, 50] on icon "Erase input" at bounding box center [1033, 49] width 6 height 8
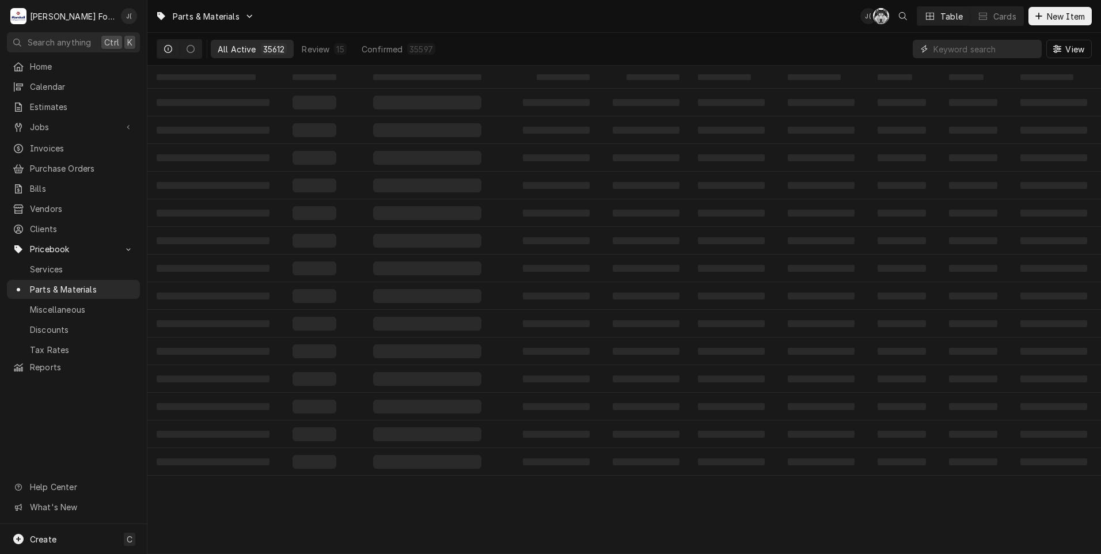
paste input "109685"
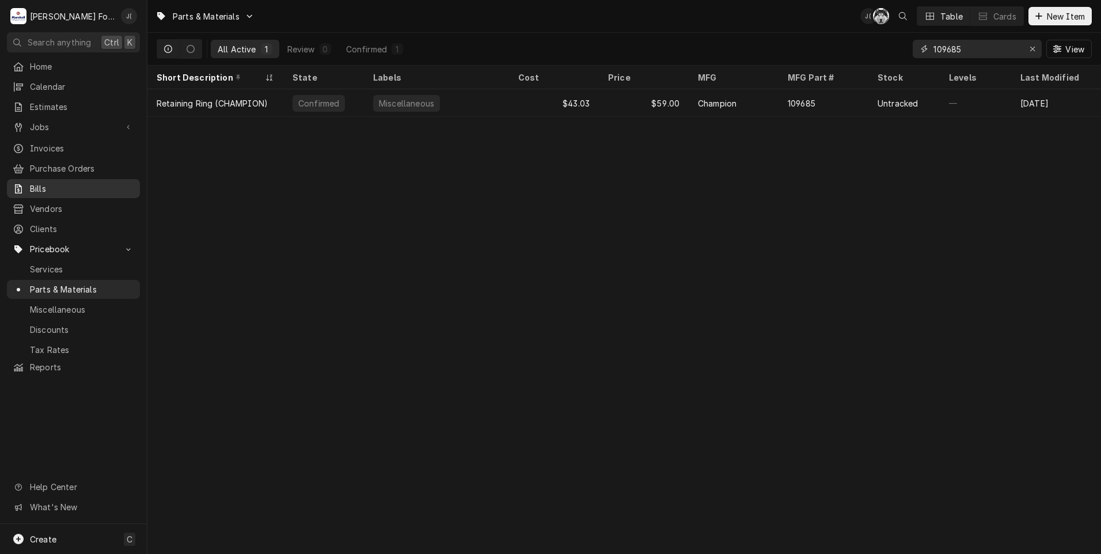
type input "109685"
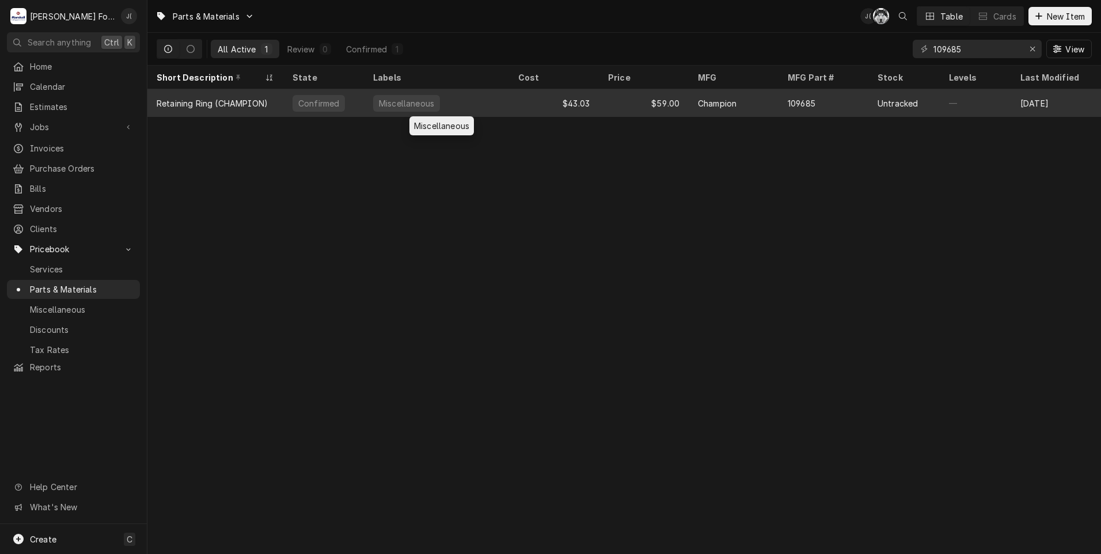
click at [446, 104] on div "Miscellaneous" at bounding box center [436, 103] width 145 height 28
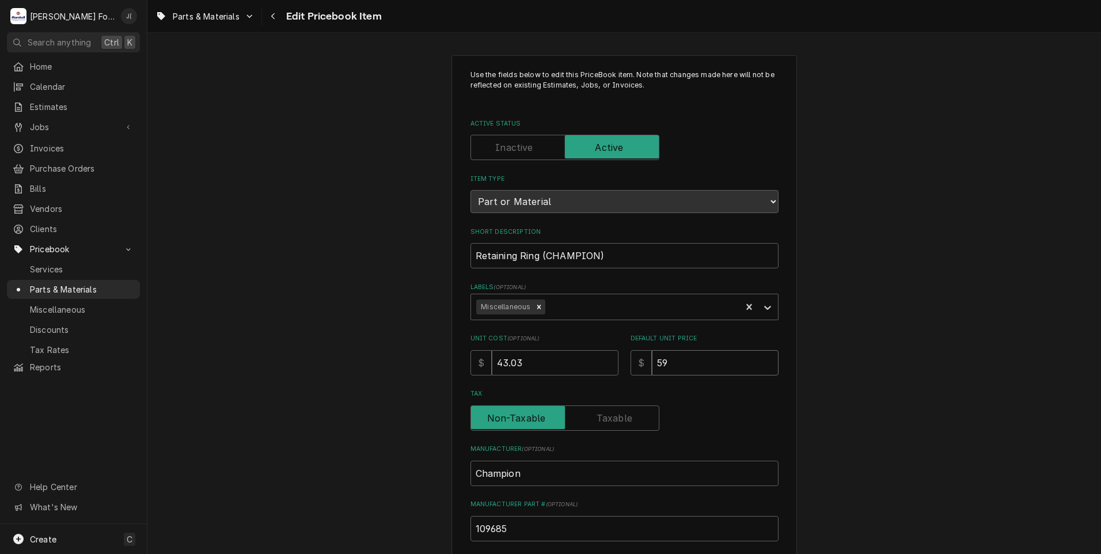
drag, startPoint x: 707, startPoint y: 370, endPoint x: 597, endPoint y: 354, distance: 111.8
click at [597, 355] on div "Unit Cost ( optional ) $ 43.03 Default Unit Price $ 59" at bounding box center [625, 354] width 308 height 41
type textarea "x"
type input "8"
type textarea "x"
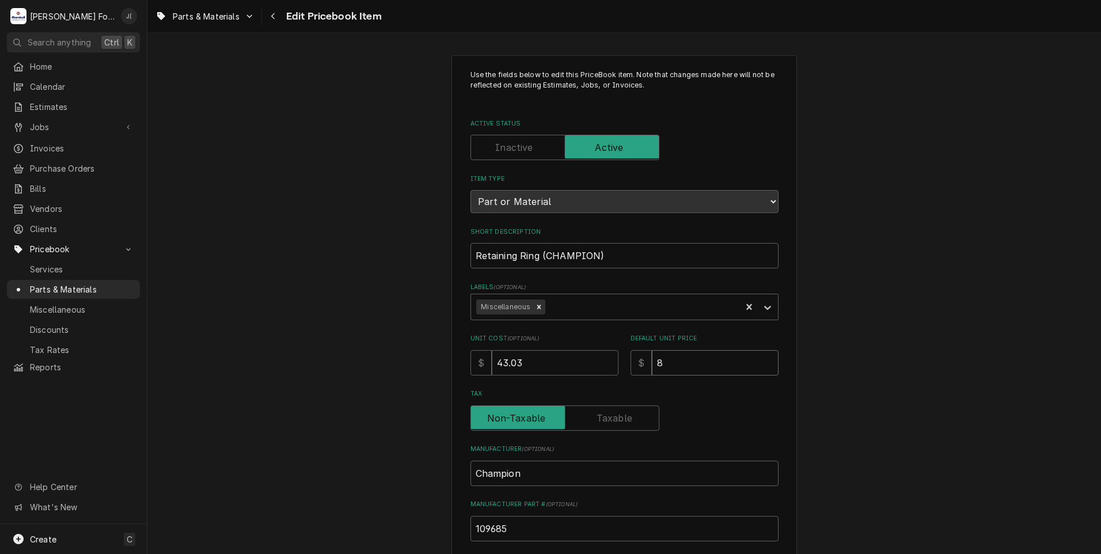
type input "82"
type textarea "x"
type input "82.0"
type textarea "x"
type input "82.00"
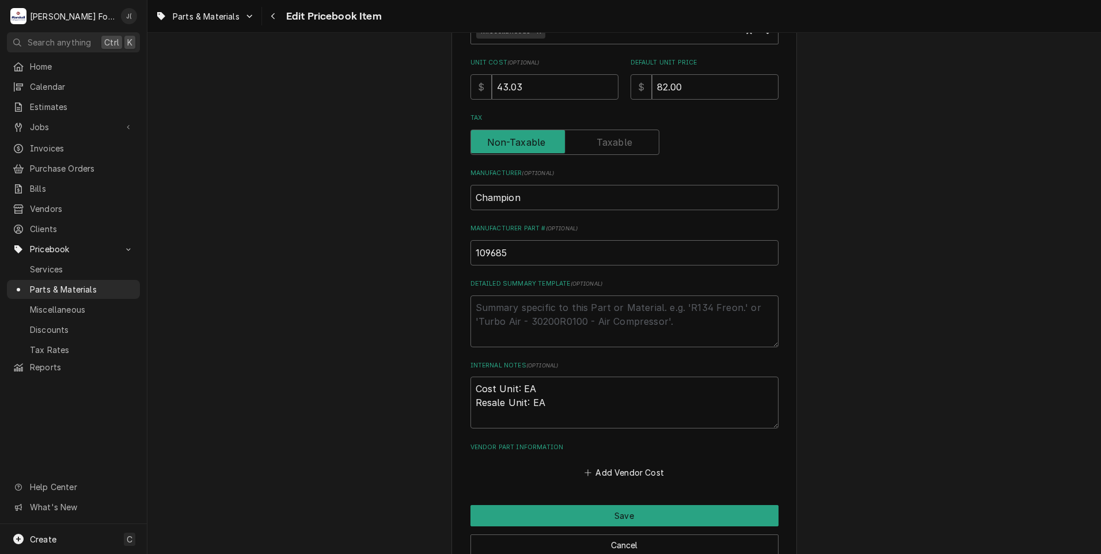
scroll to position [288, 0]
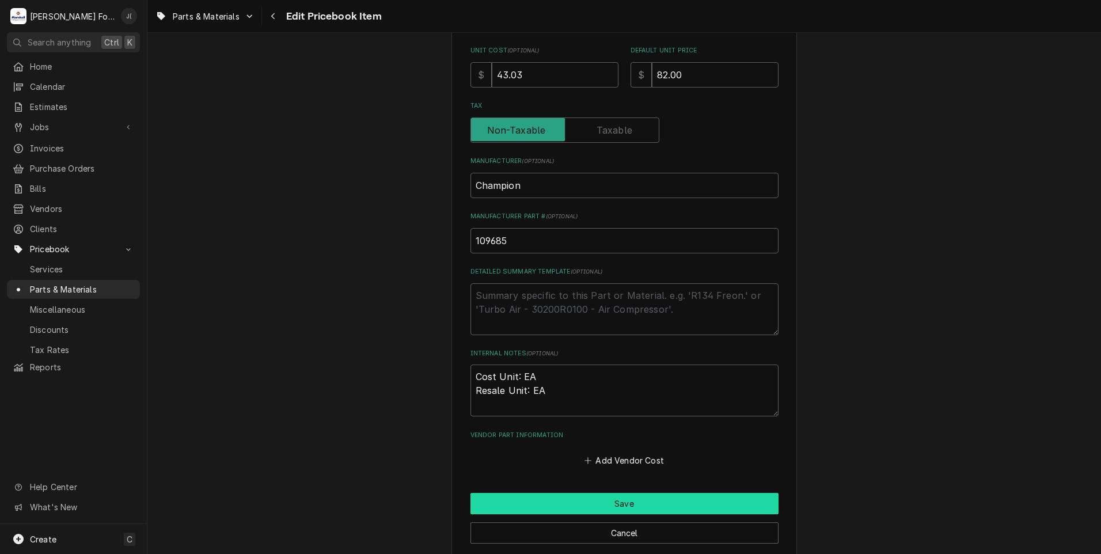
click at [567, 507] on button "Save" at bounding box center [625, 503] width 308 height 21
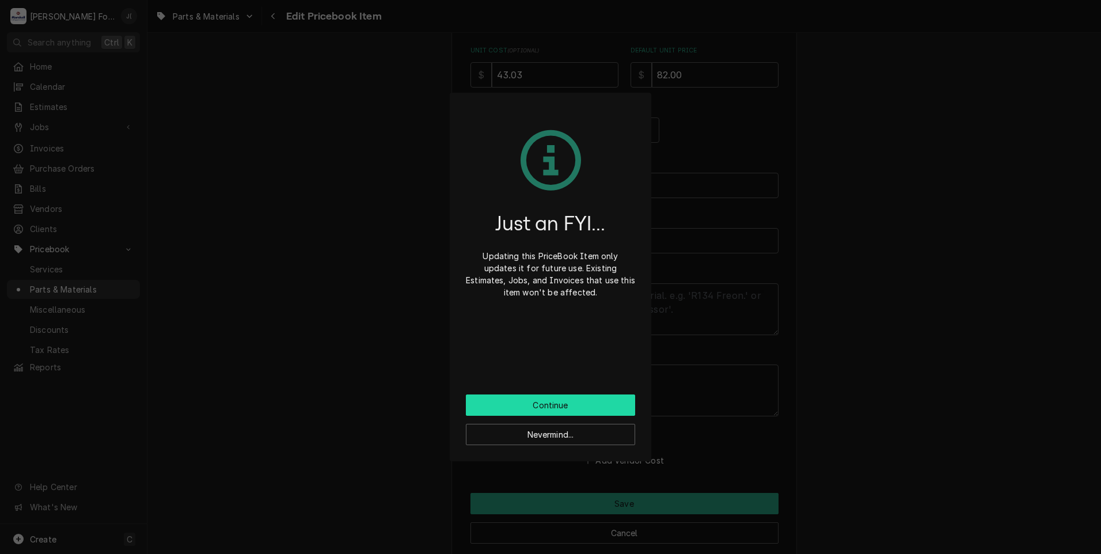
click at [538, 405] on button "Continue" at bounding box center [550, 404] width 169 height 21
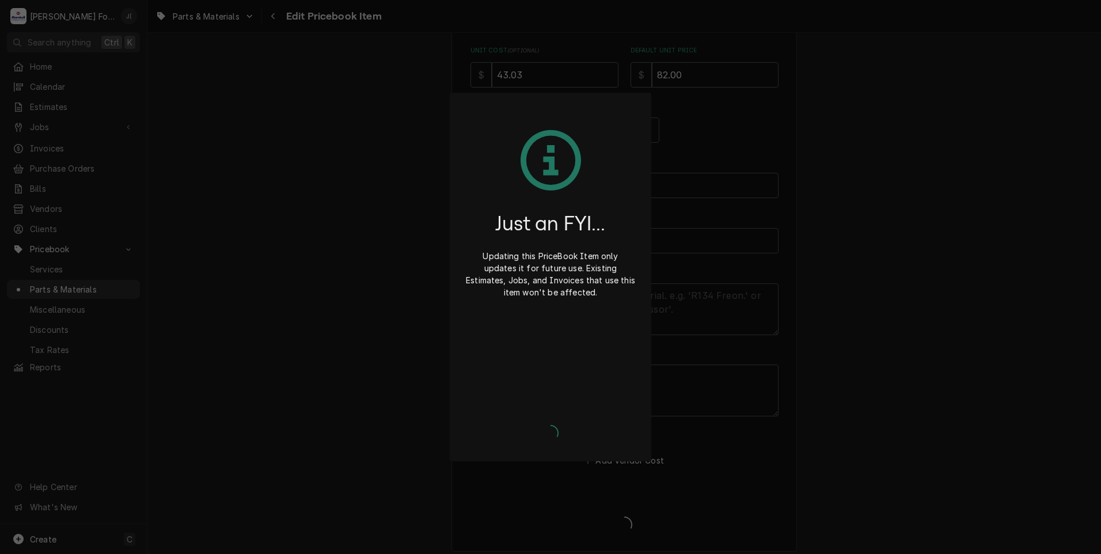
type textarea "x"
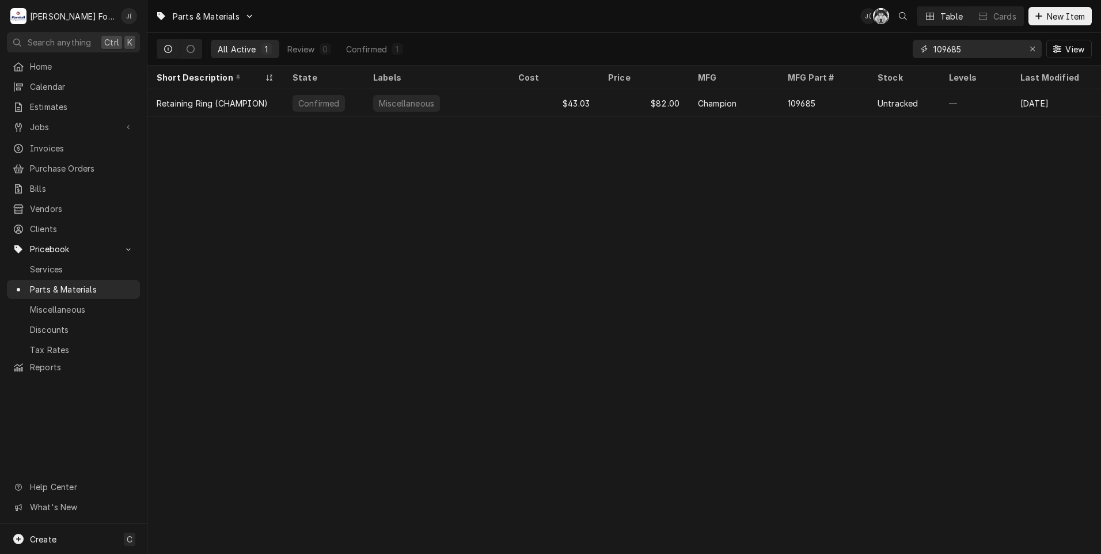
drag, startPoint x: 1032, startPoint y: 50, endPoint x: 1016, endPoint y: 50, distance: 16.1
click at [1028, 50] on div "Erase input" at bounding box center [1033, 49] width 12 height 12
click at [1000, 51] on input "Dynamic Content Wrapper" at bounding box center [988, 49] width 108 height 18
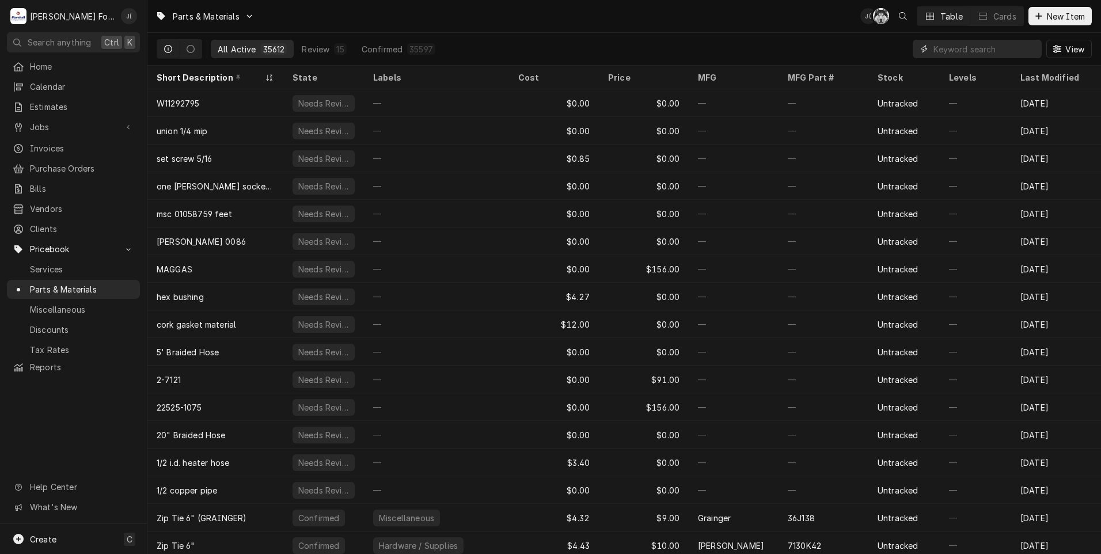
paste input "109333"
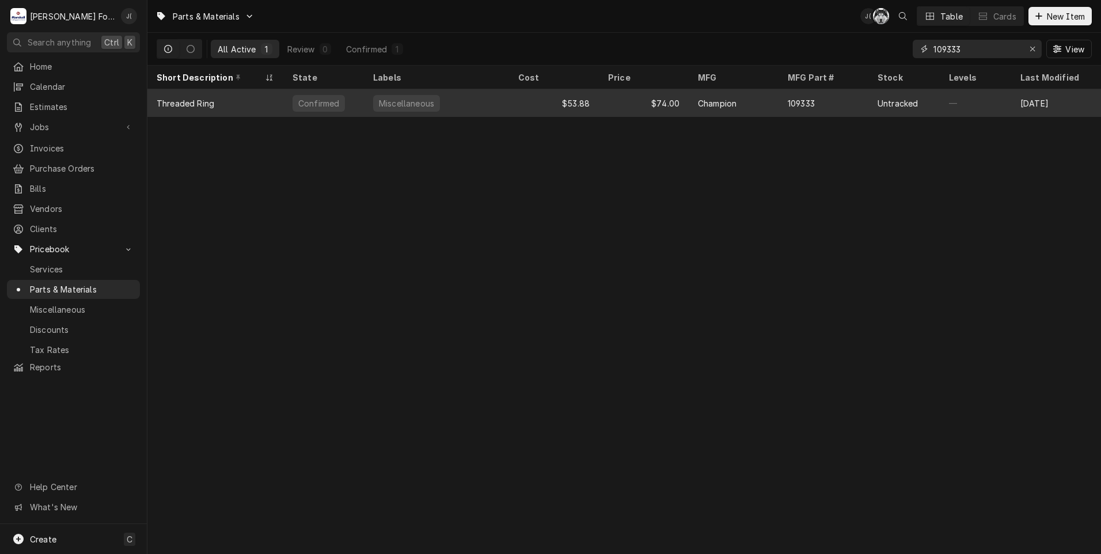
type input "109333"
click at [600, 107] on div "$74.00" at bounding box center [644, 103] width 90 height 28
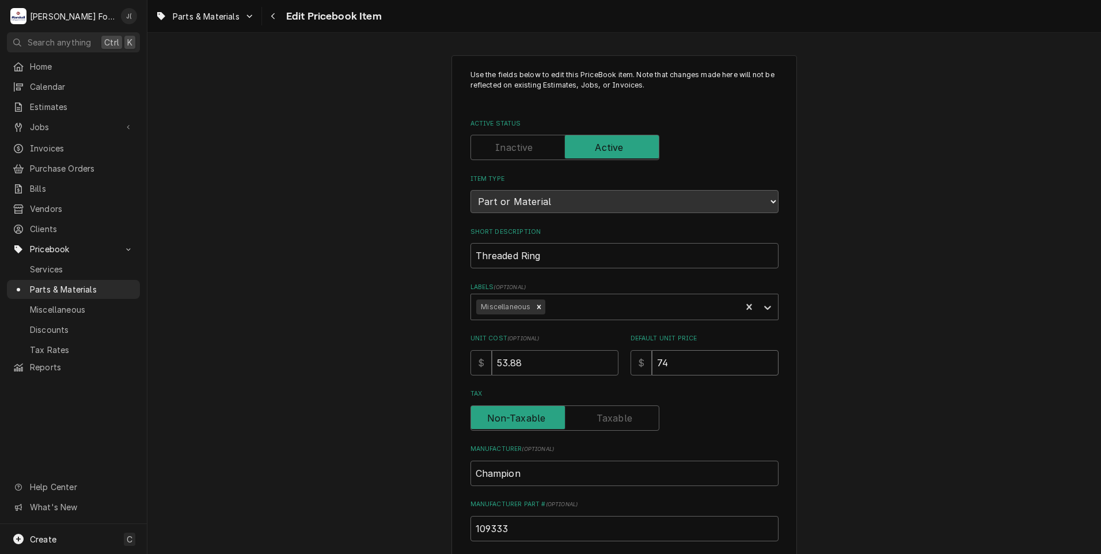
drag, startPoint x: 679, startPoint y: 367, endPoint x: 514, endPoint y: 338, distance: 167.9
click at [514, 338] on div "Unit Cost ( optional ) $ 53.88 Default Unit Price $ 74" at bounding box center [625, 354] width 308 height 41
type textarea "x"
type input "1"
type textarea "x"
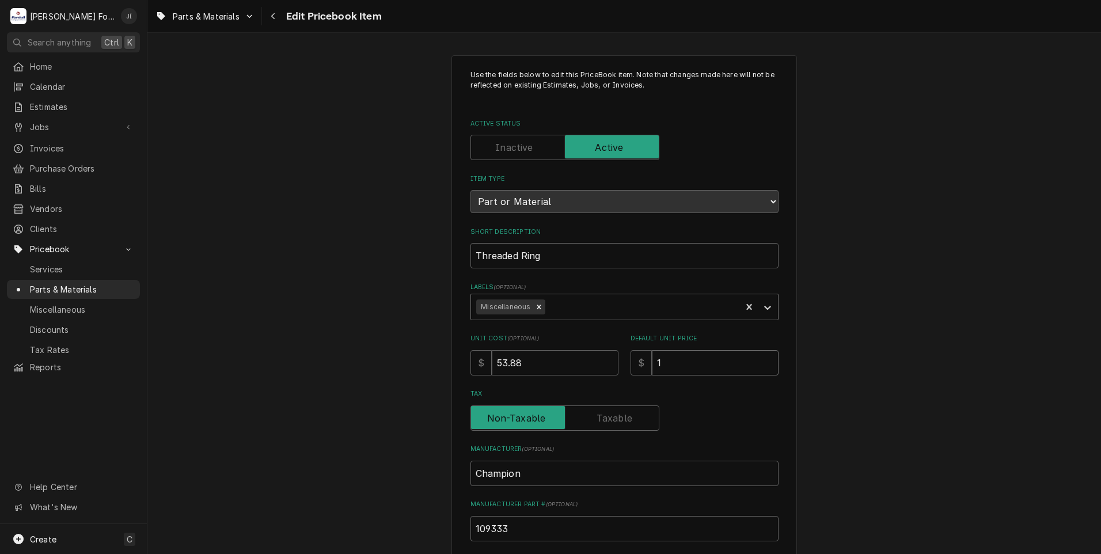
type input "10"
type textarea "x"
type input "102"
type textarea "x"
type input "102.0"
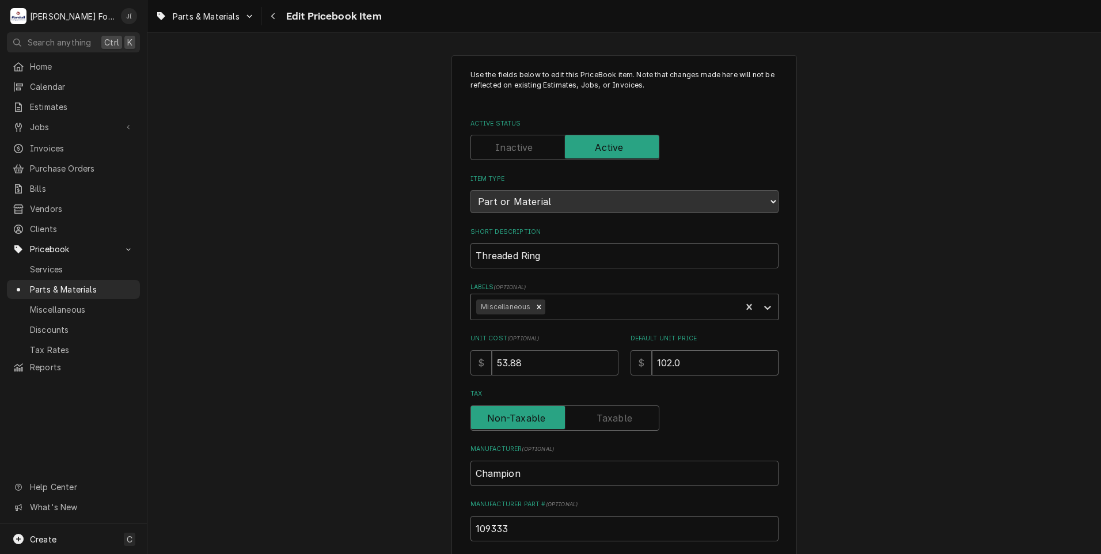
type textarea "x"
type input "102.00"
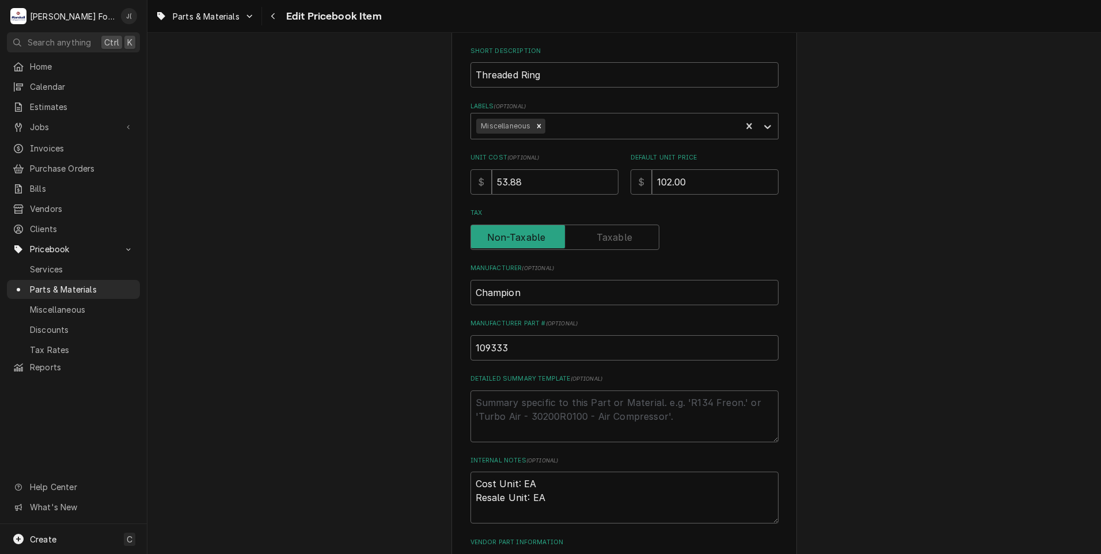
scroll to position [288, 0]
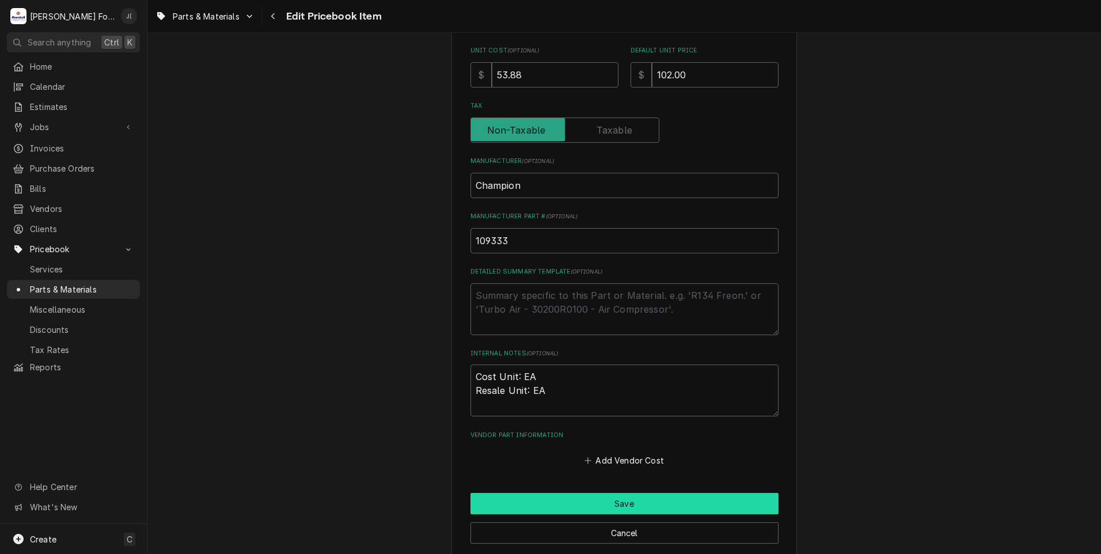
click at [580, 506] on button "Save" at bounding box center [625, 503] width 308 height 21
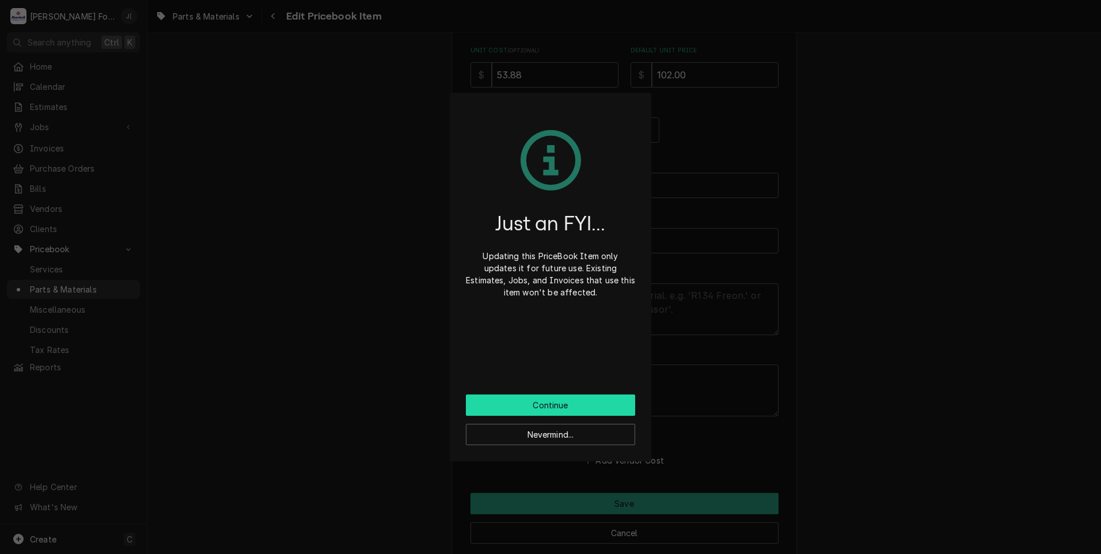
click at [548, 404] on button "Continue" at bounding box center [550, 404] width 169 height 21
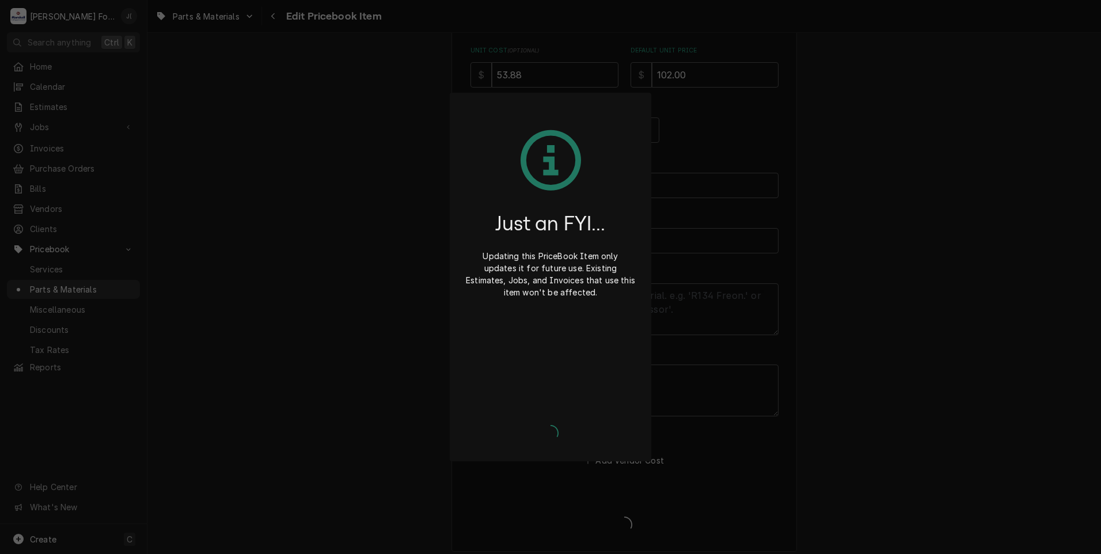
type textarea "x"
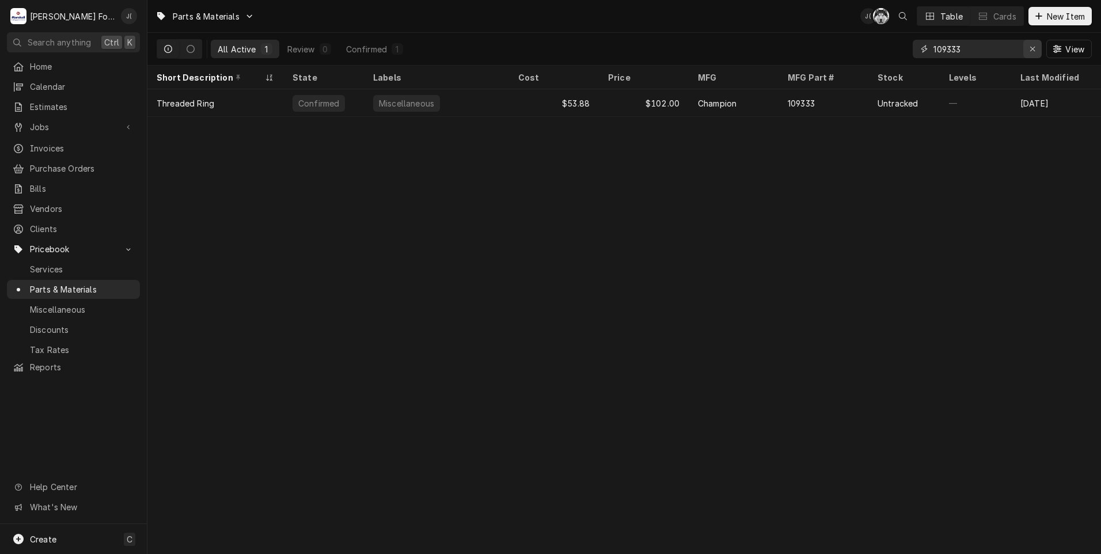
click at [1033, 47] on icon "Erase input" at bounding box center [1033, 49] width 6 height 8
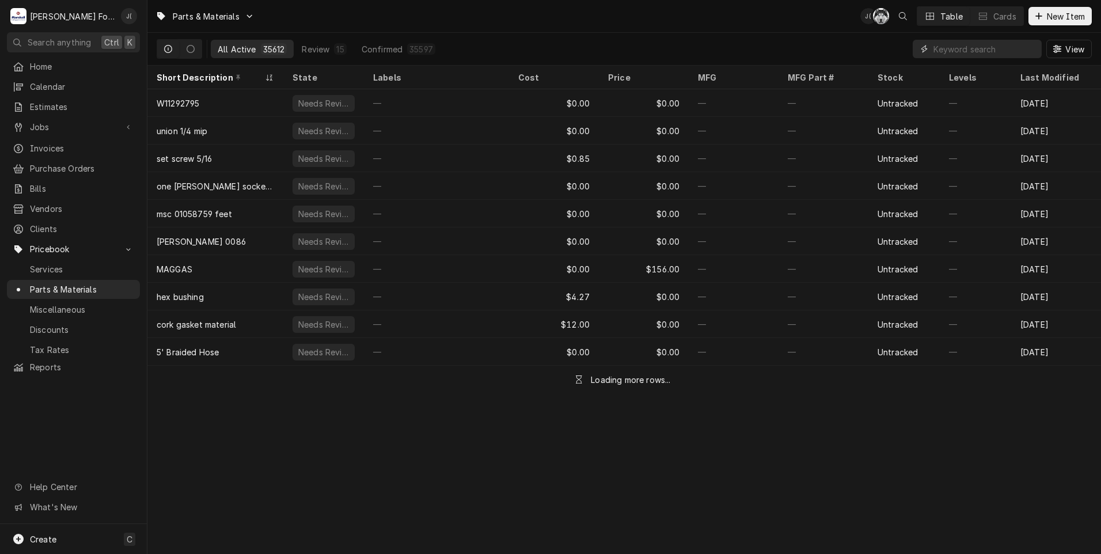
paste input "110679"
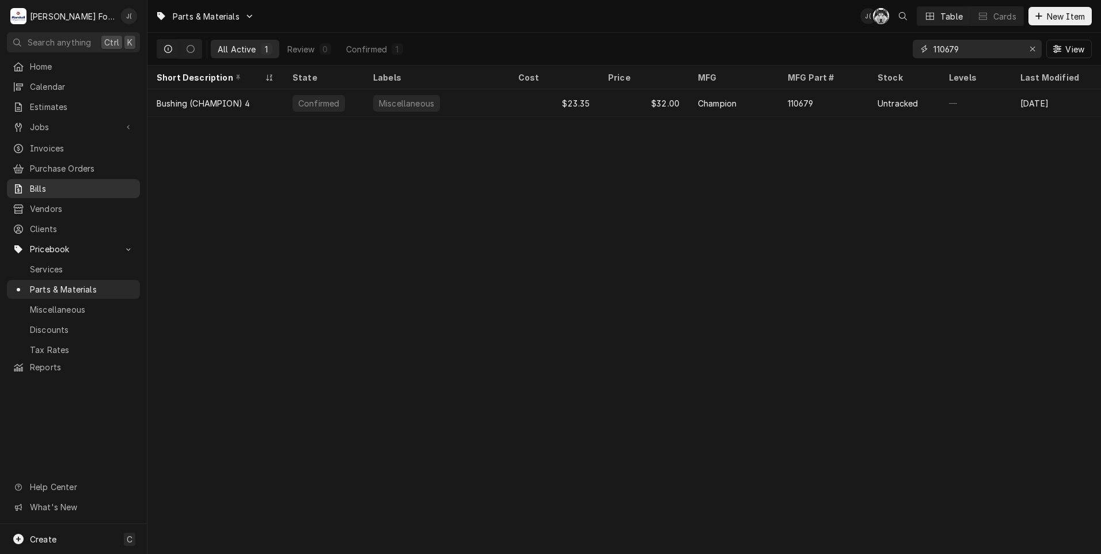
type input "110679"
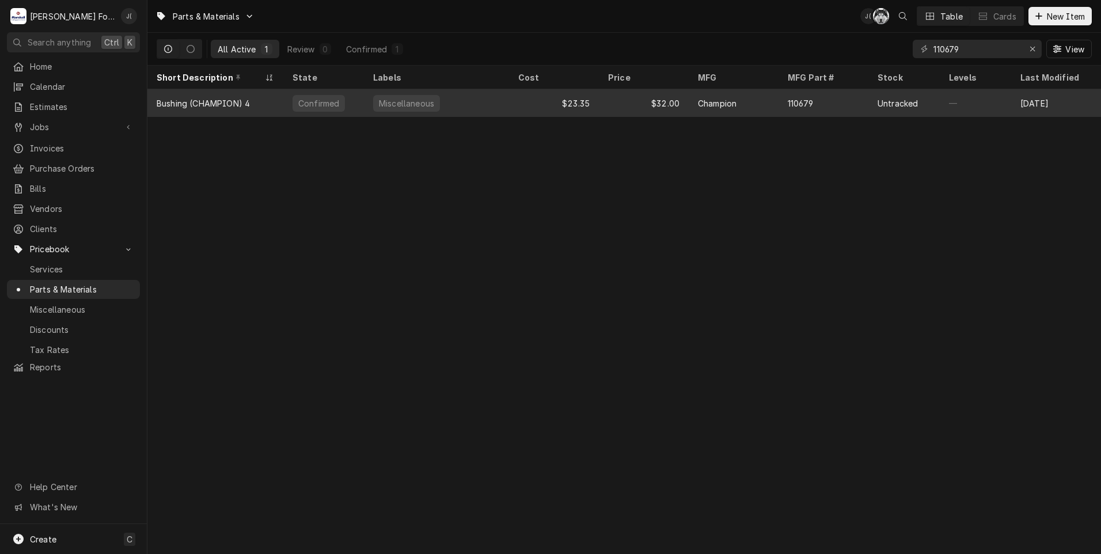
click at [518, 102] on div "$23.35" at bounding box center [554, 103] width 90 height 28
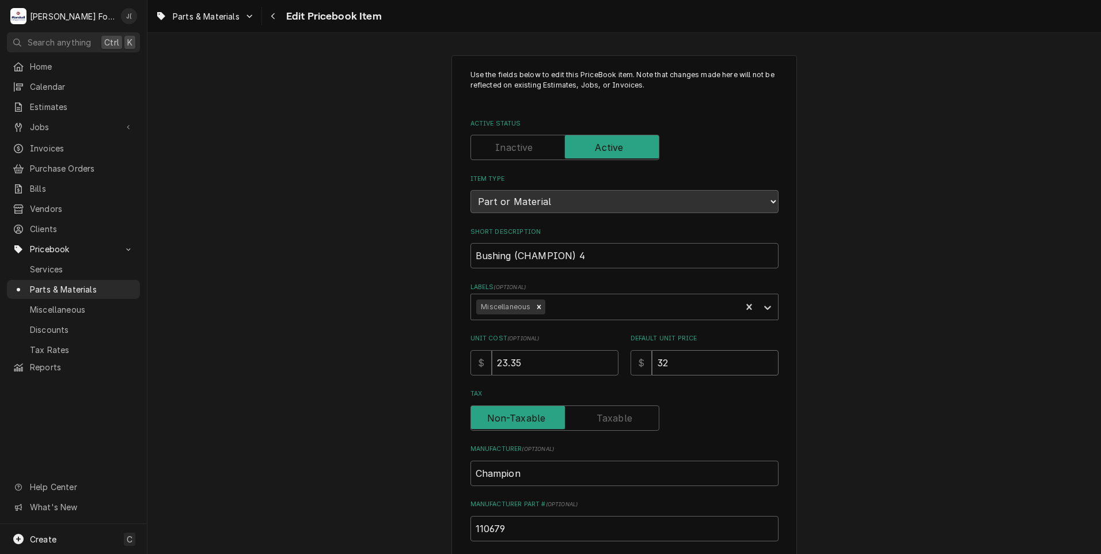
drag, startPoint x: 669, startPoint y: 361, endPoint x: 504, endPoint y: 352, distance: 164.9
click at [507, 355] on div "Unit Cost ( optional ) $ 23.35 Default Unit Price $ 32" at bounding box center [625, 354] width 308 height 41
type textarea "x"
type input "3"
type textarea "x"
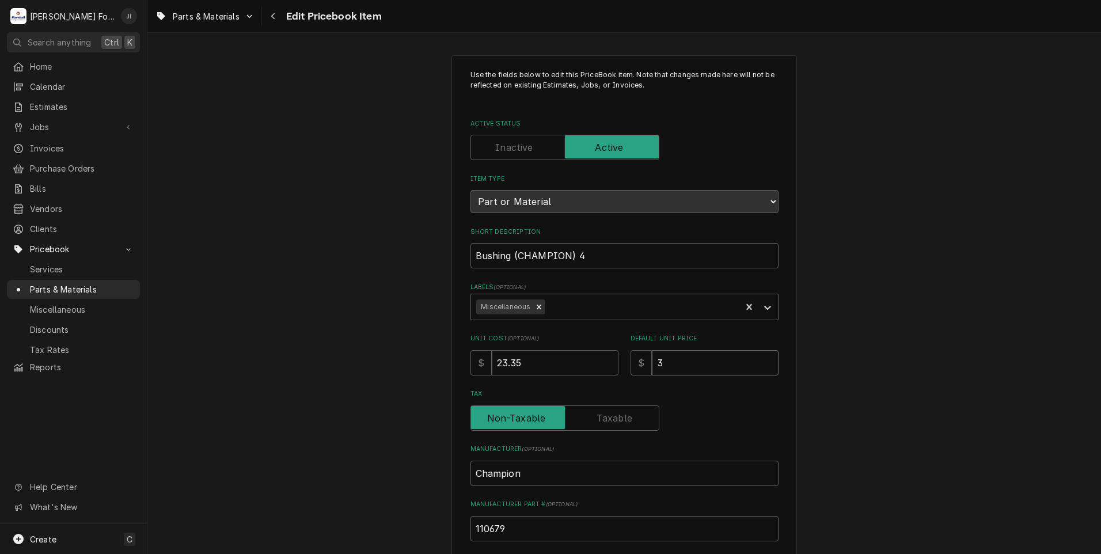
type input "37"
type textarea "x"
type input "37.0"
type textarea "x"
type input "37.00"
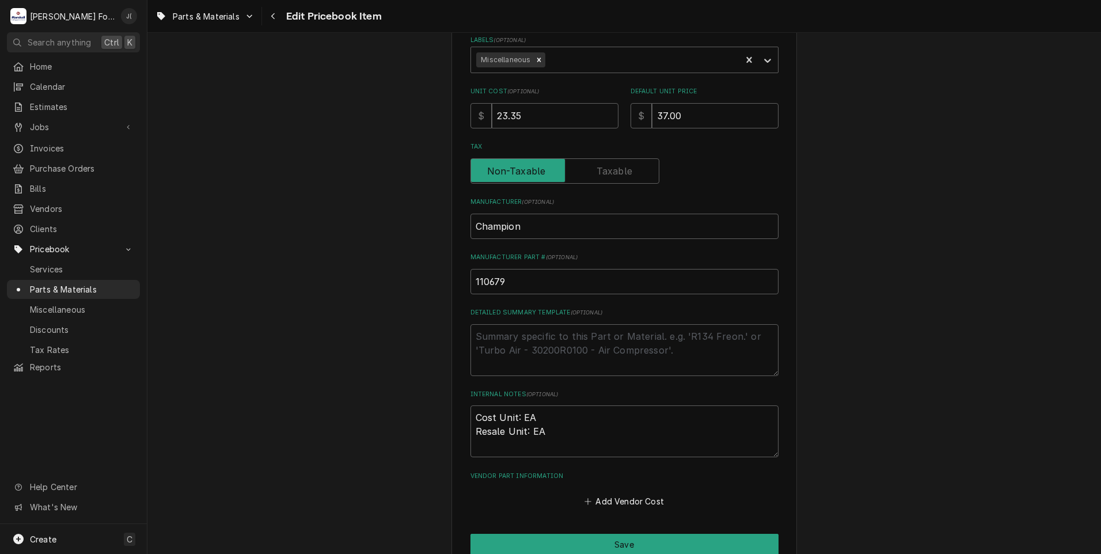
scroll to position [346, 0]
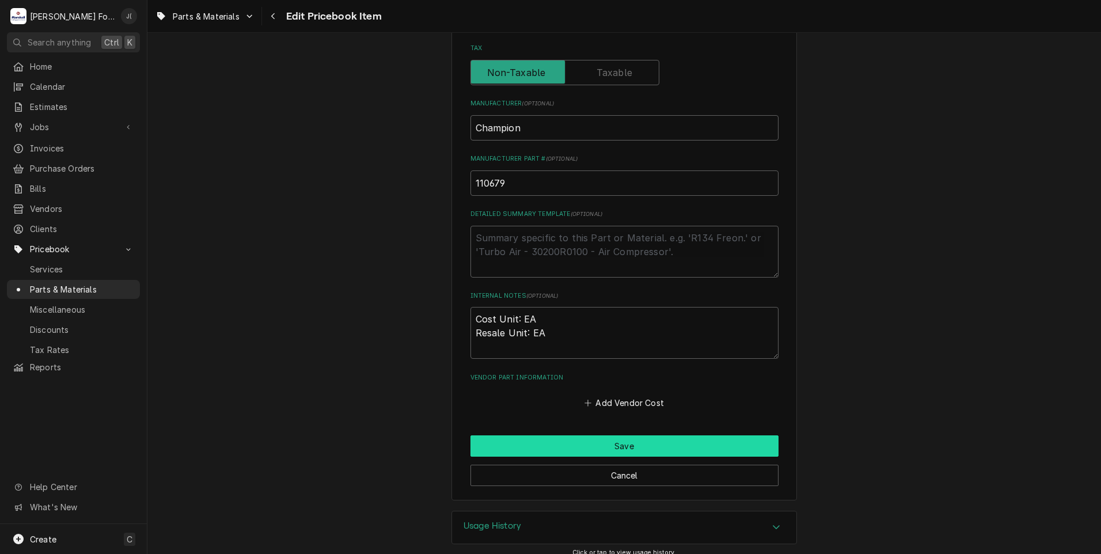
click at [585, 449] on button "Save" at bounding box center [625, 445] width 308 height 21
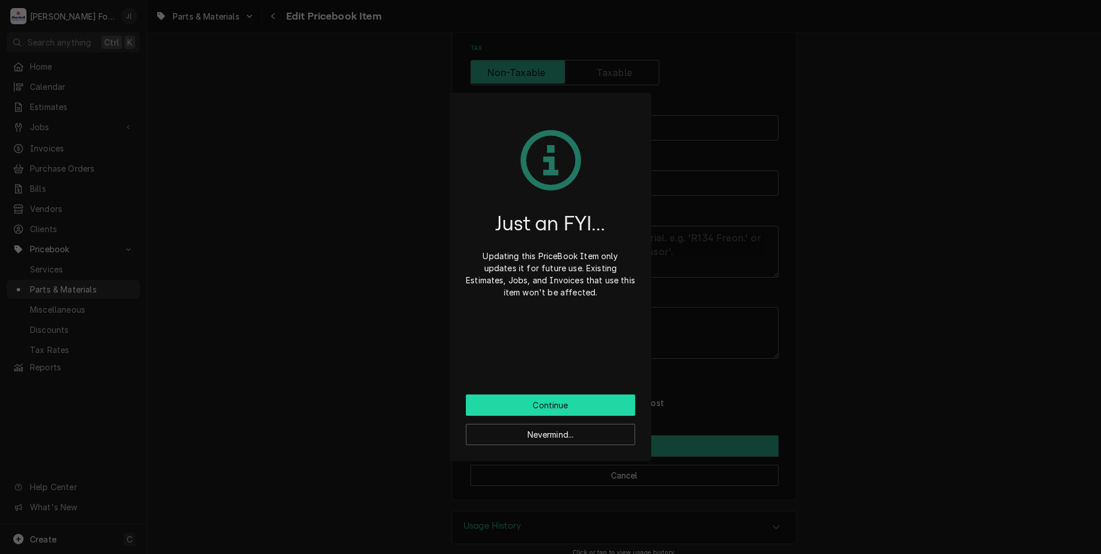
click at [583, 400] on button "Continue" at bounding box center [550, 404] width 169 height 21
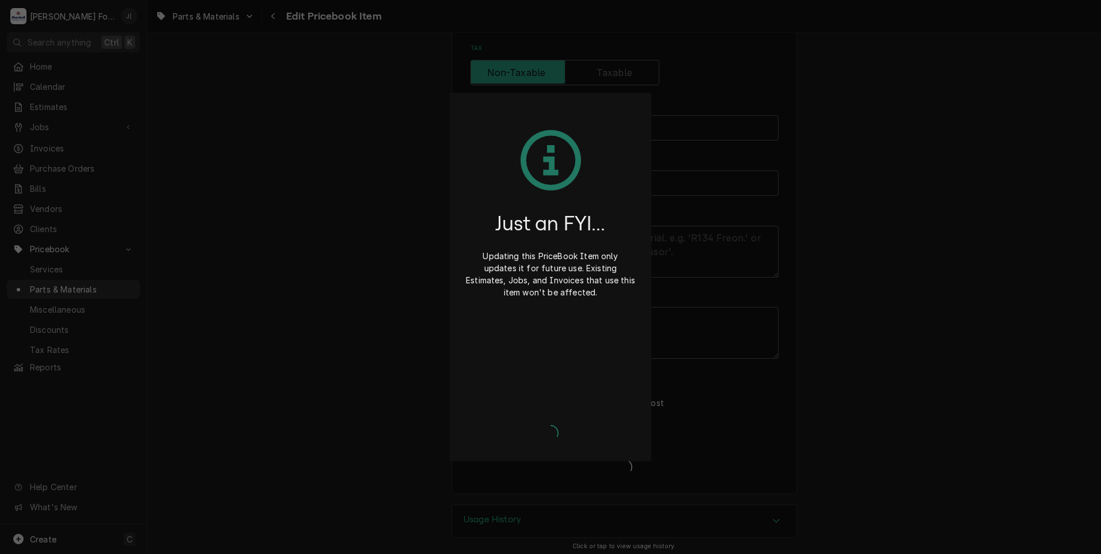
type textarea "x"
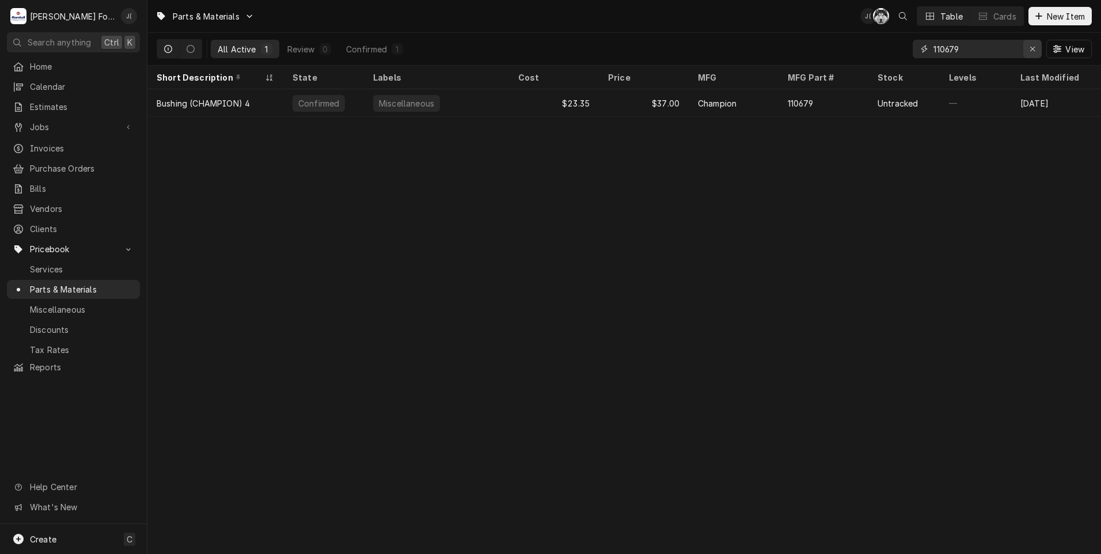
click at [1035, 50] on icon "Erase input" at bounding box center [1033, 49] width 6 height 8
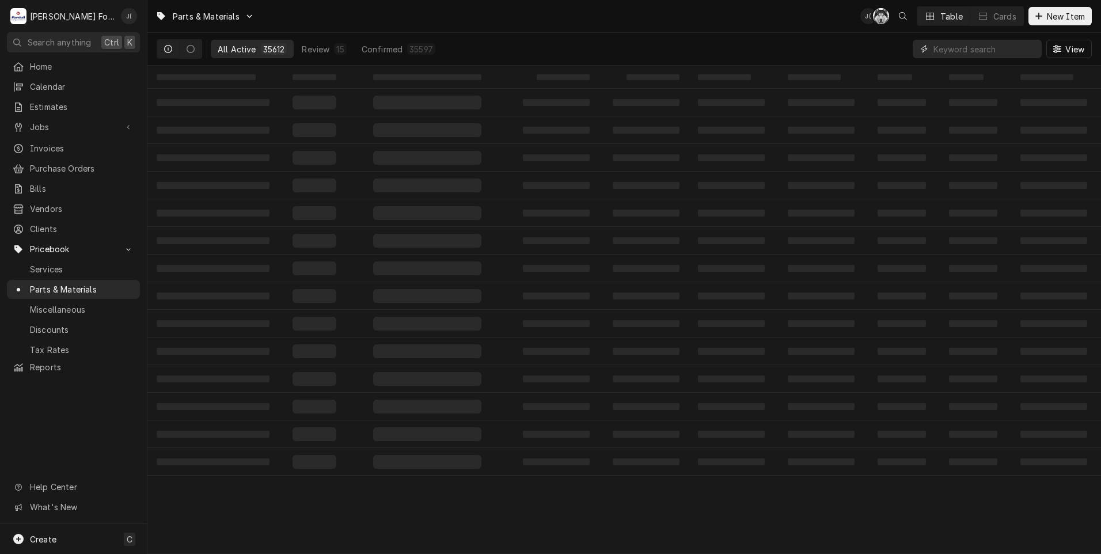
paste input "111438"
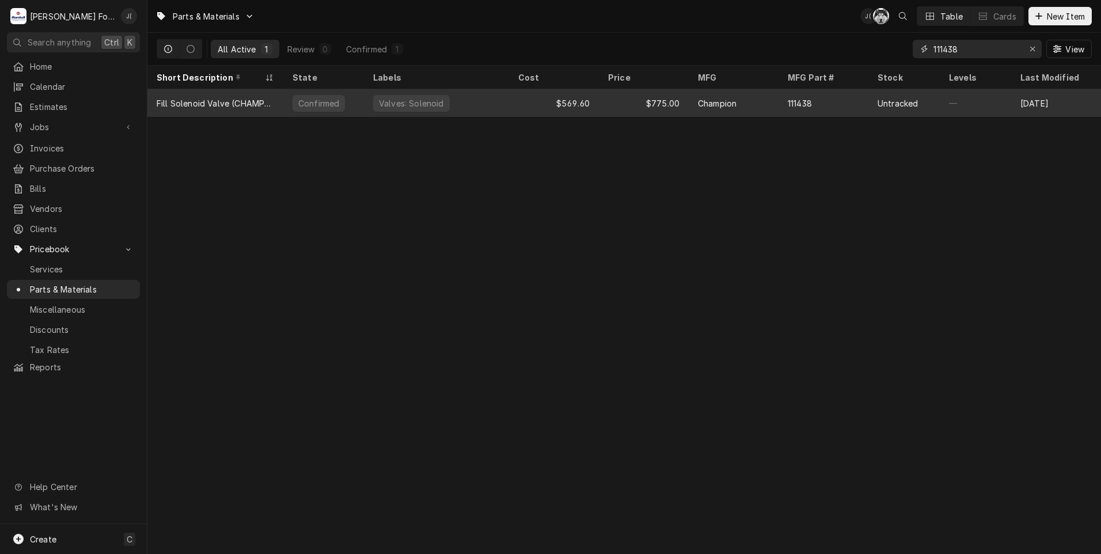
type input "111438"
click at [492, 105] on div "Valves: Solenoid" at bounding box center [436, 103] width 145 height 28
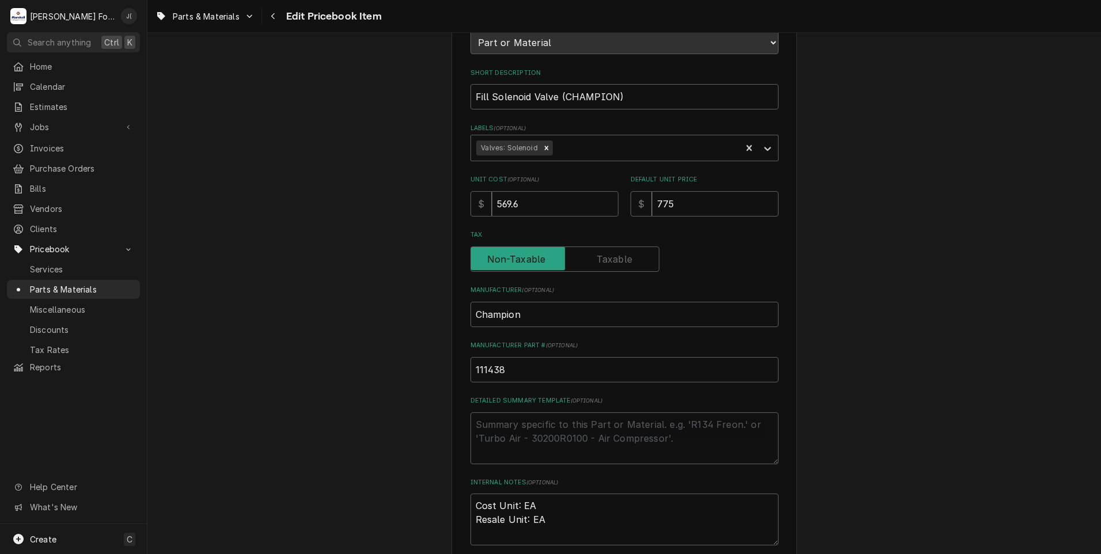
scroll to position [173, 0]
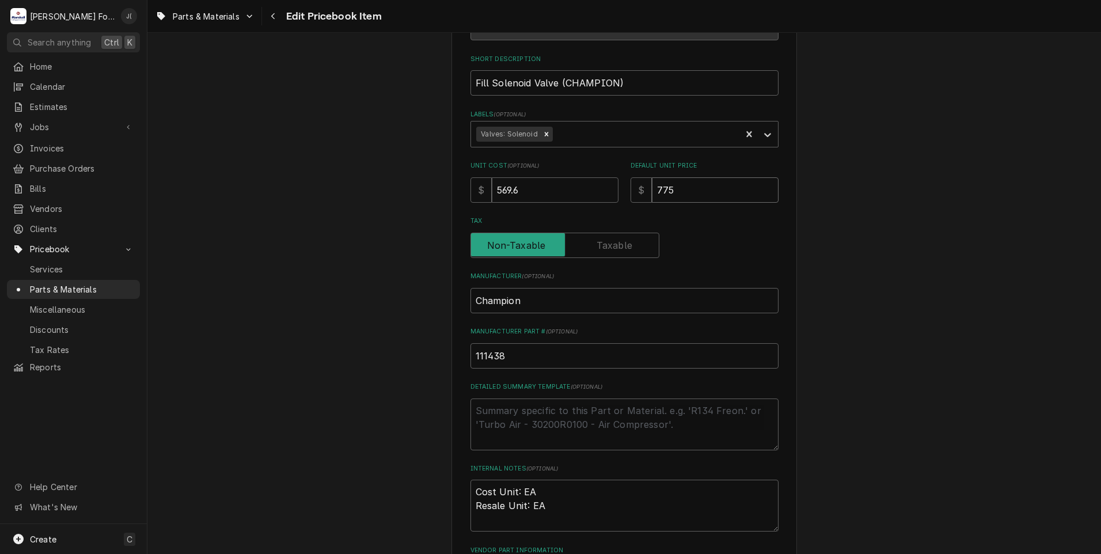
drag, startPoint x: 688, startPoint y: 187, endPoint x: 535, endPoint y: 201, distance: 153.3
click at [535, 201] on div "Use the fields below to edit this PriceBook item. Note that changes made here w…" at bounding box center [625, 240] width 308 height 687
type textarea "x"
type input "3"
type textarea "x"
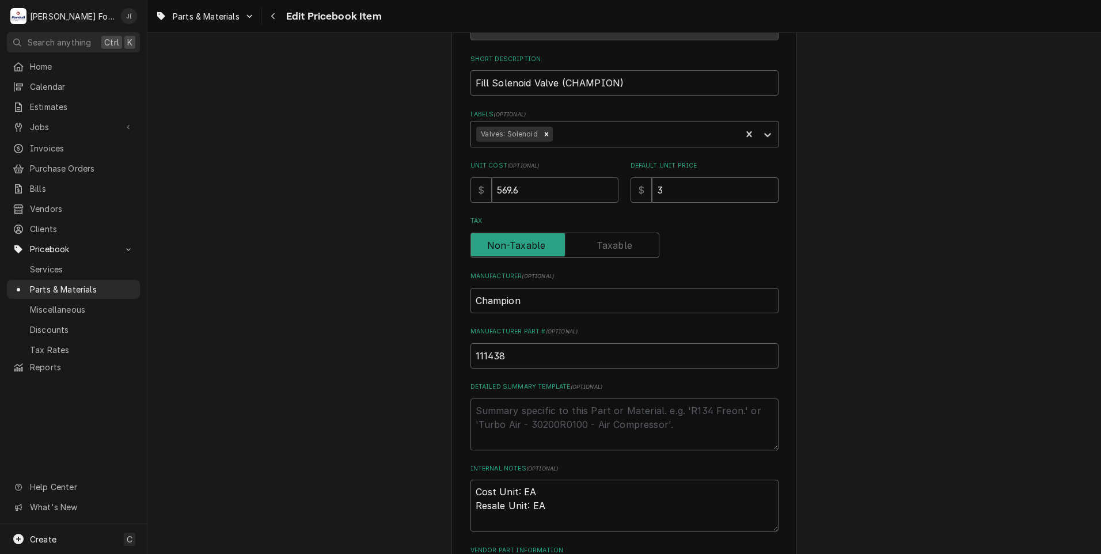
type input "34"
type textarea "x"
type input "347"
type textarea "x"
type input "347.0"
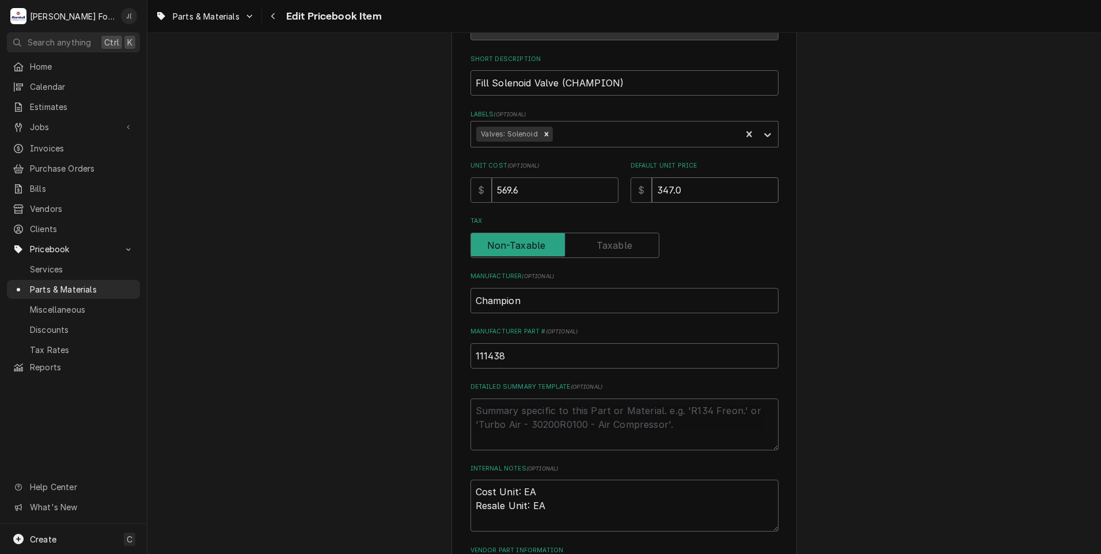
type textarea "x"
type input "347.00"
drag, startPoint x: 545, startPoint y: 190, endPoint x: 348, endPoint y: 189, distance: 196.4
click at [358, 189] on div "Use the fields below to edit this PriceBook item. Note that changes made here w…" at bounding box center [624, 277] width 954 height 811
type textarea "x"
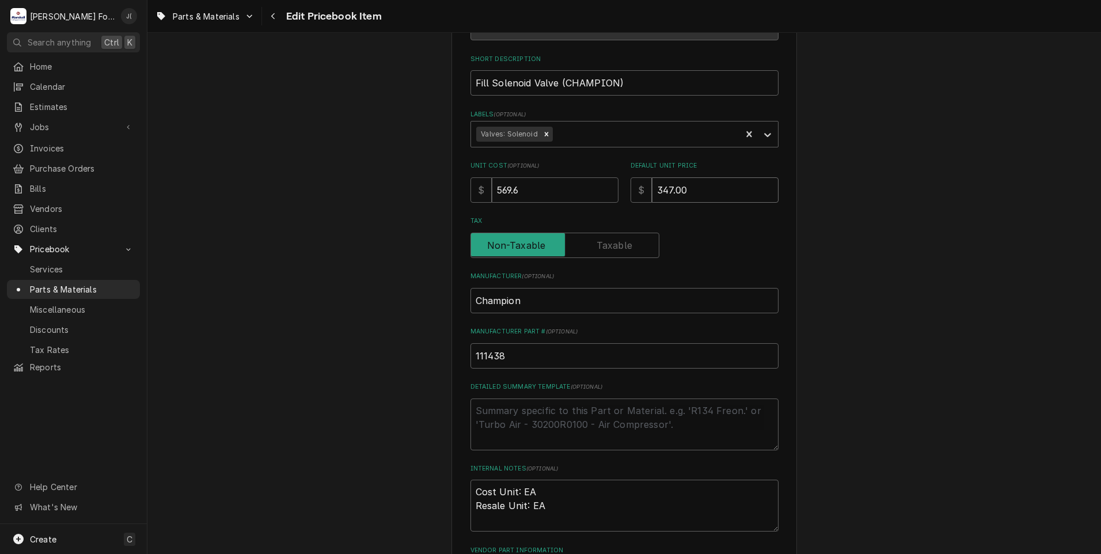
type input "8"
type textarea "x"
type input "84"
type textarea "x"
type input "847"
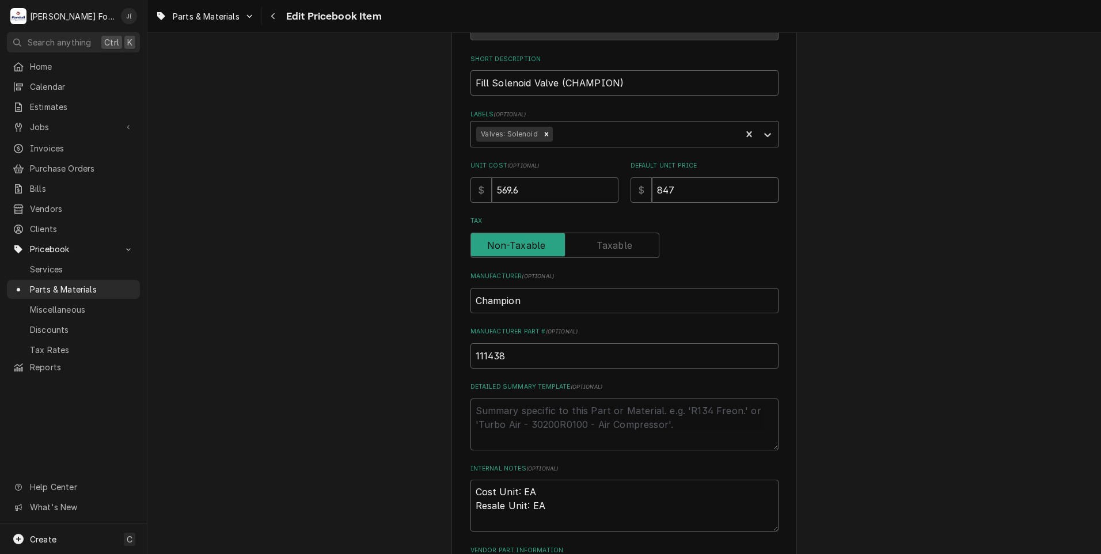
type textarea "x"
type input "847.0"
type textarea "x"
type input "847.00"
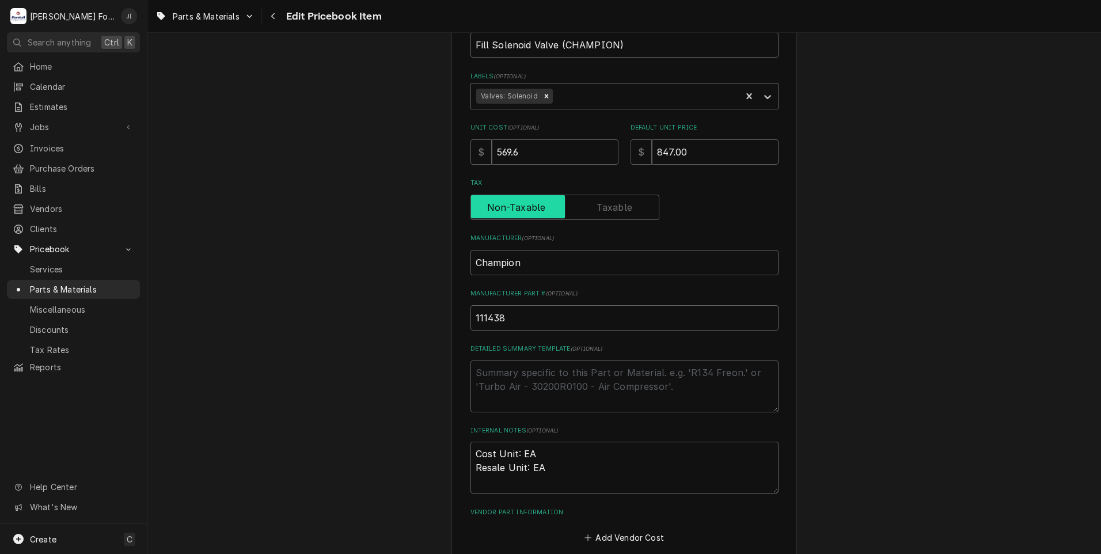
scroll to position [355, 0]
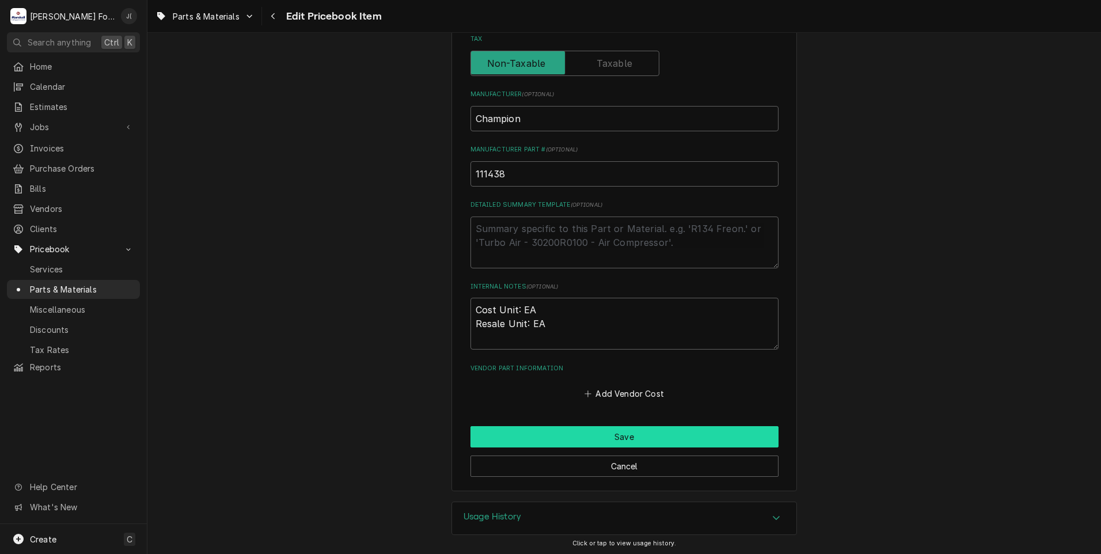
click at [536, 434] on button "Save" at bounding box center [625, 436] width 308 height 21
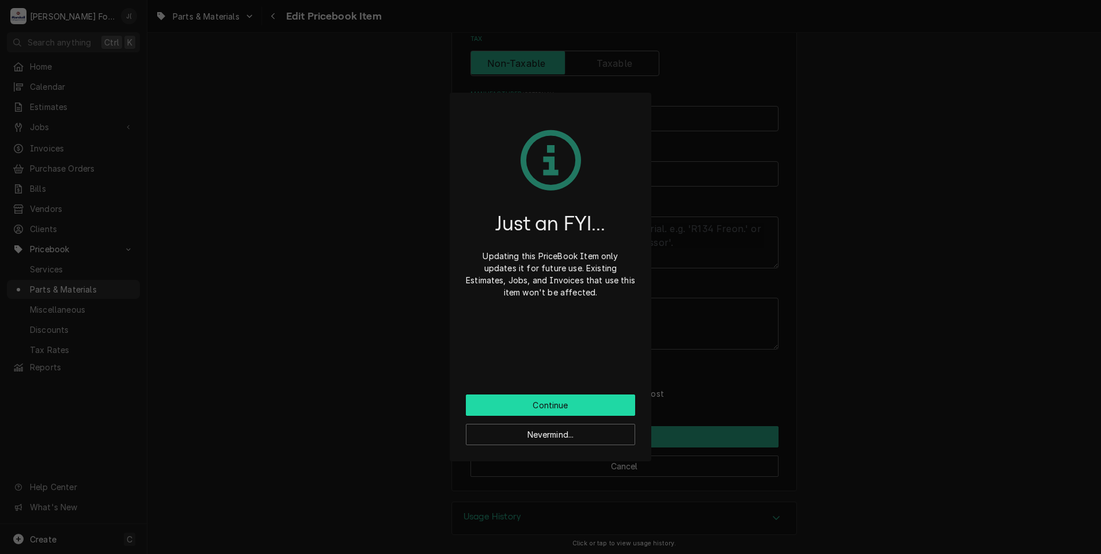
click at [537, 403] on button "Continue" at bounding box center [550, 404] width 169 height 21
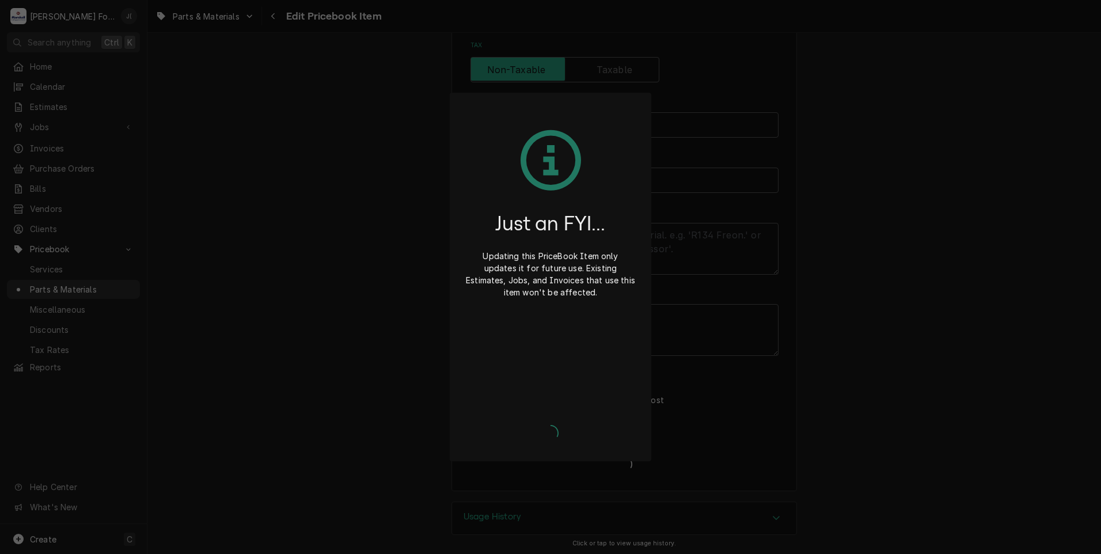
type textarea "x"
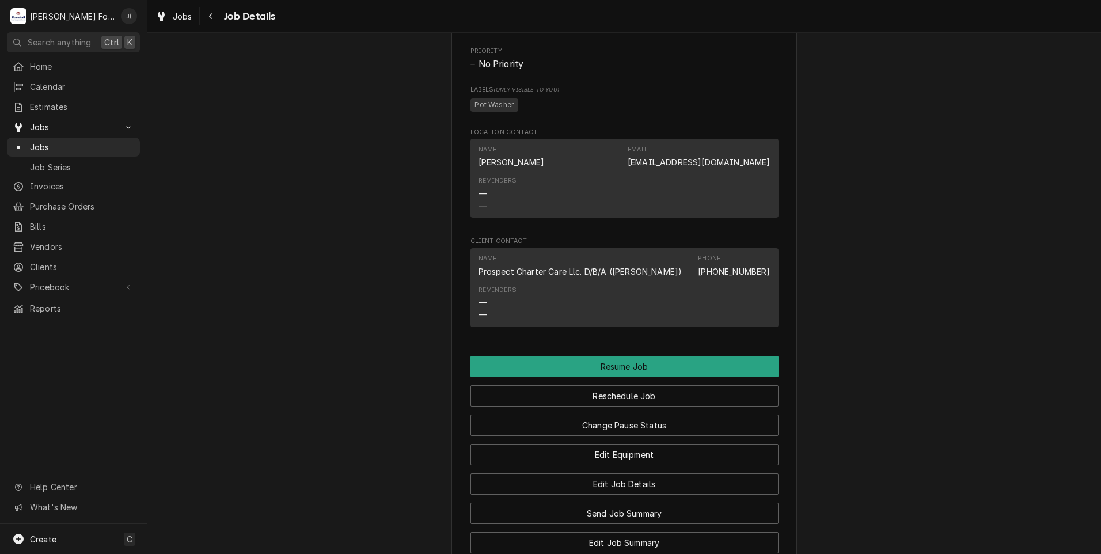
scroll to position [1209, 0]
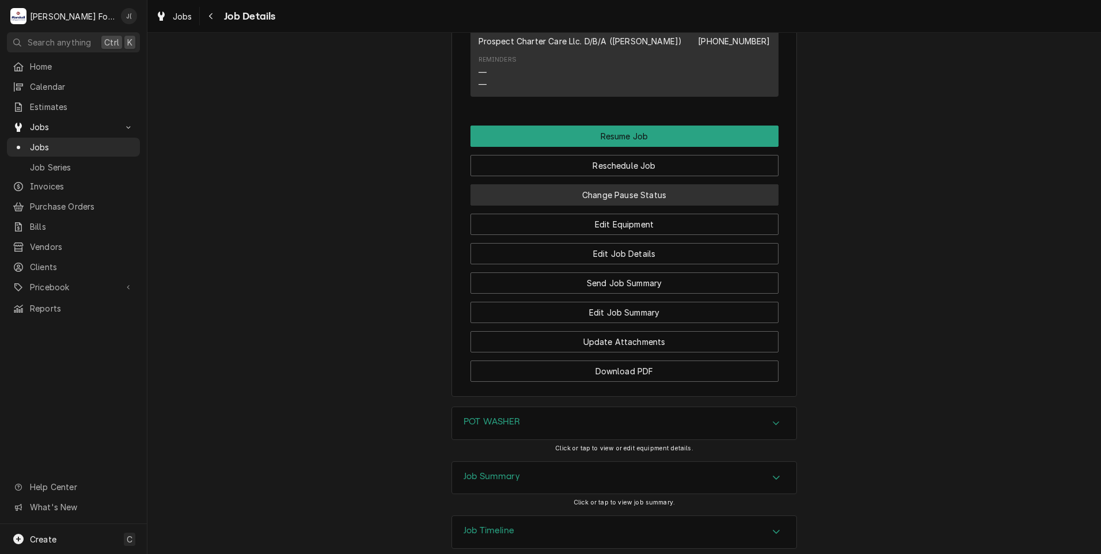
click at [555, 206] on button "Change Pause Status" at bounding box center [625, 194] width 308 height 21
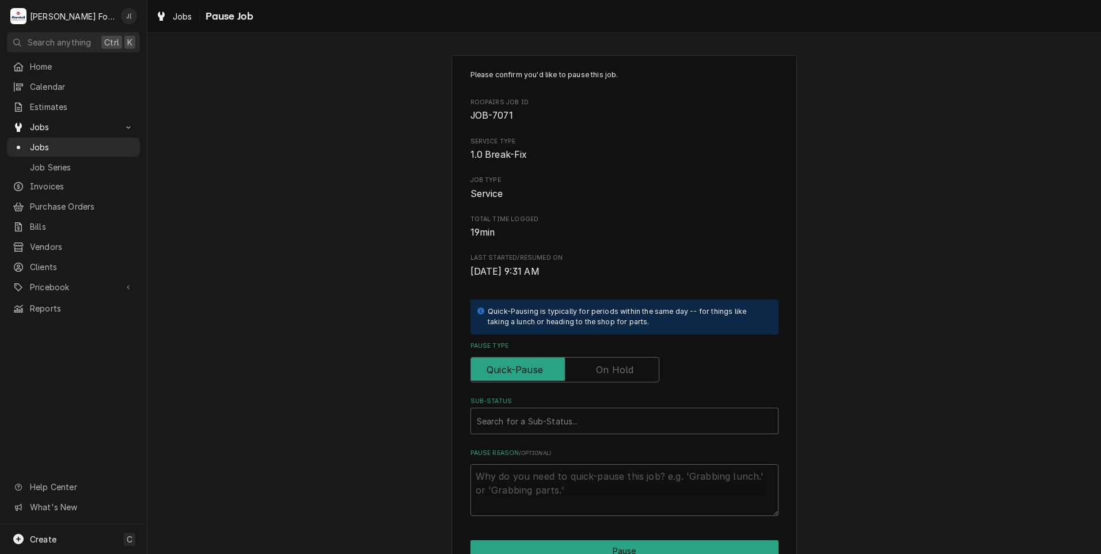
click at [609, 375] on label "Pause Type" at bounding box center [565, 369] width 189 height 25
click at [609, 375] on input "Pause Type" at bounding box center [565, 369] width 179 height 25
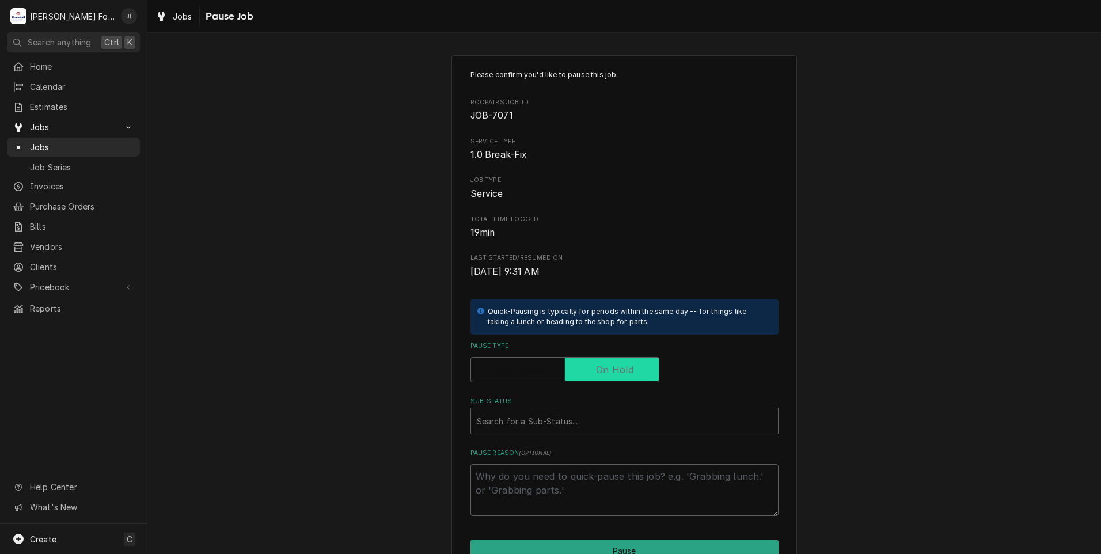
checkbox input "true"
click at [537, 425] on div "Sub-Status" at bounding box center [624, 421] width 295 height 21
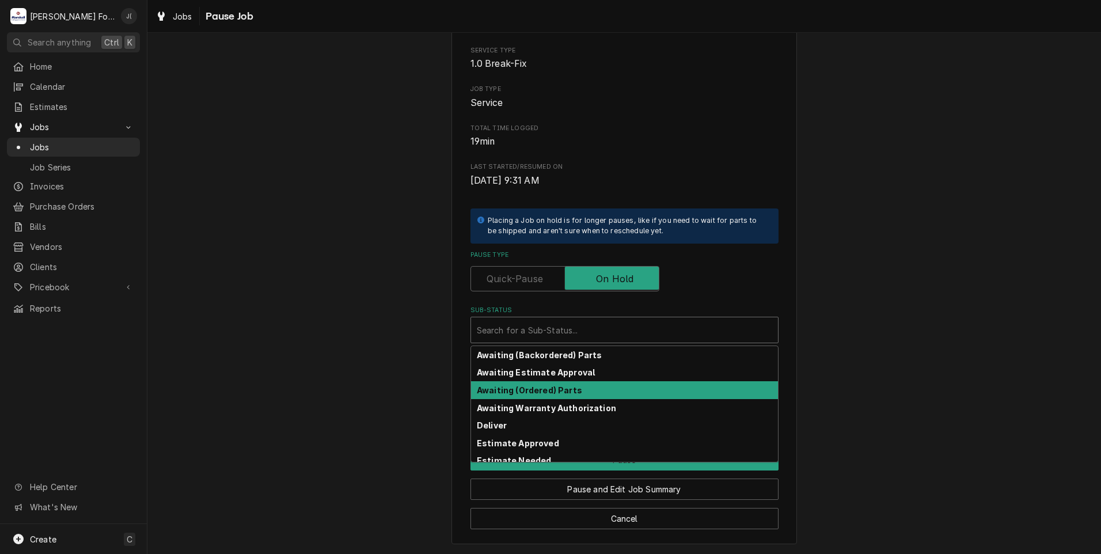
scroll to position [58, 0]
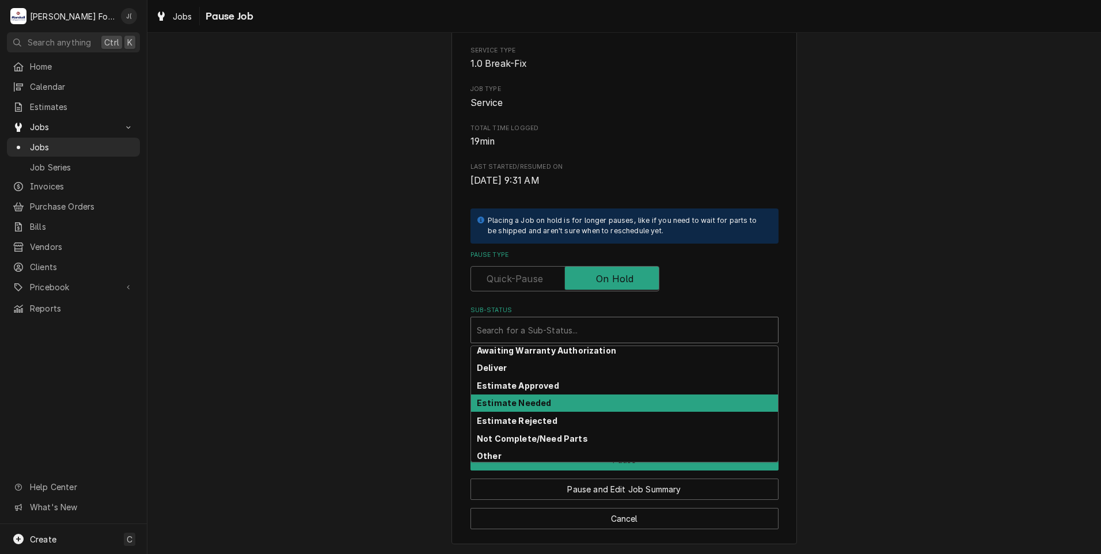
click at [523, 402] on strong "Estimate Needed" at bounding box center [514, 403] width 74 height 10
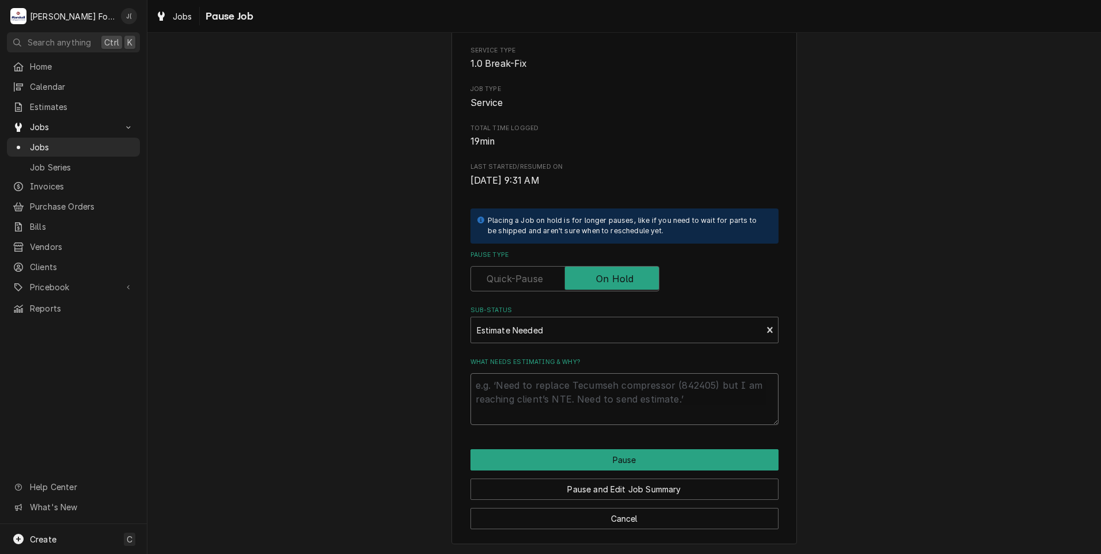
click at [522, 406] on textarea "What needs estimating & why?" at bounding box center [625, 399] width 308 height 52
type textarea "x"
type textarea "P"
type textarea "x"
type textarea "PR"
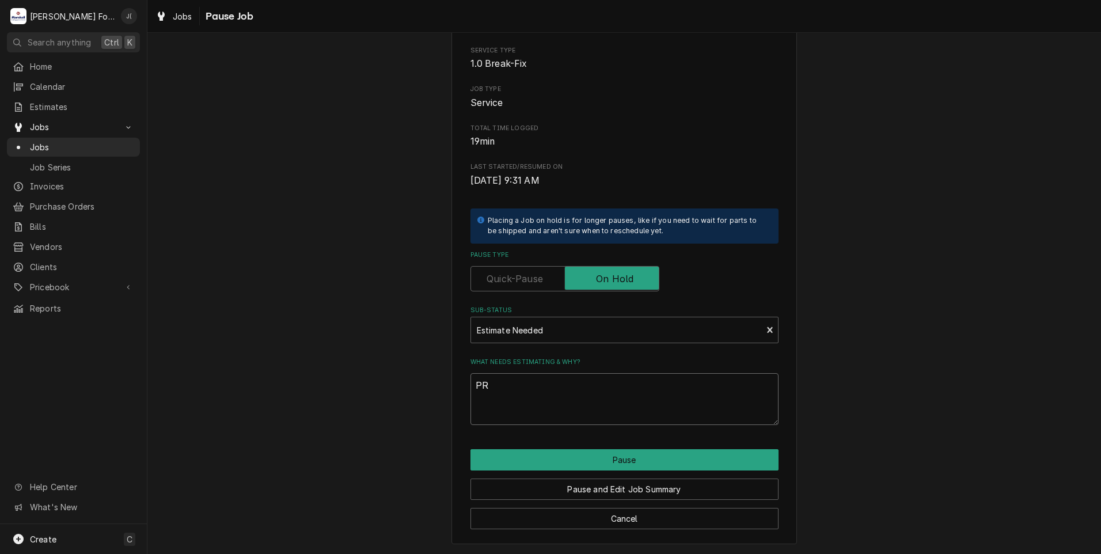
type textarea "x"
type textarea "PRI"
type textarea "x"
type textarea "PRIC"
type textarea "x"
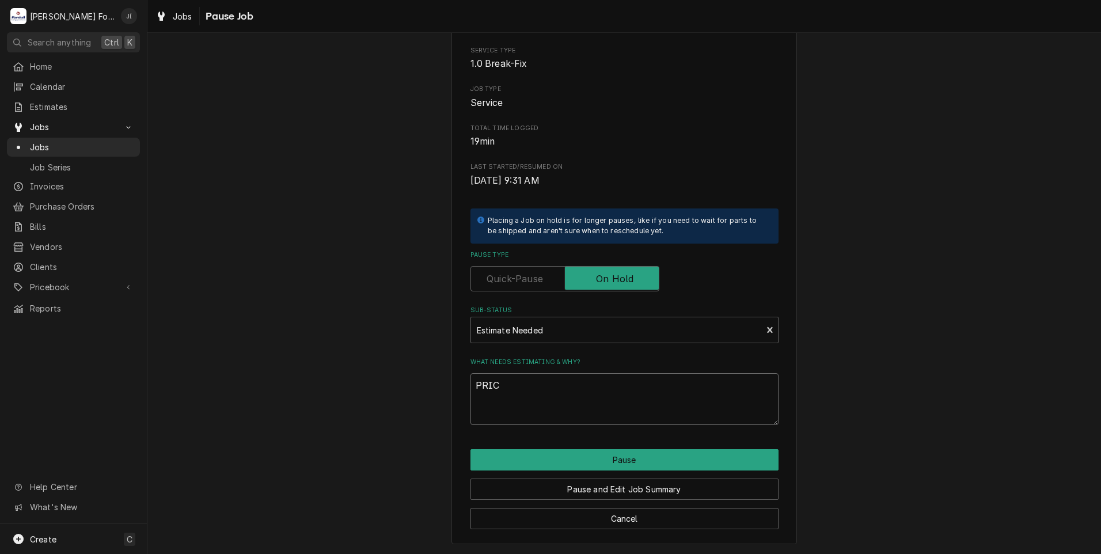
type textarea "PRICE"
type textarea "x"
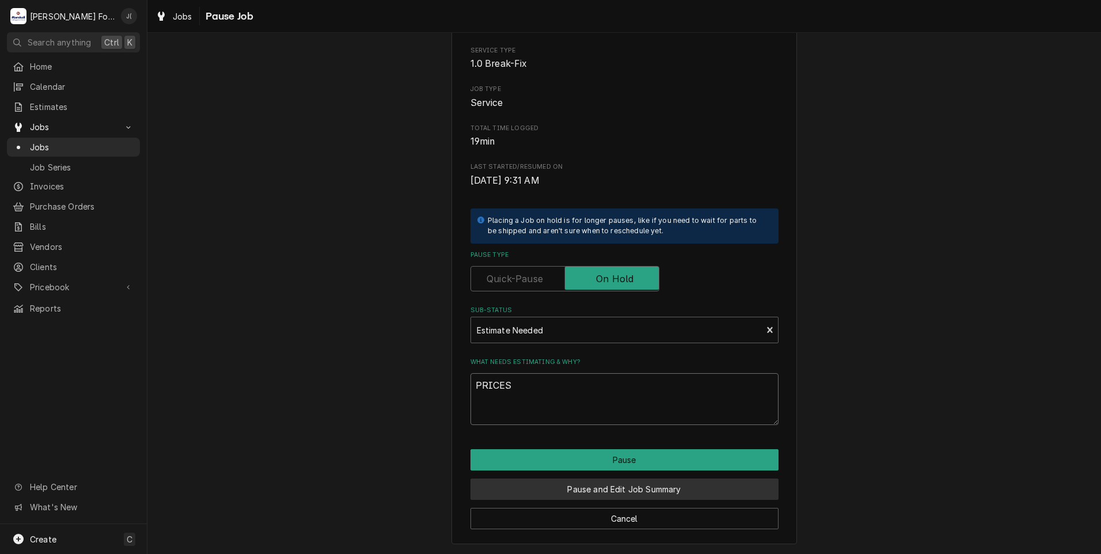
type textarea "PRICES"
click at [588, 489] on button "Pause and Edit Job Summary" at bounding box center [625, 489] width 308 height 21
type textarea "x"
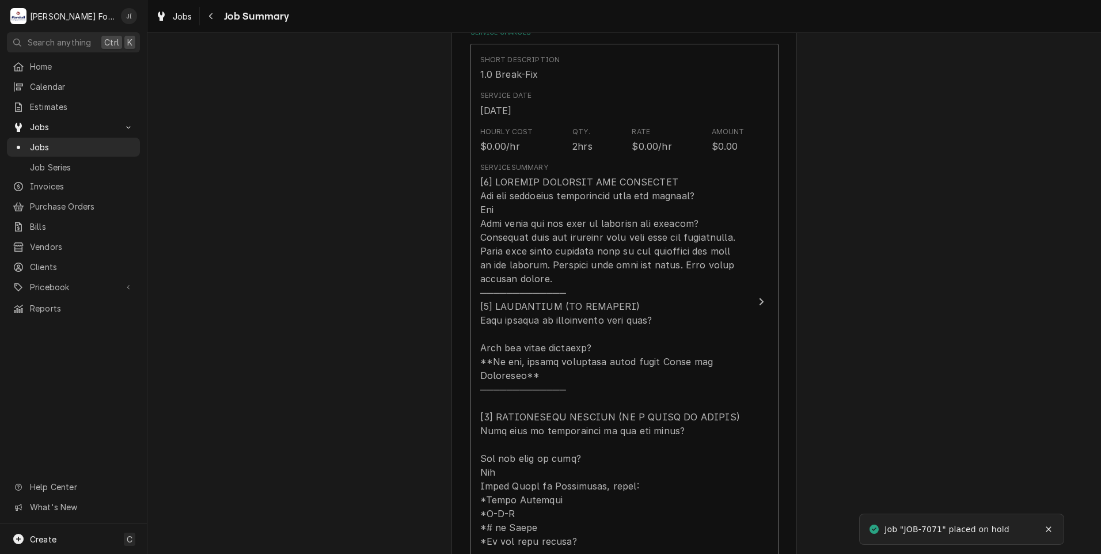
scroll to position [518, 0]
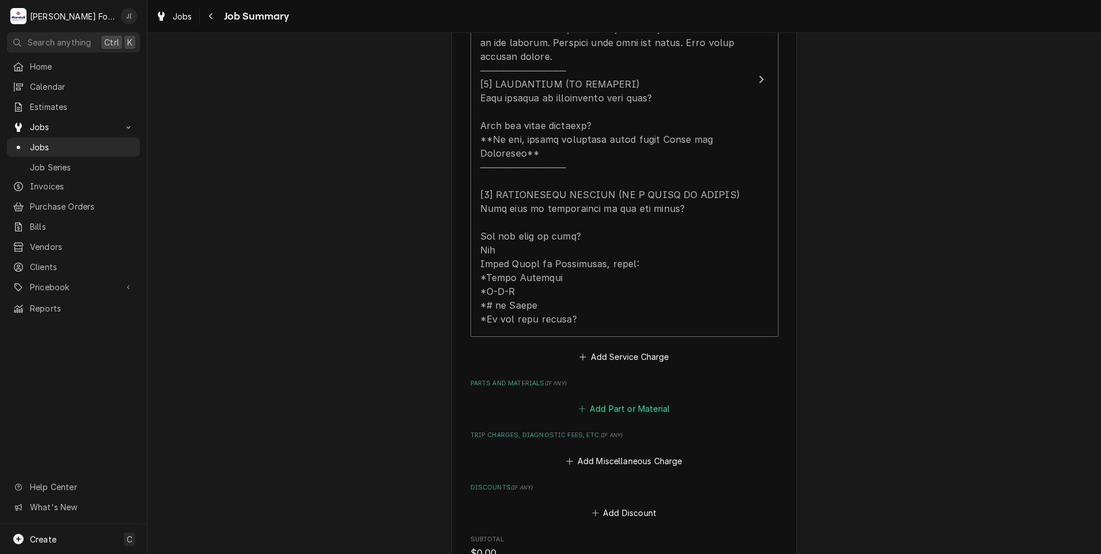
click at [597, 401] on button "Add Part or Material" at bounding box center [623, 409] width 95 height 16
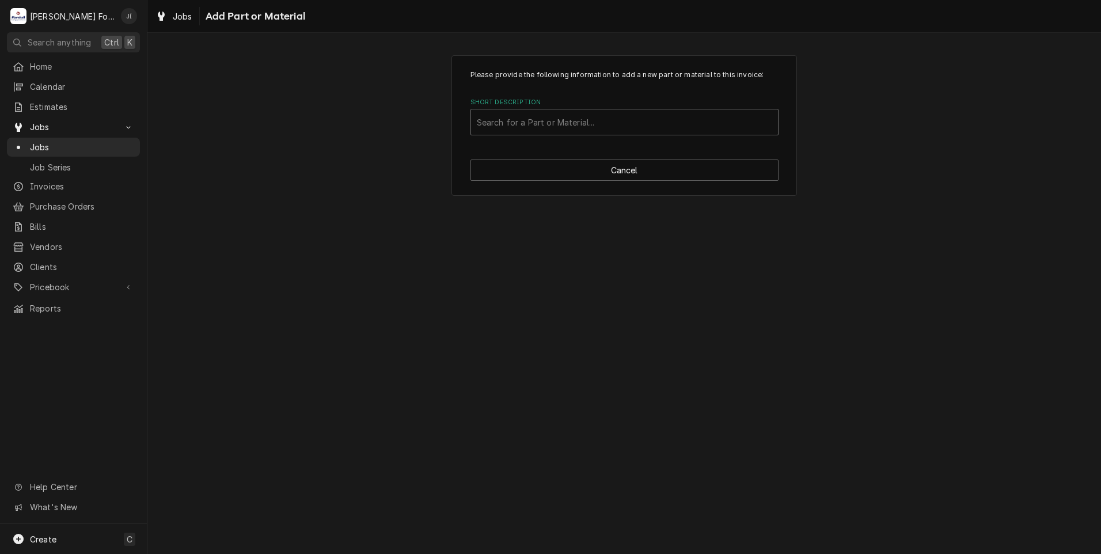
click at [529, 123] on div "Short Description" at bounding box center [624, 122] width 295 height 21
type input "109332"
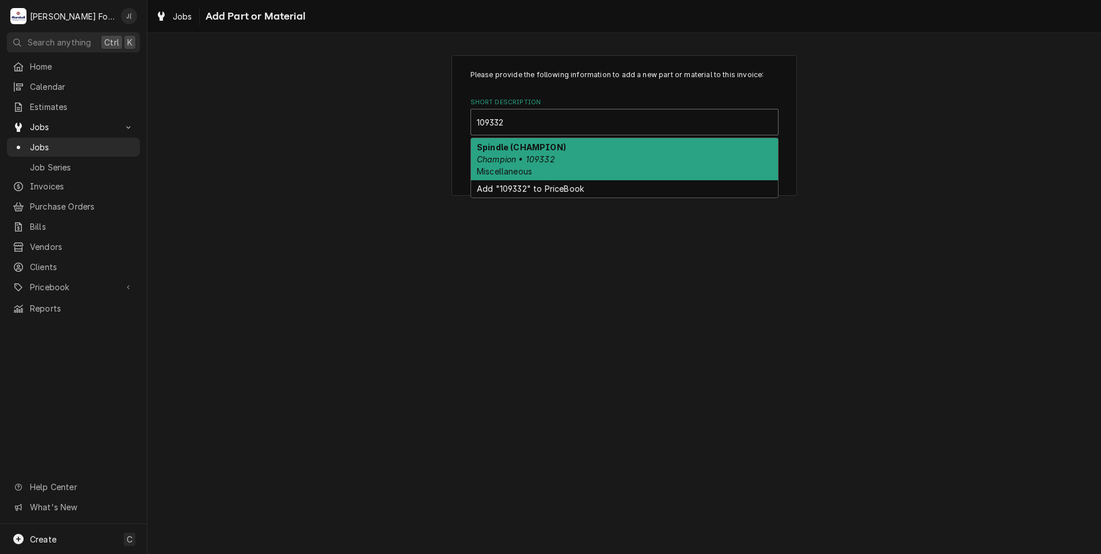
click at [542, 166] on div "Spindle (CHAMPION) Champion • 109332 Miscellaneous" at bounding box center [624, 159] width 307 height 42
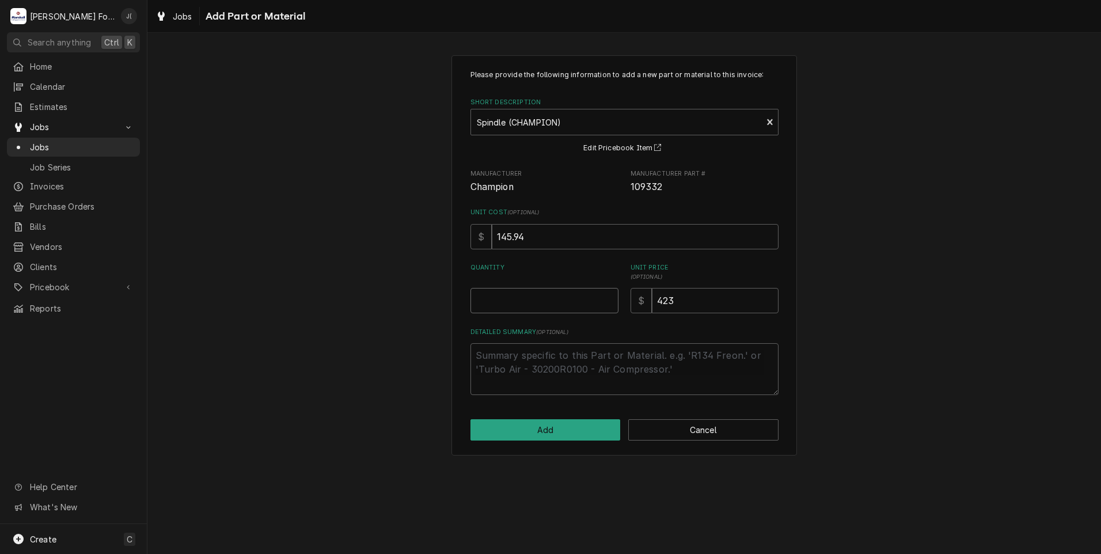
click at [530, 303] on input "Quantity" at bounding box center [545, 300] width 148 height 25
type textarea "x"
type input "2"
click at [502, 431] on button "Add" at bounding box center [546, 429] width 150 height 21
type textarea "x"
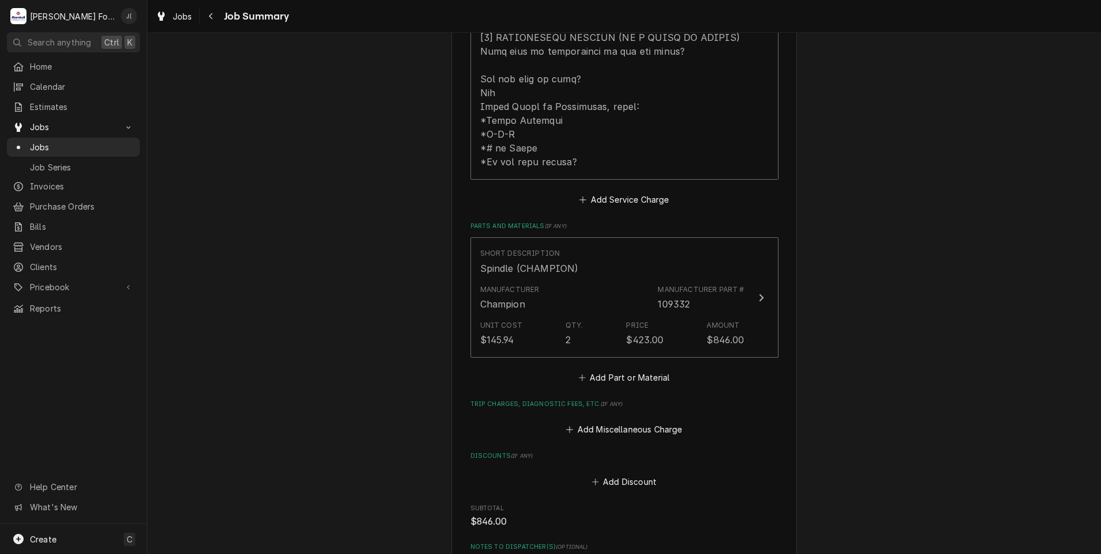
scroll to position [691, 0]
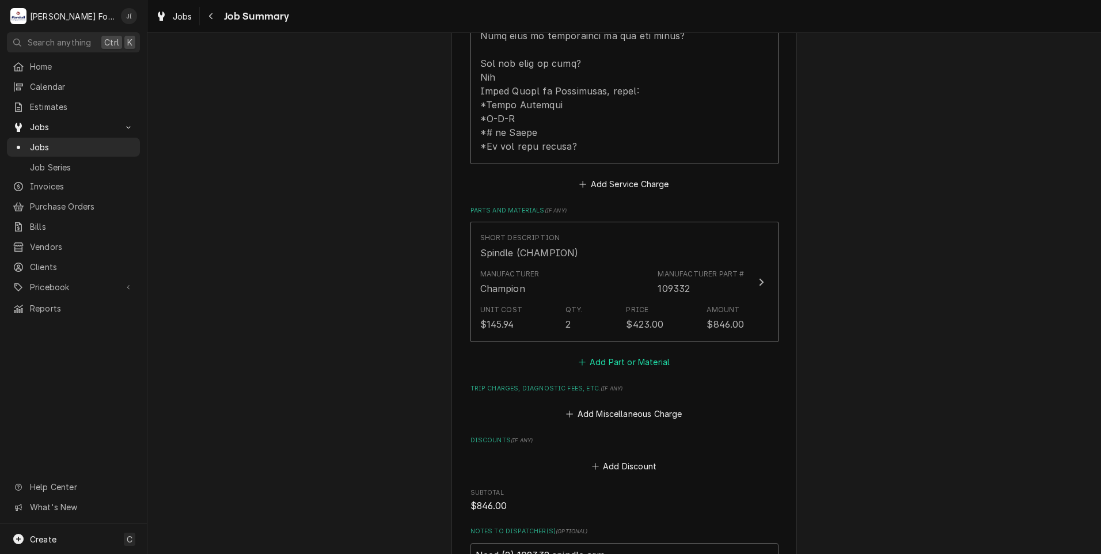
click at [582, 358] on icon "Parts and Materials" at bounding box center [582, 362] width 7 height 8
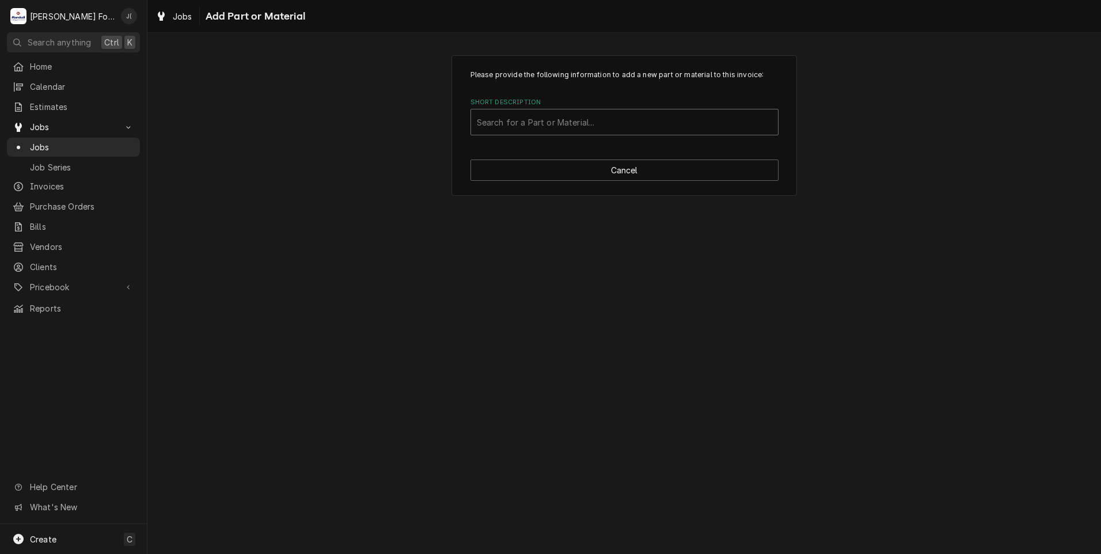
click at [546, 116] on div "Short Description" at bounding box center [624, 122] width 295 height 21
type input "108447"
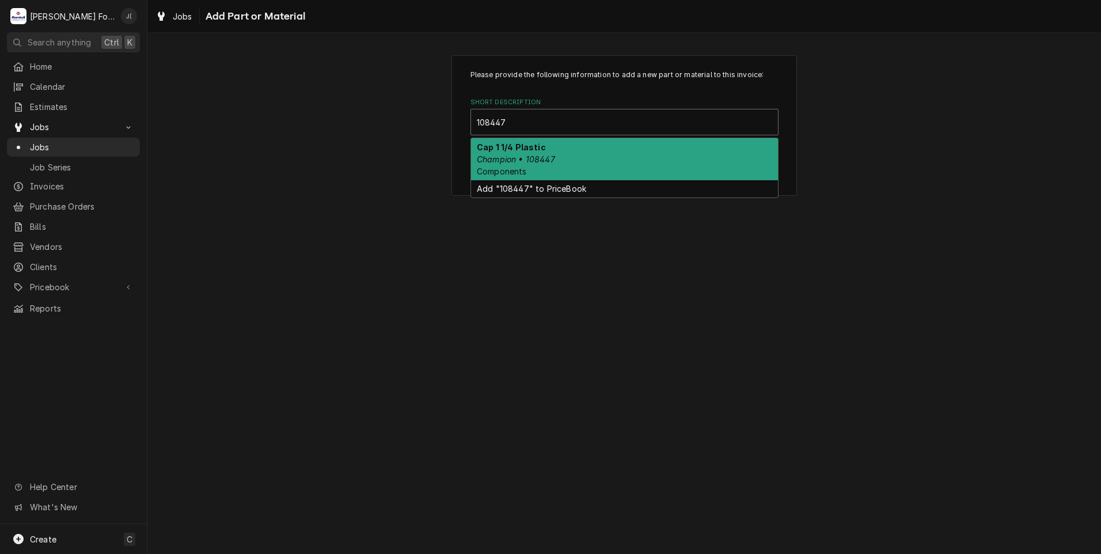
click at [567, 150] on div "Cap 1 1/4 Plastic Champion • 108447 Components" at bounding box center [624, 159] width 307 height 42
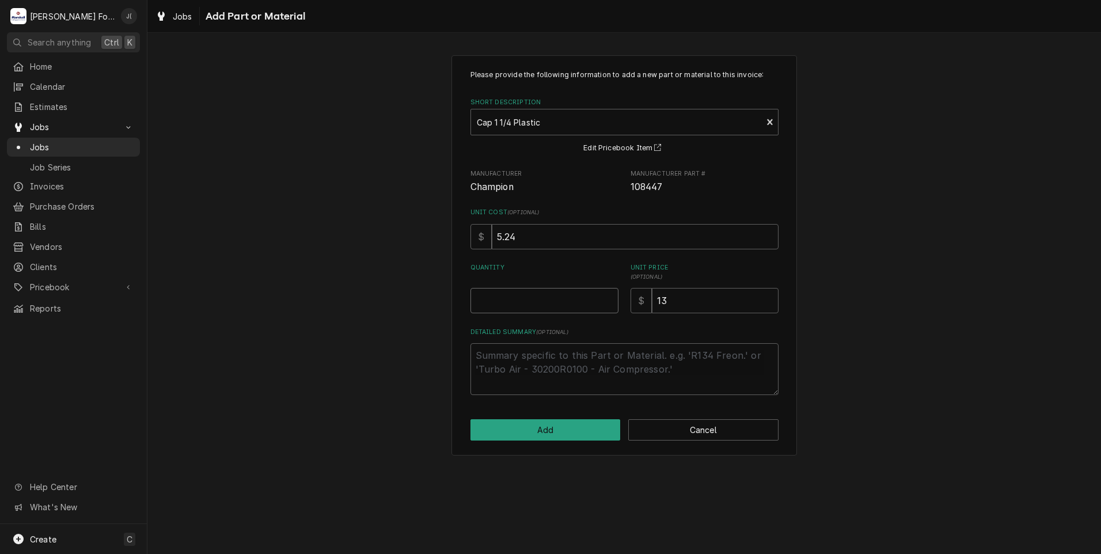
click at [563, 302] on input "Quantity" at bounding box center [545, 300] width 148 height 25
type textarea "x"
type input "5"
click at [585, 431] on button "Add" at bounding box center [546, 429] width 150 height 21
type textarea "x"
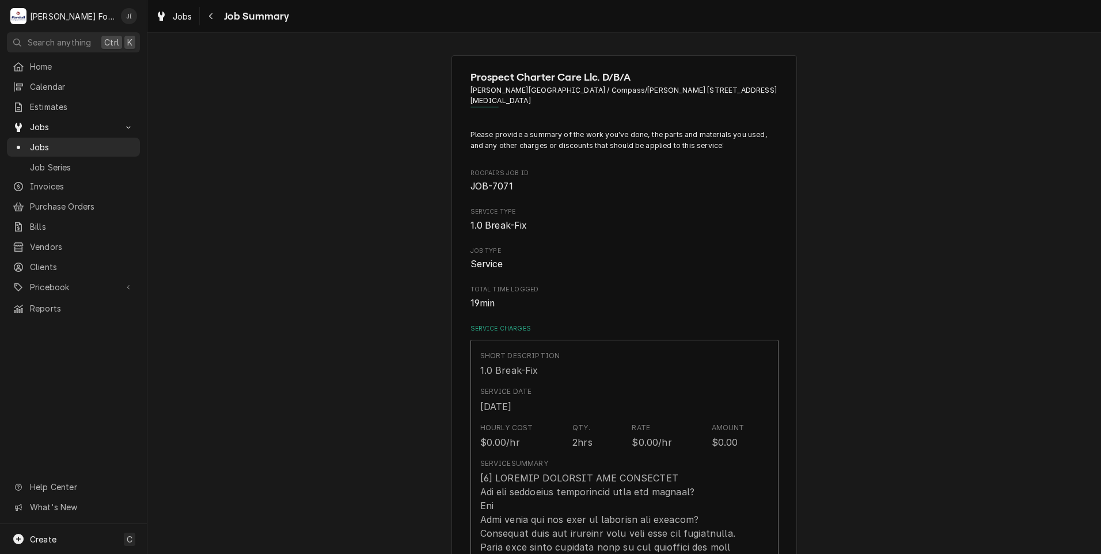
scroll to position [691, 0]
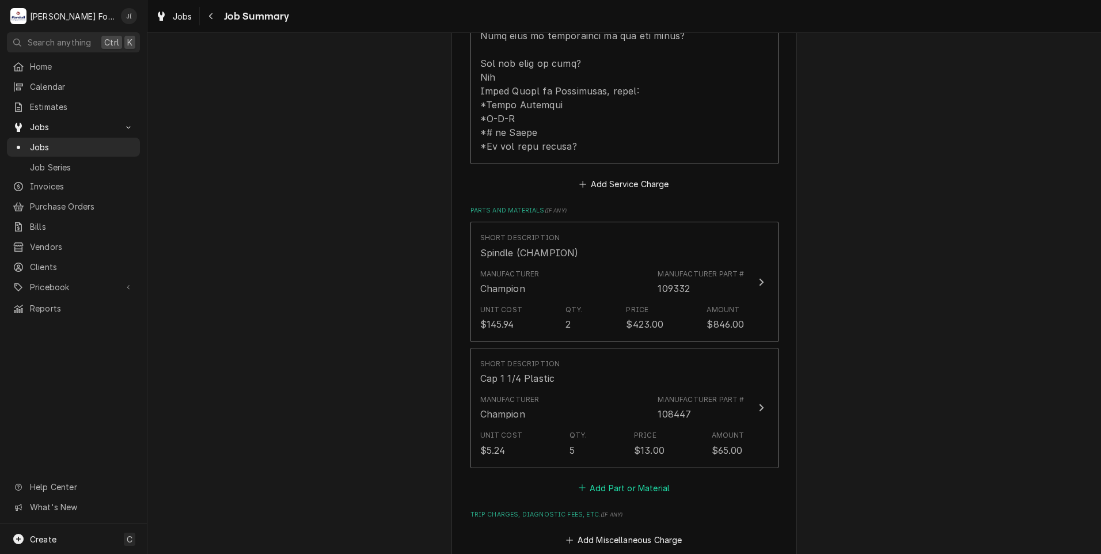
click at [645, 481] on button "Add Part or Material" at bounding box center [623, 488] width 95 height 16
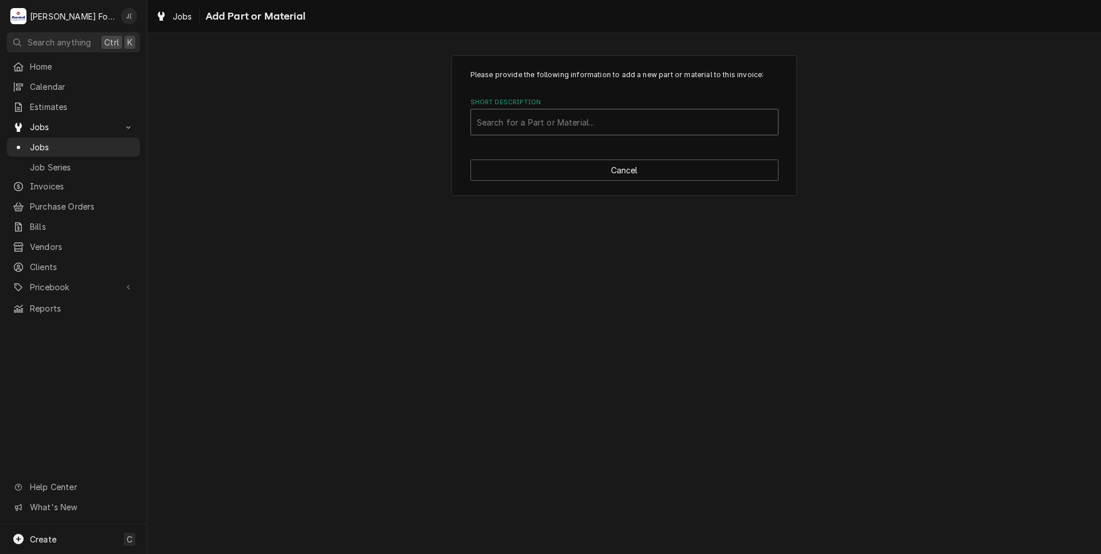
click at [530, 124] on div "Short Description" at bounding box center [624, 122] width 295 height 21
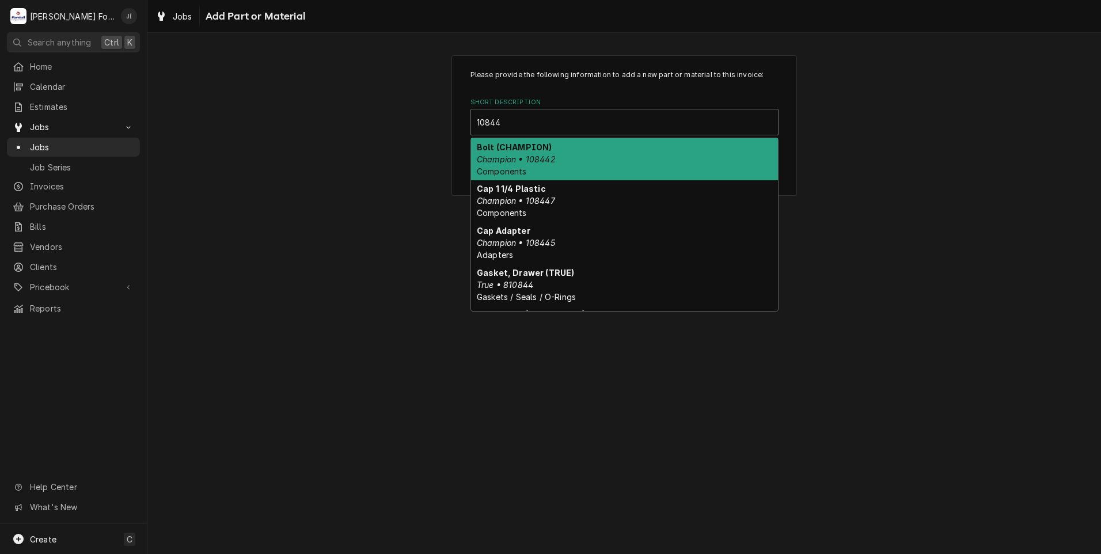
type input "108445"
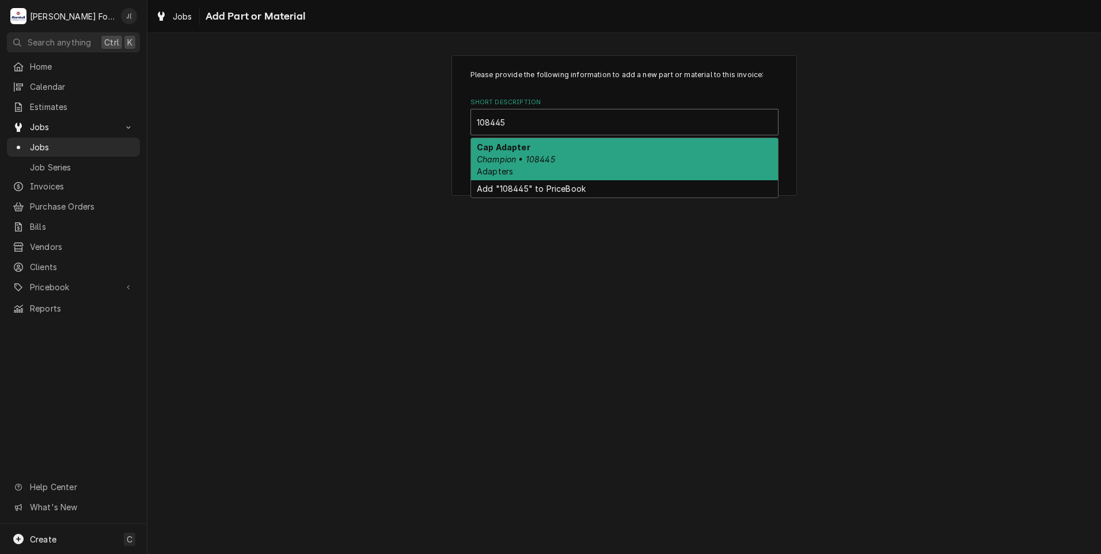
click at [547, 170] on div "Cap Adapter Champion • 108445 Adapters" at bounding box center [624, 159] width 307 height 42
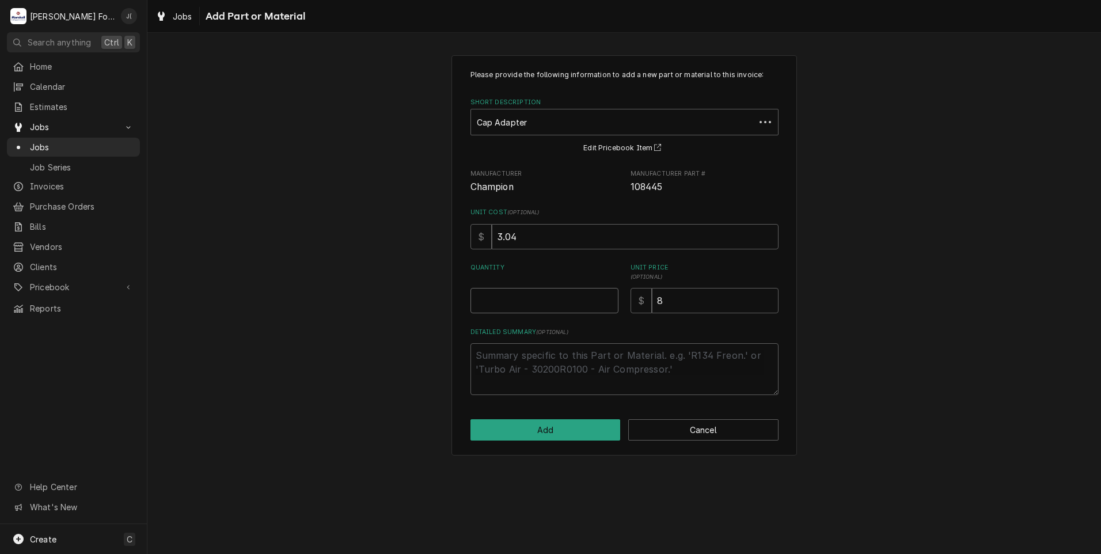
click at [553, 304] on input "Quantity" at bounding box center [545, 300] width 148 height 25
type textarea "x"
type input "5"
drag, startPoint x: 581, startPoint y: 438, endPoint x: 579, endPoint y: 444, distance: 6.6
click at [579, 444] on div "Please provide the following information to add a new part or material to this …" at bounding box center [625, 255] width 346 height 400
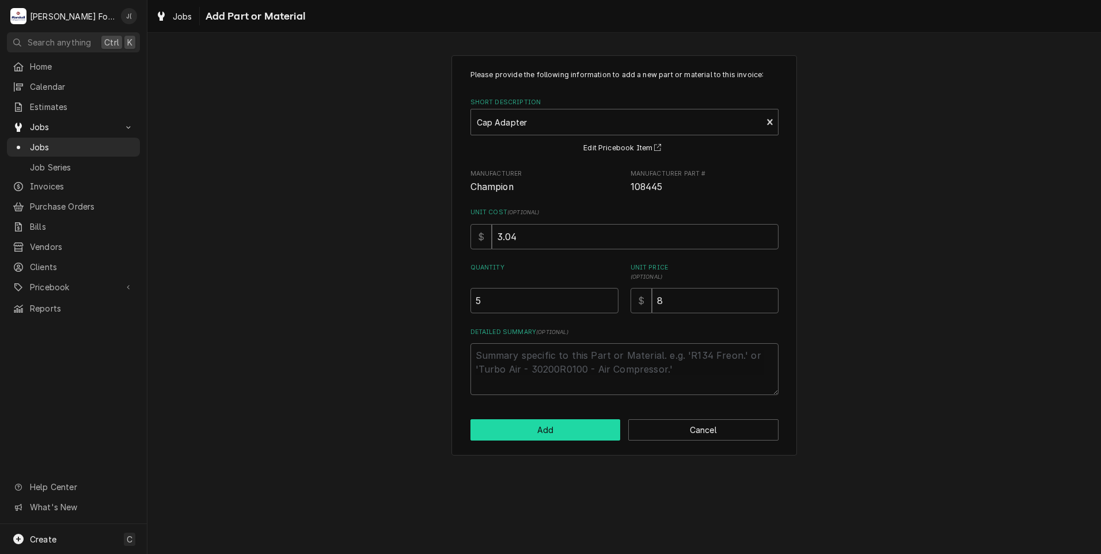
click at [583, 436] on button "Add" at bounding box center [546, 429] width 150 height 21
type textarea "x"
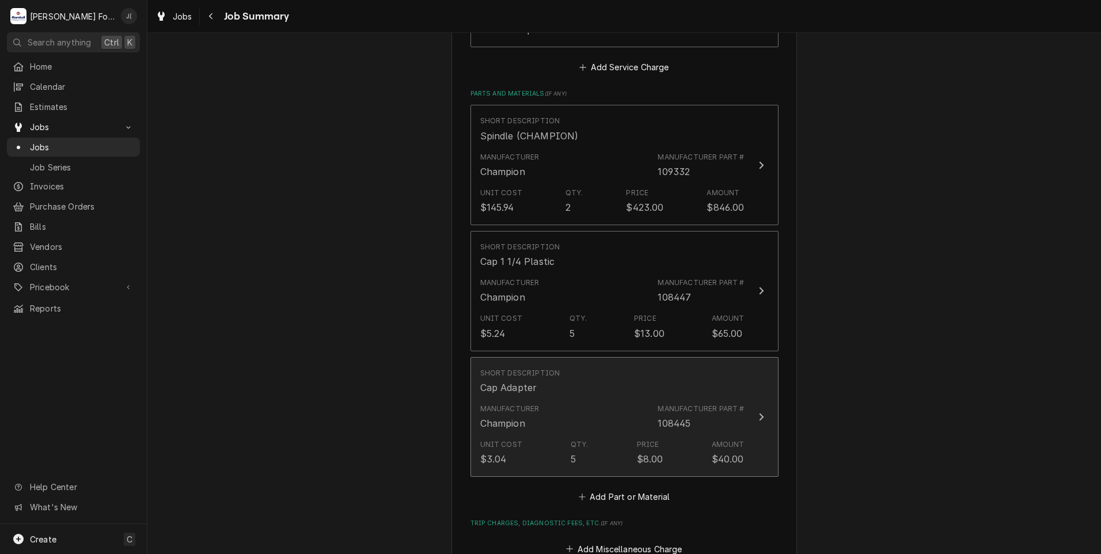
scroll to position [921, 0]
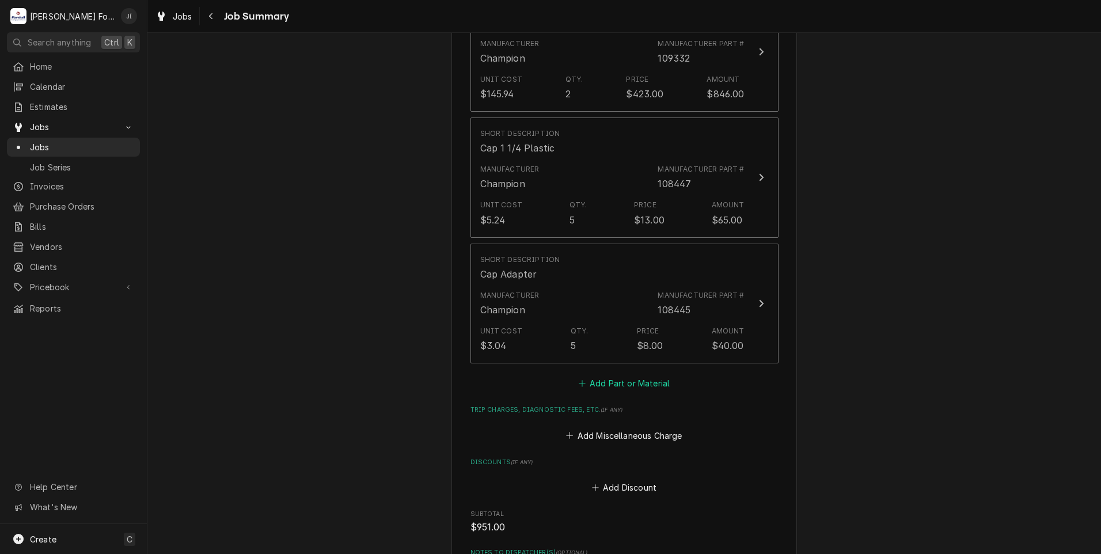
click at [602, 377] on button "Add Part or Material" at bounding box center [623, 383] width 95 height 16
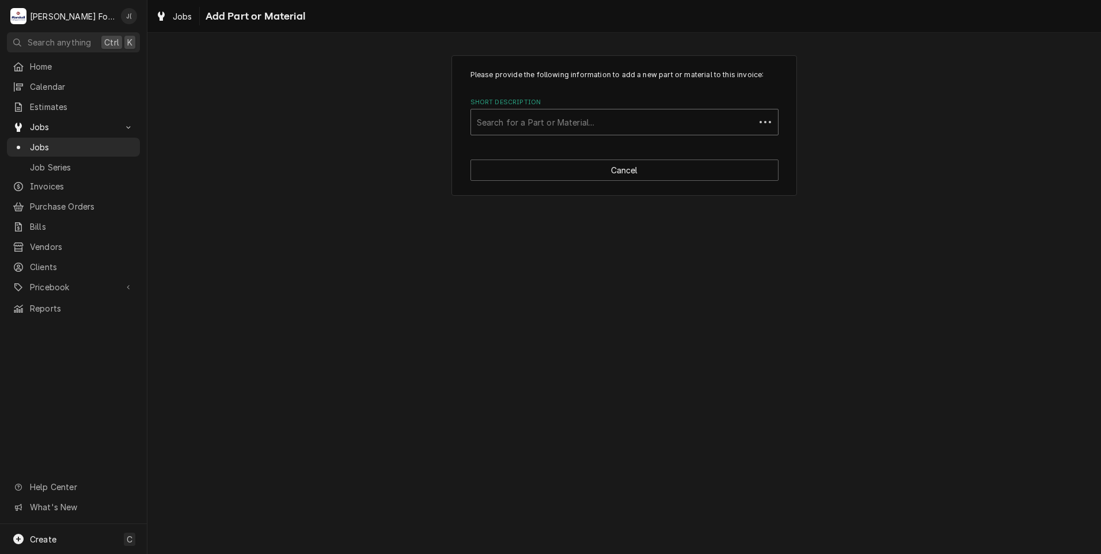
click at [553, 122] on div "Short Description" at bounding box center [613, 122] width 272 height 21
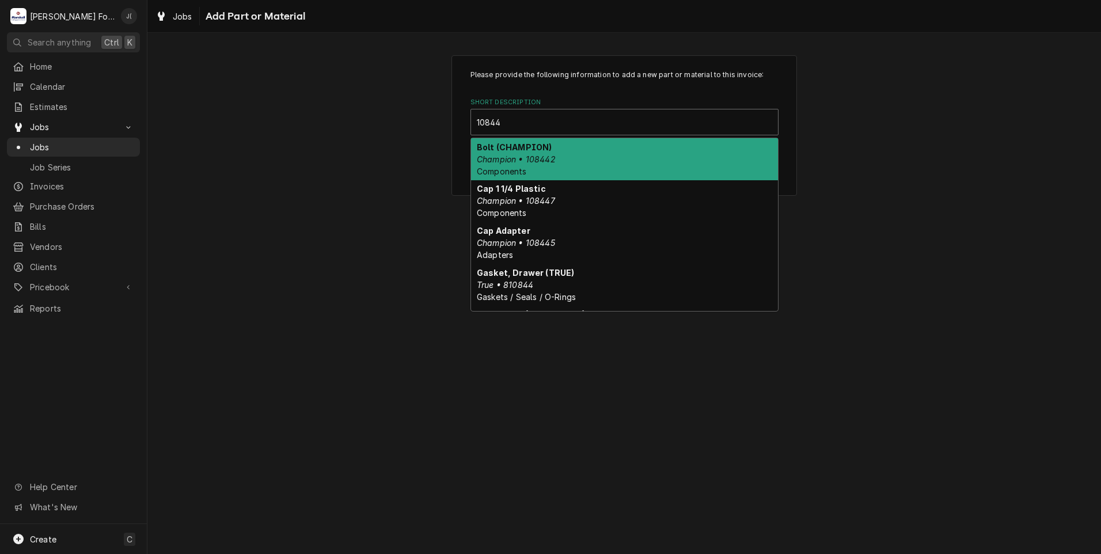
type input "108446"
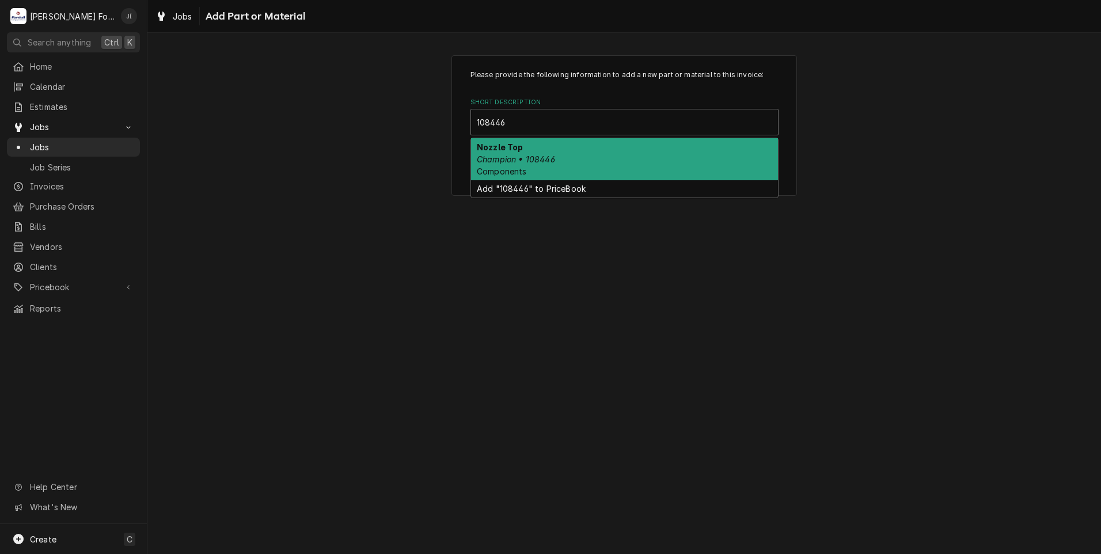
click at [572, 161] on div "Nozzle Top Champion • 108446 Components" at bounding box center [624, 159] width 307 height 42
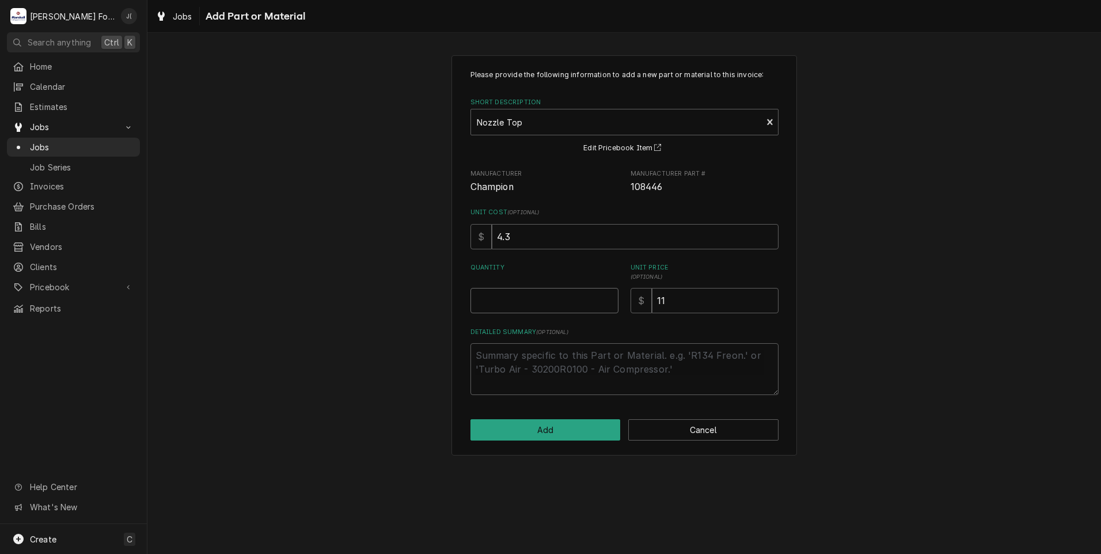
click at [545, 302] on input "Quantity" at bounding box center [545, 300] width 148 height 25
type textarea "x"
type input "5"
click at [512, 438] on button "Add" at bounding box center [546, 429] width 150 height 21
type textarea "x"
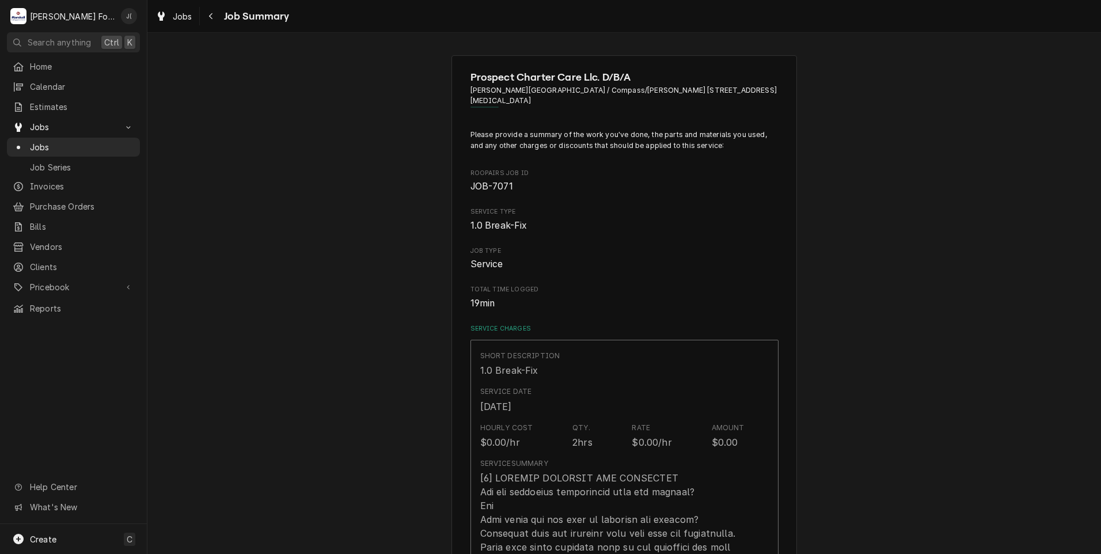
scroll to position [921, 0]
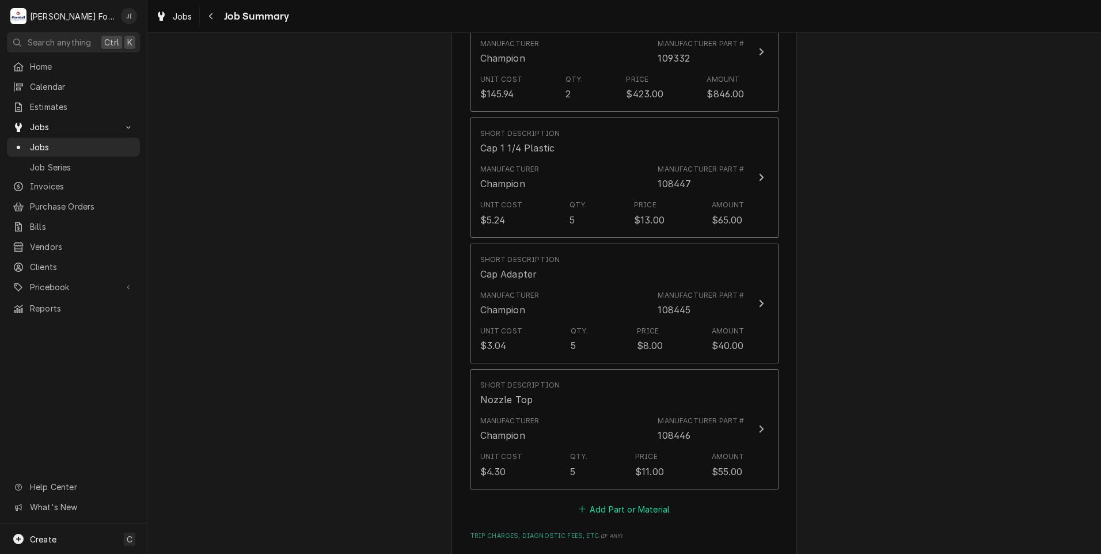
click at [635, 501] on button "Add Part or Material" at bounding box center [623, 509] width 95 height 16
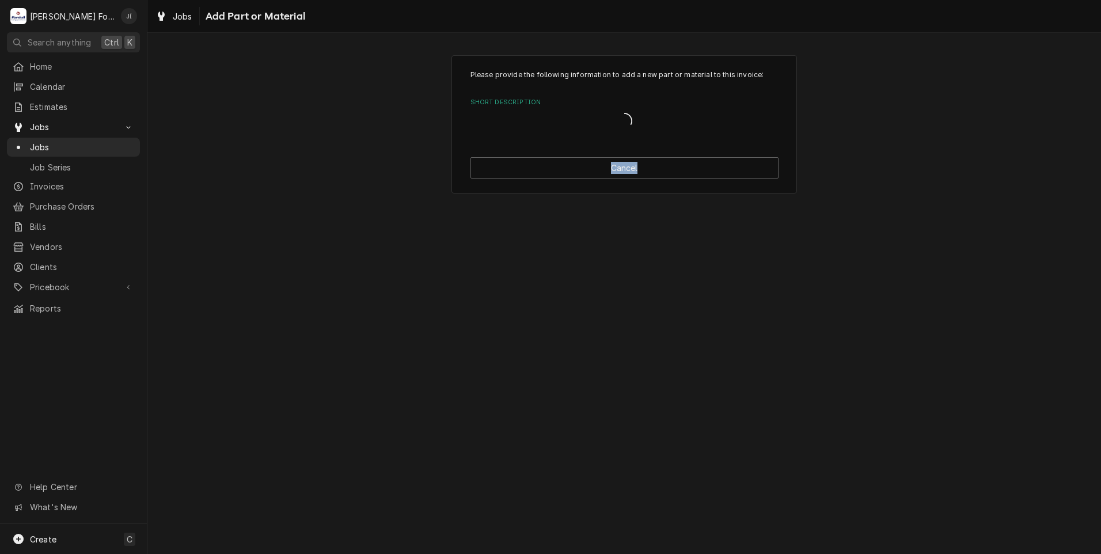
click at [635, 500] on div "Please provide the following information to add a new part or material to this …" at bounding box center [624, 293] width 954 height 521
click at [556, 120] on div "Short Description" at bounding box center [624, 122] width 295 height 21
type input "109684"
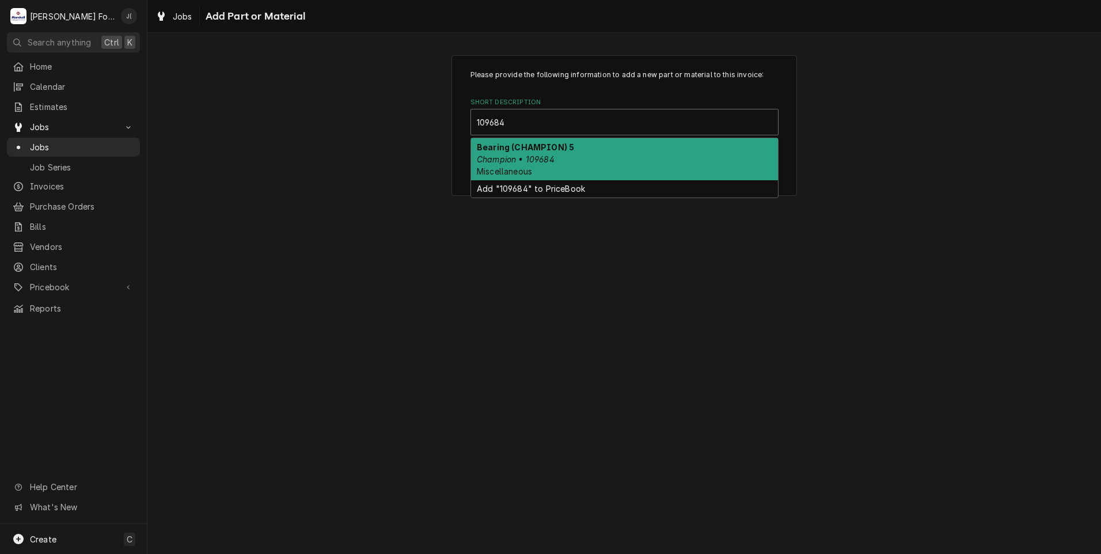
click at [551, 155] on div "Bearing (CHAMPION) 5 Champion • 109684 Miscellaneous" at bounding box center [624, 159] width 307 height 42
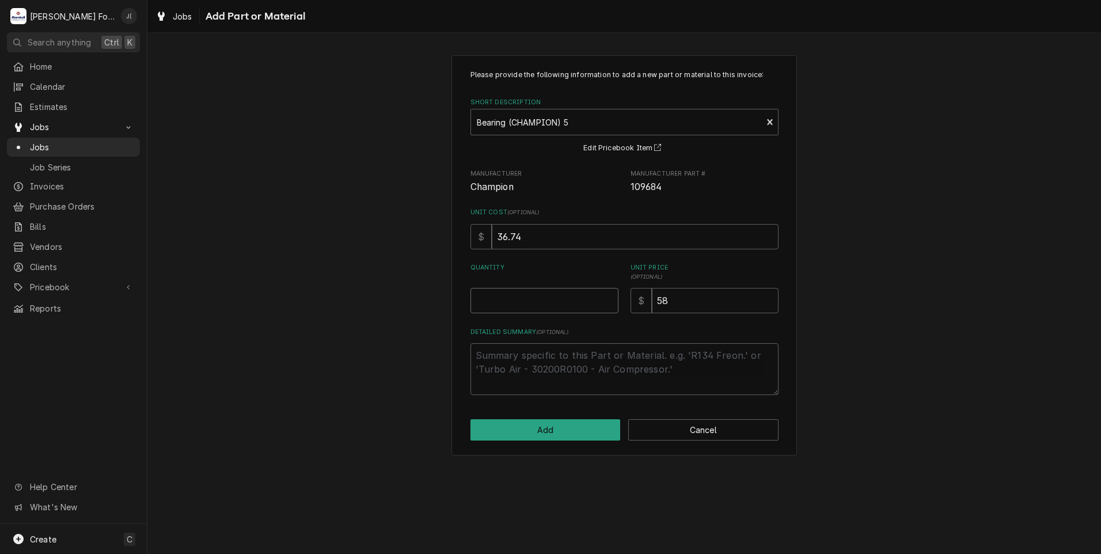
click at [557, 301] on input "Quantity" at bounding box center [545, 300] width 148 height 25
type textarea "x"
type input "2"
click at [557, 433] on button "Add" at bounding box center [546, 429] width 150 height 21
type textarea "x"
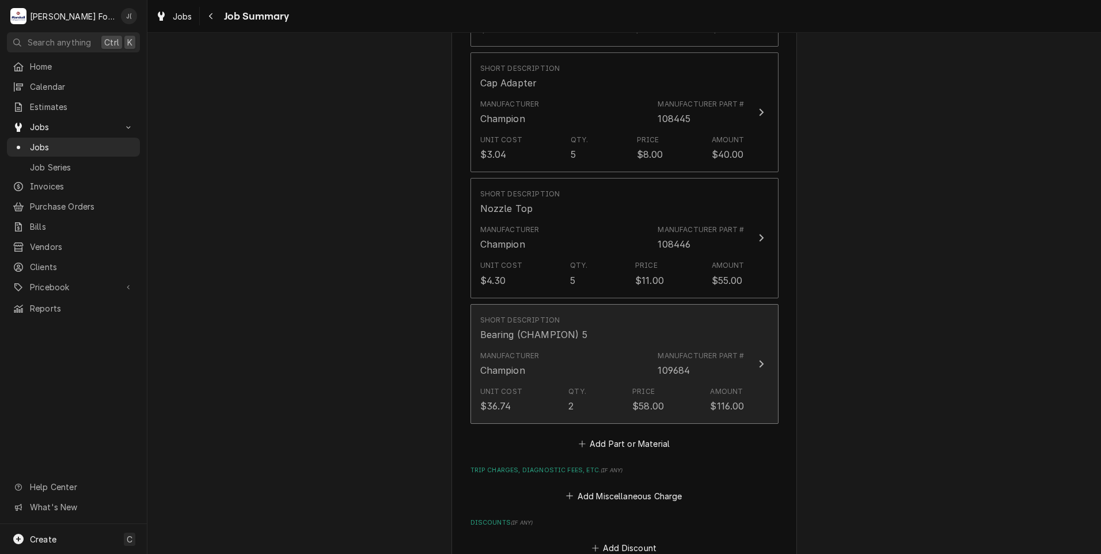
scroll to position [1152, 0]
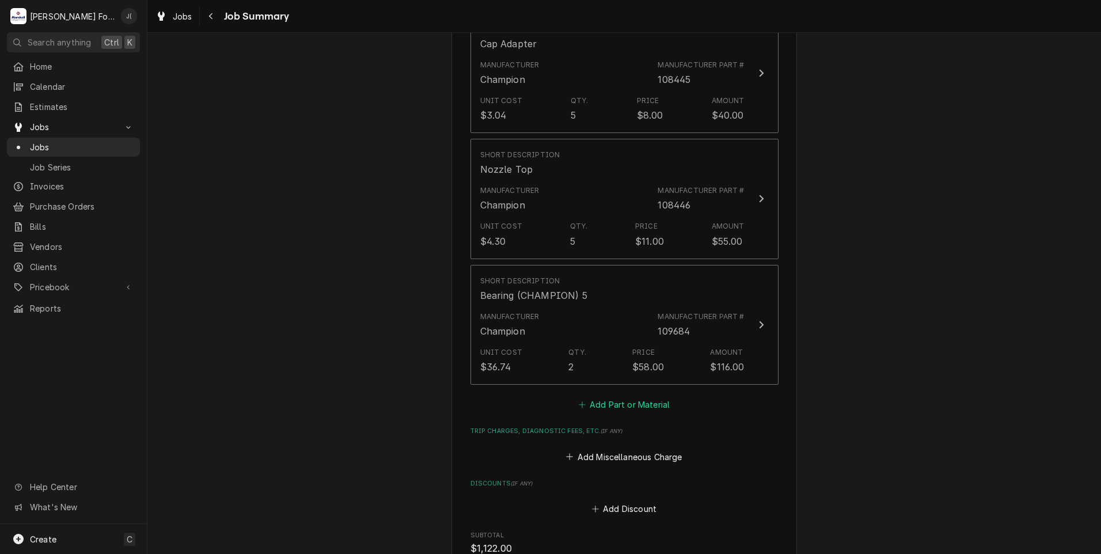
click at [641, 397] on button "Add Part or Material" at bounding box center [623, 405] width 95 height 16
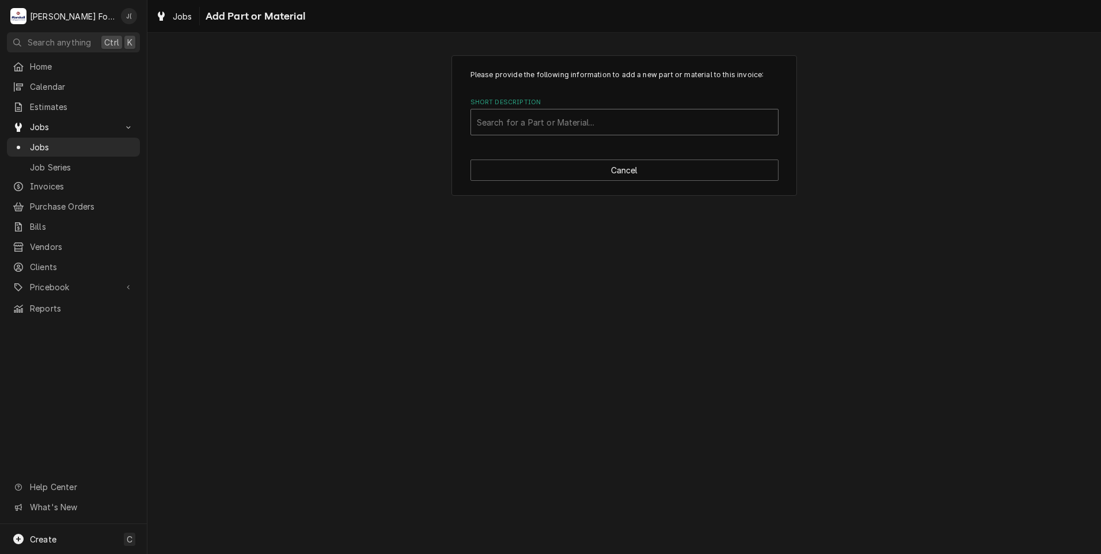
click at [519, 124] on div "Short Description" at bounding box center [624, 122] width 295 height 21
type input "109685"
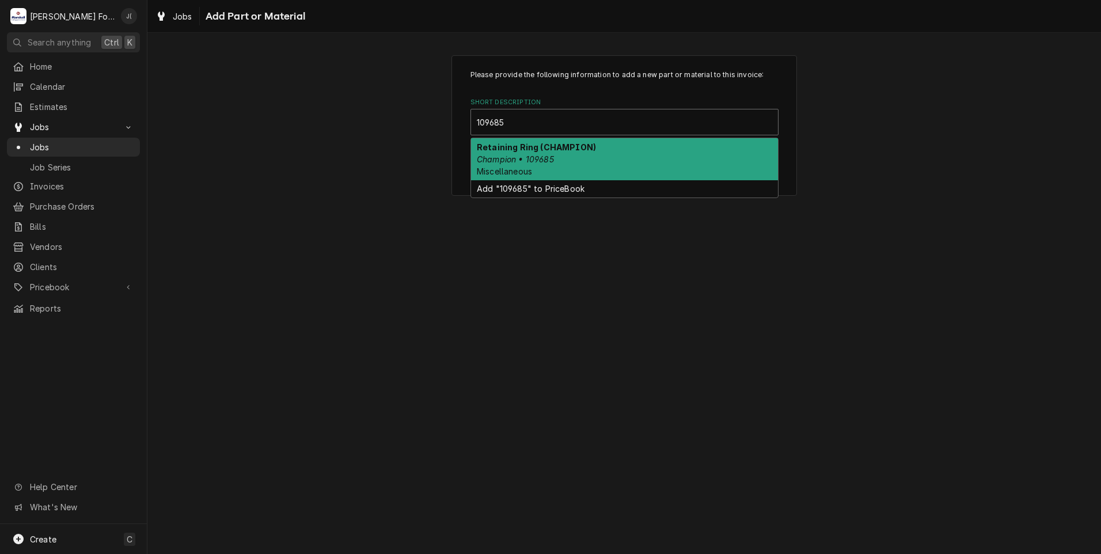
click at [528, 170] on span "Miscellaneous" at bounding box center [504, 171] width 55 height 10
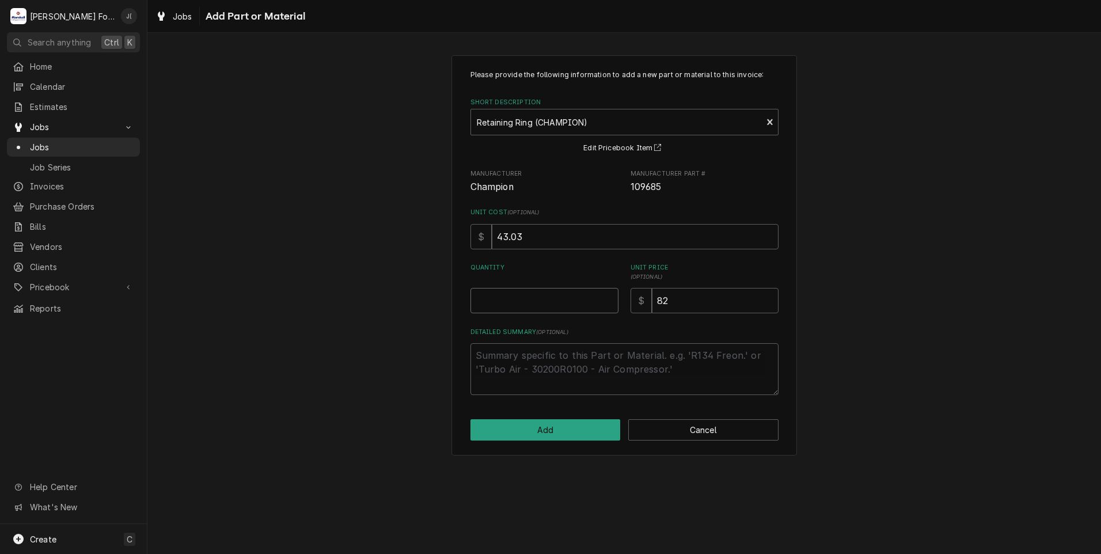
click at [558, 306] on input "Quantity" at bounding box center [545, 300] width 148 height 25
type textarea "x"
type input "2"
click at [575, 430] on button "Add" at bounding box center [546, 429] width 150 height 21
type textarea "x"
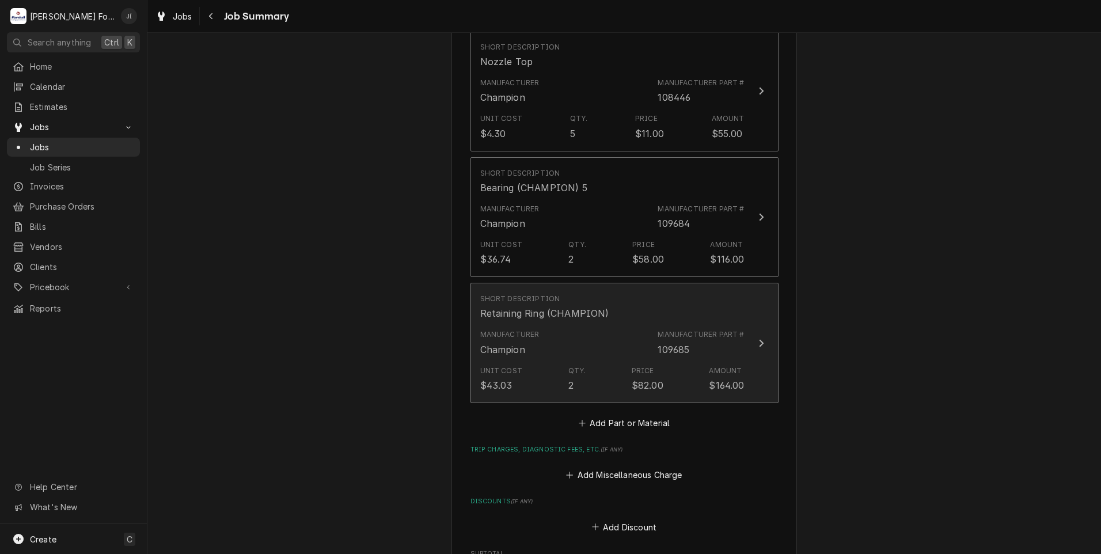
scroll to position [1267, 0]
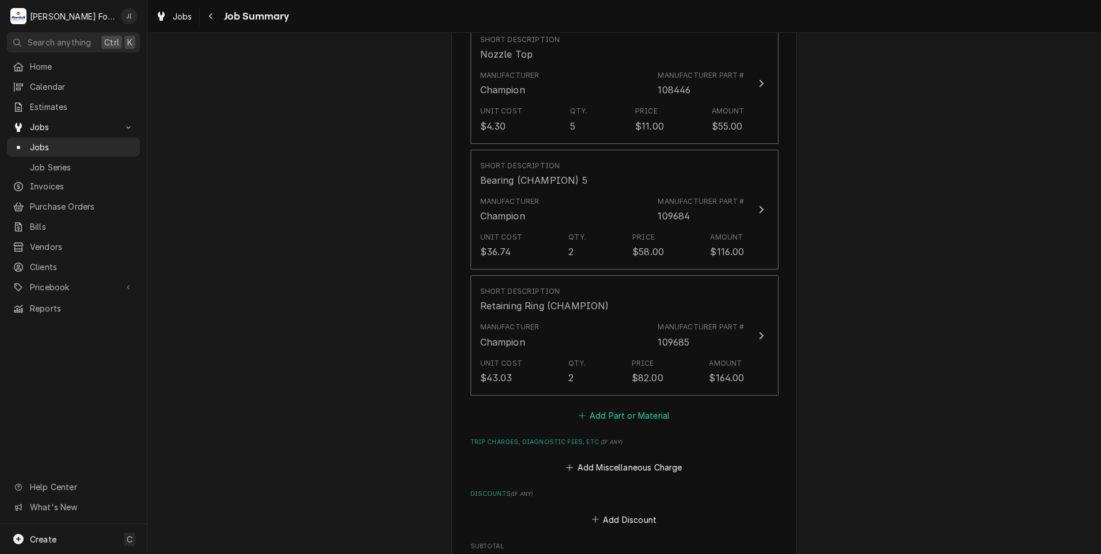
click at [601, 407] on button "Add Part or Material" at bounding box center [623, 415] width 95 height 16
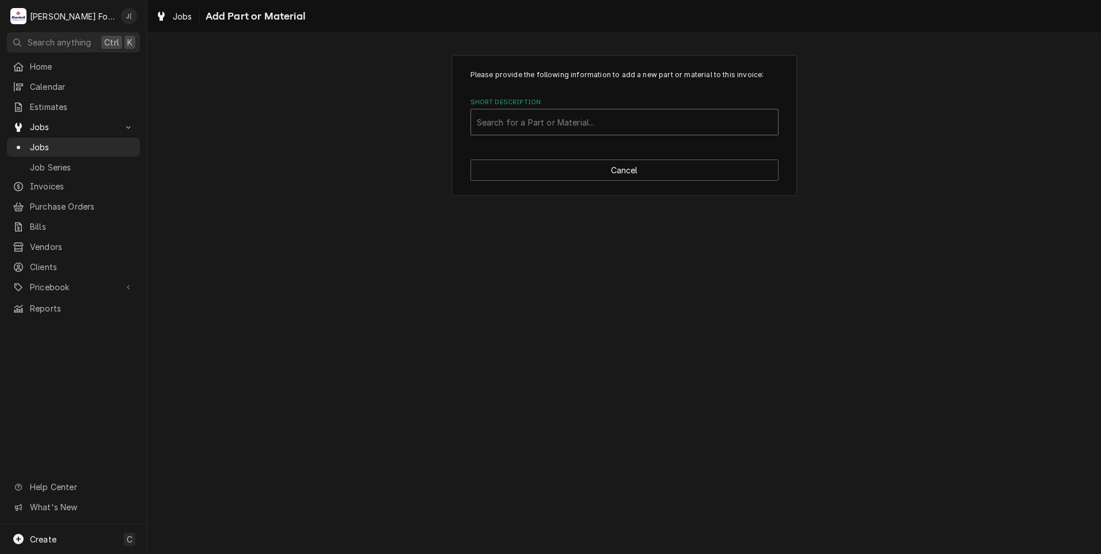
click at [498, 119] on div "Short Description" at bounding box center [624, 122] width 295 height 21
type input "109333"
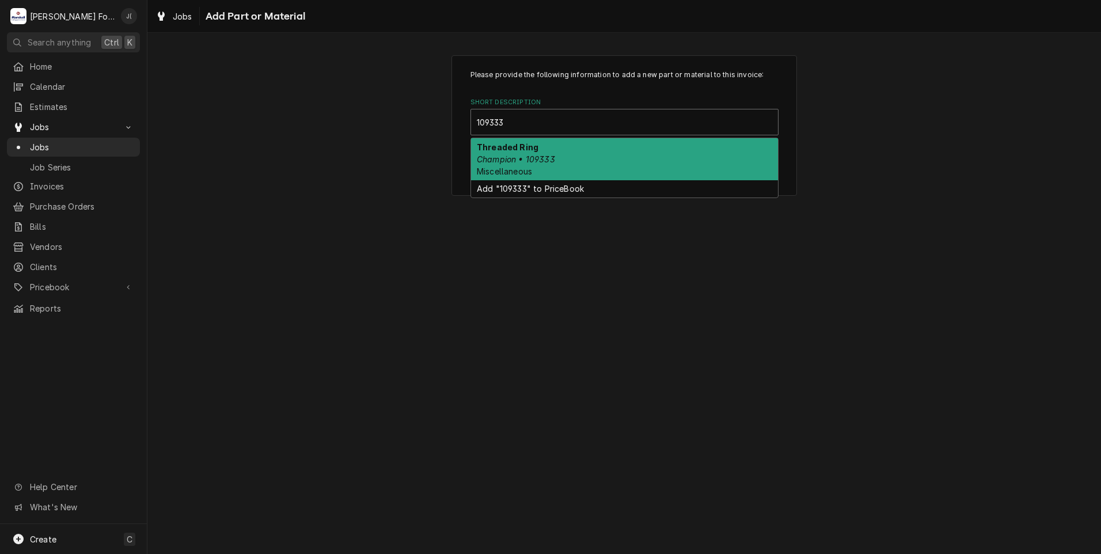
click at [524, 157] on em "Champion • 109333" at bounding box center [516, 159] width 78 height 10
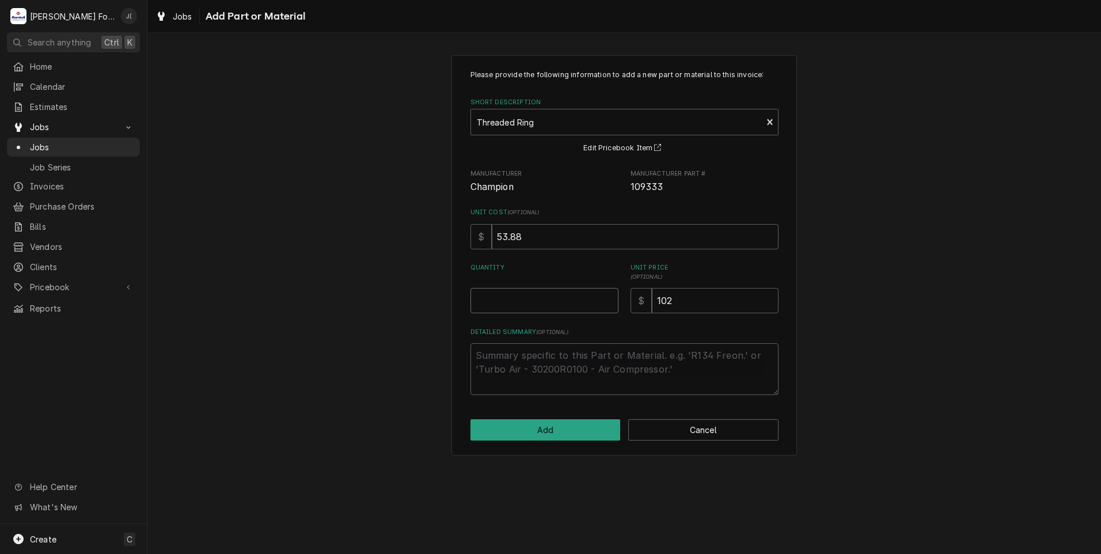
click at [546, 308] on input "Quantity" at bounding box center [545, 300] width 148 height 25
type textarea "x"
type input "2"
click at [560, 429] on button "Add" at bounding box center [546, 429] width 150 height 21
type textarea "x"
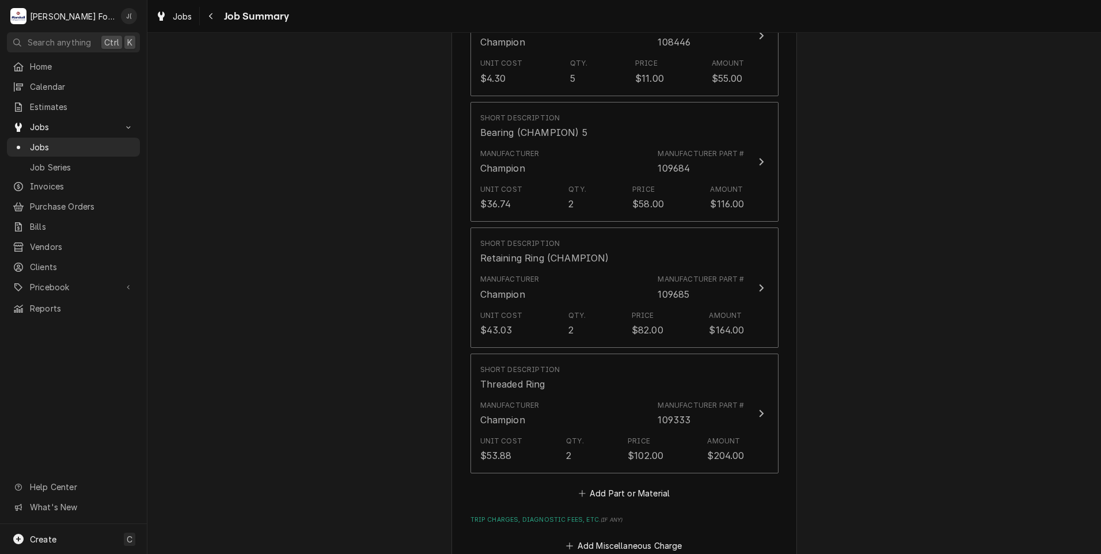
scroll to position [1382, 0]
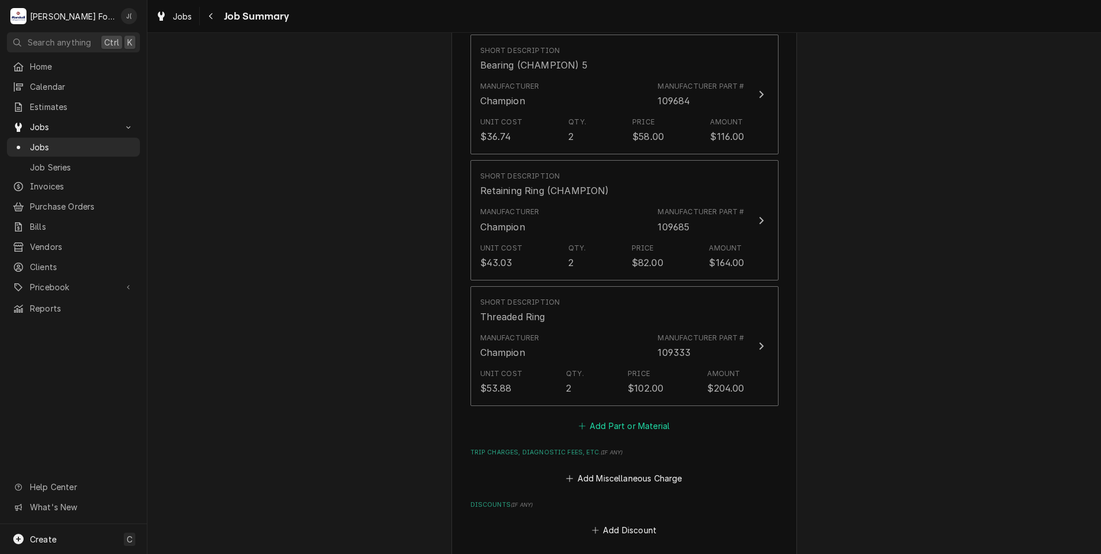
click at [633, 418] on button "Add Part or Material" at bounding box center [623, 426] width 95 height 16
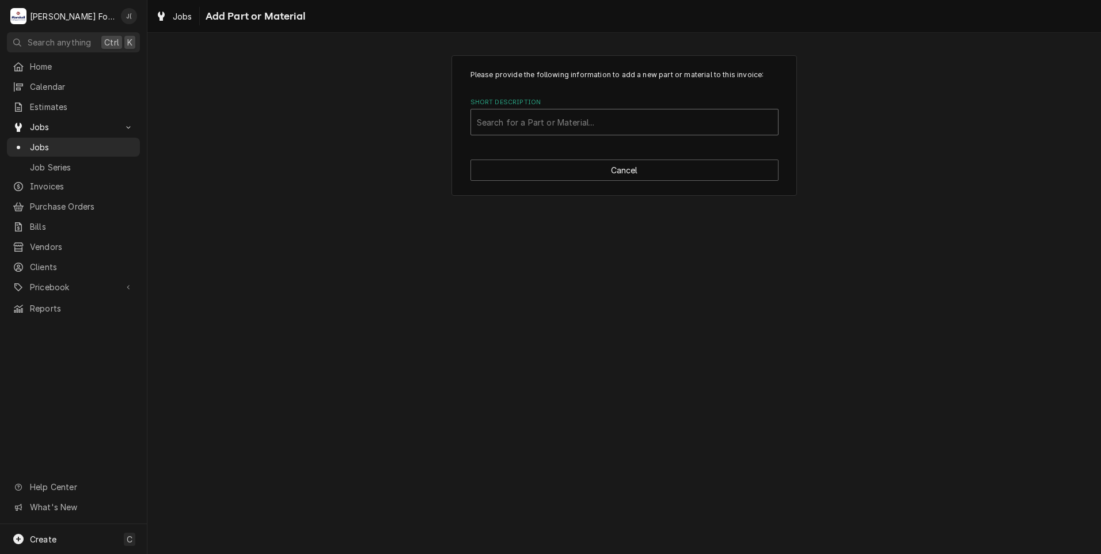
click at [571, 123] on div "Short Description" at bounding box center [624, 122] width 295 height 21
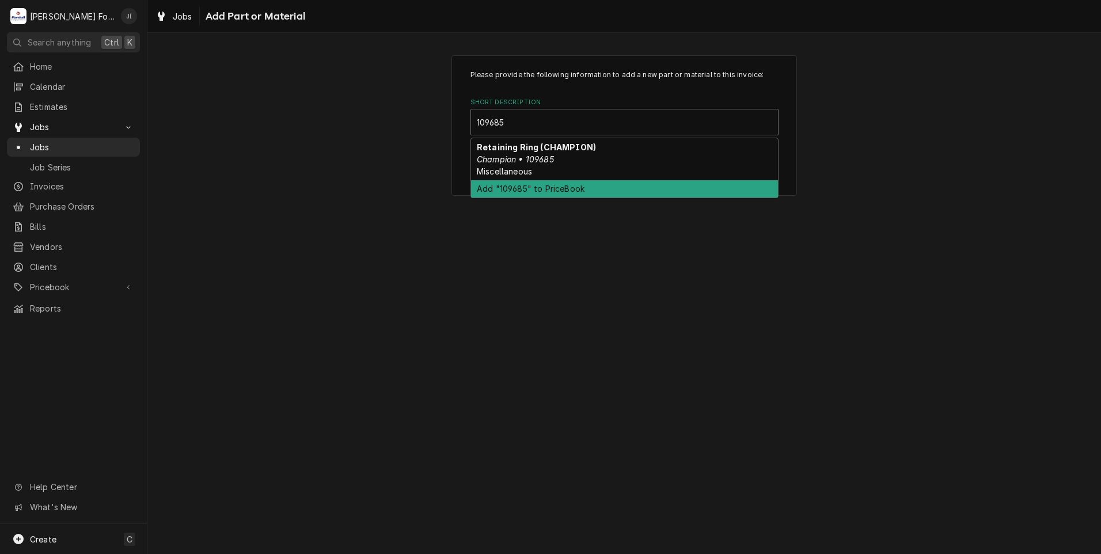
type input "109685"
click at [514, 250] on div "Please provide the following information to add a new part or material to this …" at bounding box center [624, 293] width 954 height 521
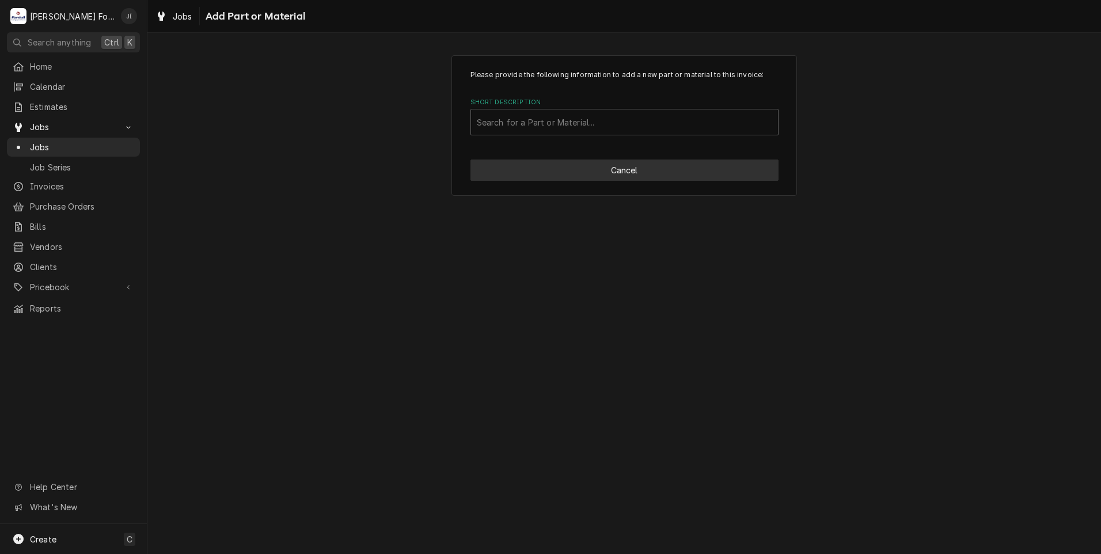
click at [591, 161] on button "Cancel" at bounding box center [625, 170] width 308 height 21
type textarea "x"
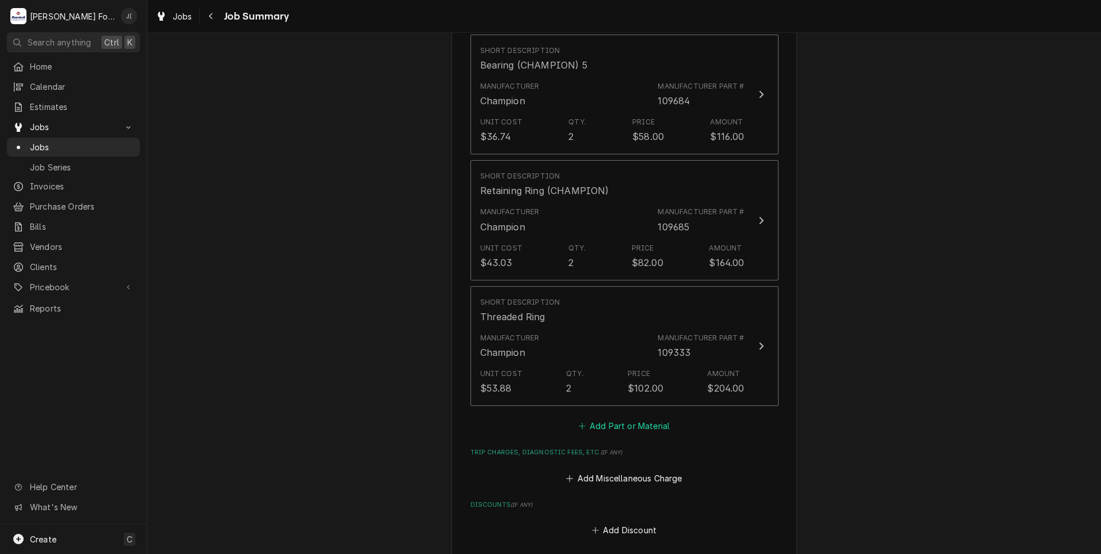
click at [646, 418] on button "Add Part or Material" at bounding box center [623, 426] width 95 height 16
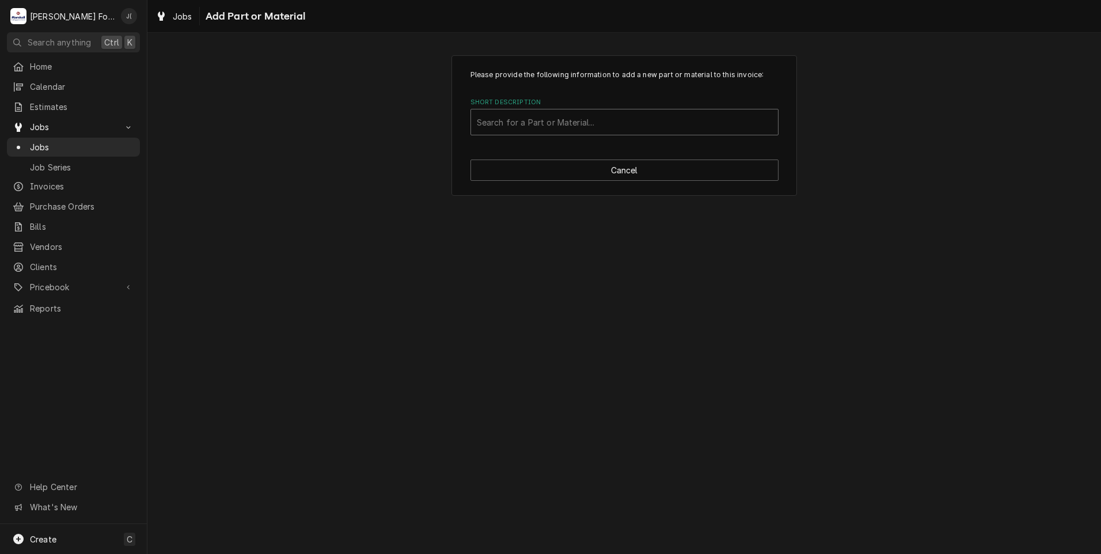
click at [568, 123] on div "Short Description" at bounding box center [624, 122] width 295 height 21
type input "110679"
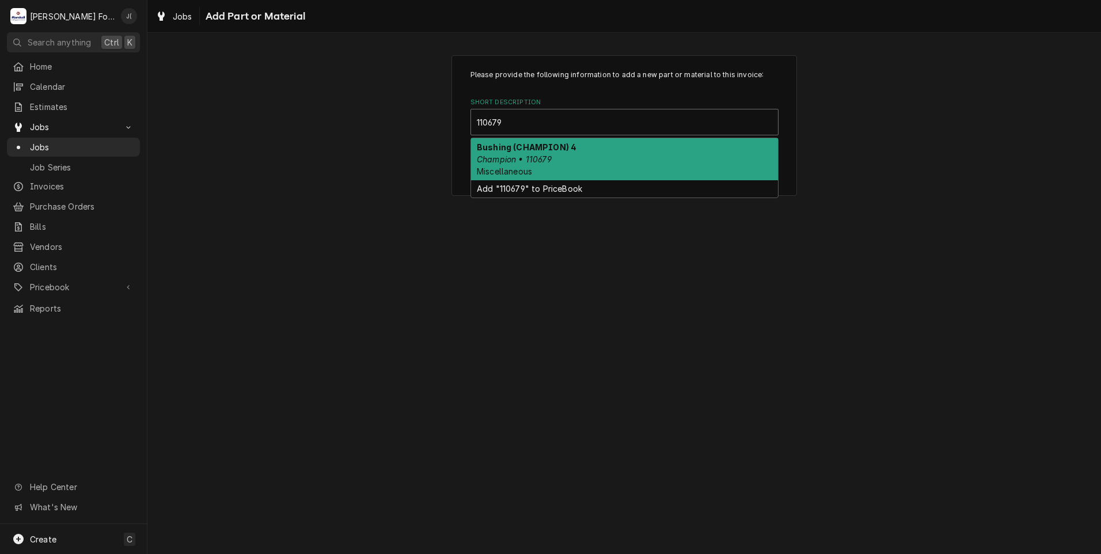
click at [552, 163] on div "Bushing (CHAMPION) 4 Champion • 110679 Miscellaneous" at bounding box center [624, 159] width 307 height 42
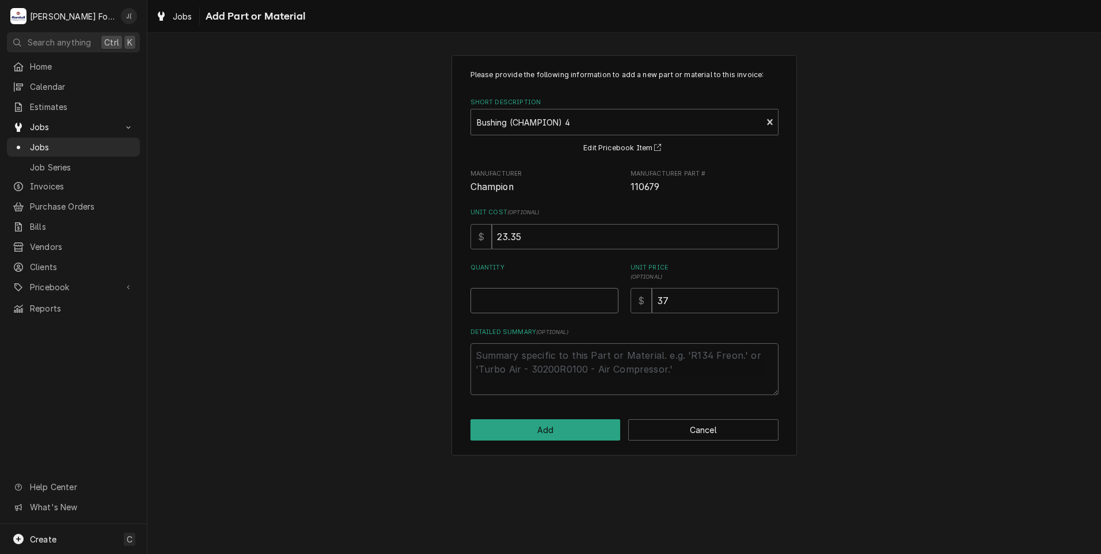
click at [587, 308] on input "Quantity" at bounding box center [545, 300] width 148 height 25
type textarea "x"
type input "4"
click at [567, 433] on button "Add" at bounding box center [546, 429] width 150 height 21
type textarea "x"
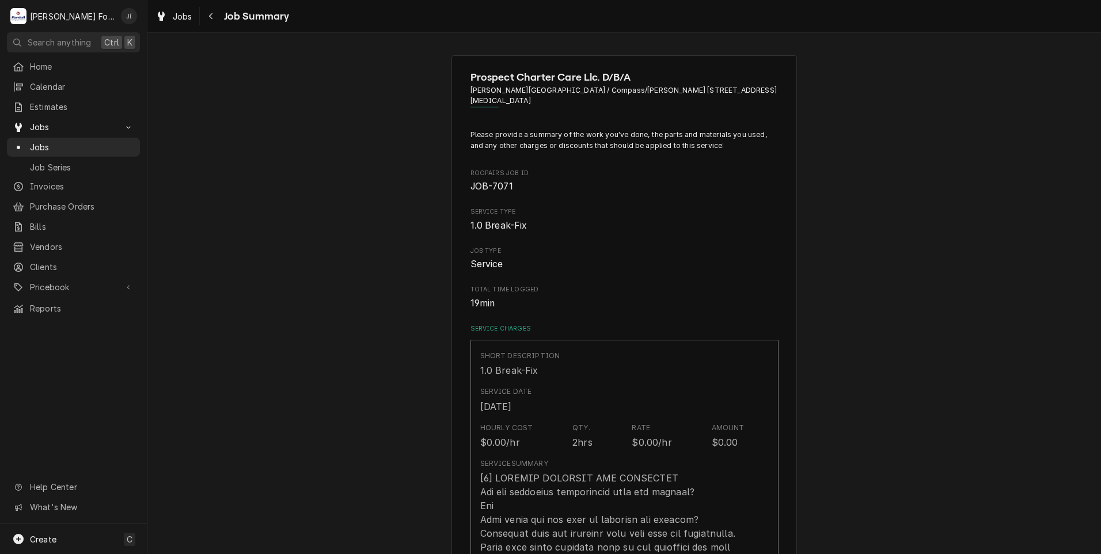
scroll to position [1382, 0]
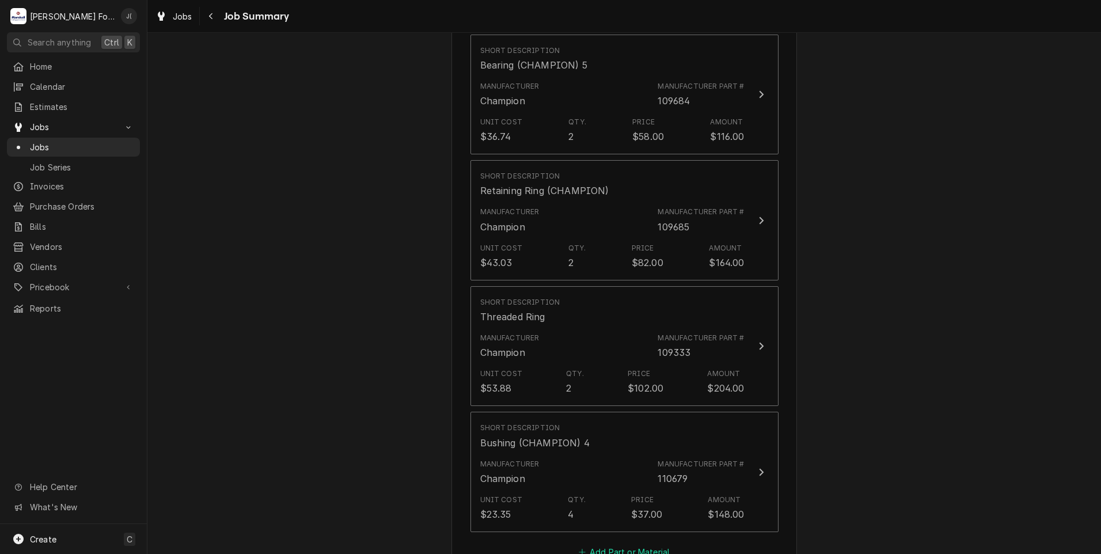
click at [602, 544] on button "Add Part or Material" at bounding box center [623, 552] width 95 height 16
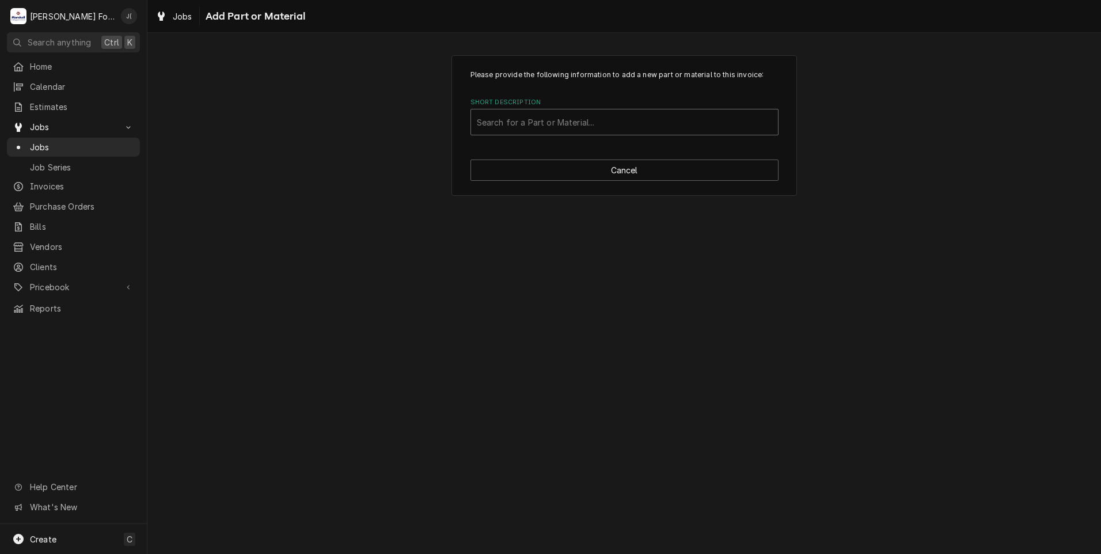
click at [584, 120] on div "Short Description" at bounding box center [624, 122] width 295 height 21
type input "111438"
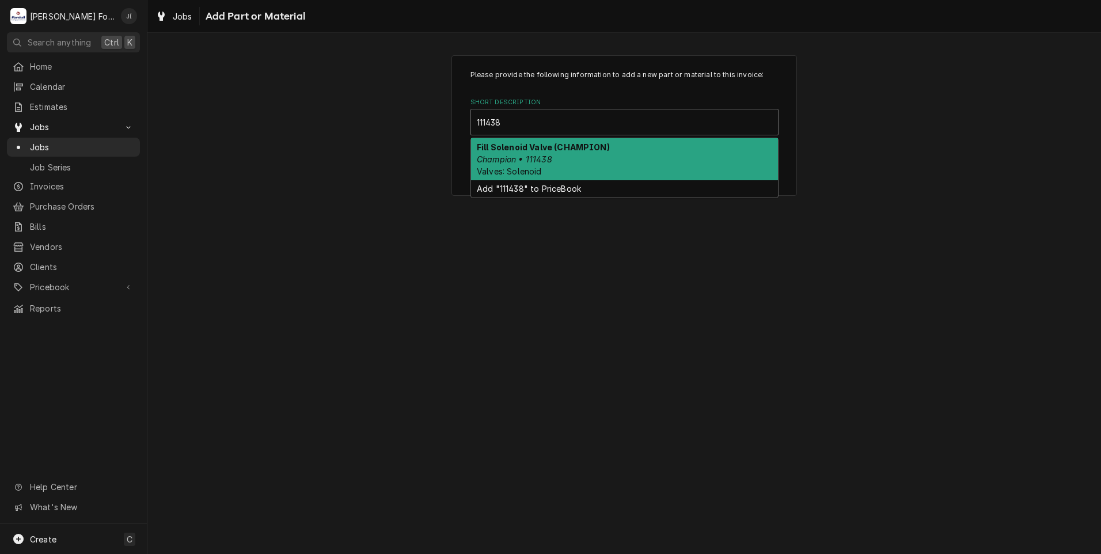
click at [576, 164] on div "Fill Solenoid Valve (CHAMPION) Champion • 111438 Valves: Solenoid" at bounding box center [624, 159] width 307 height 42
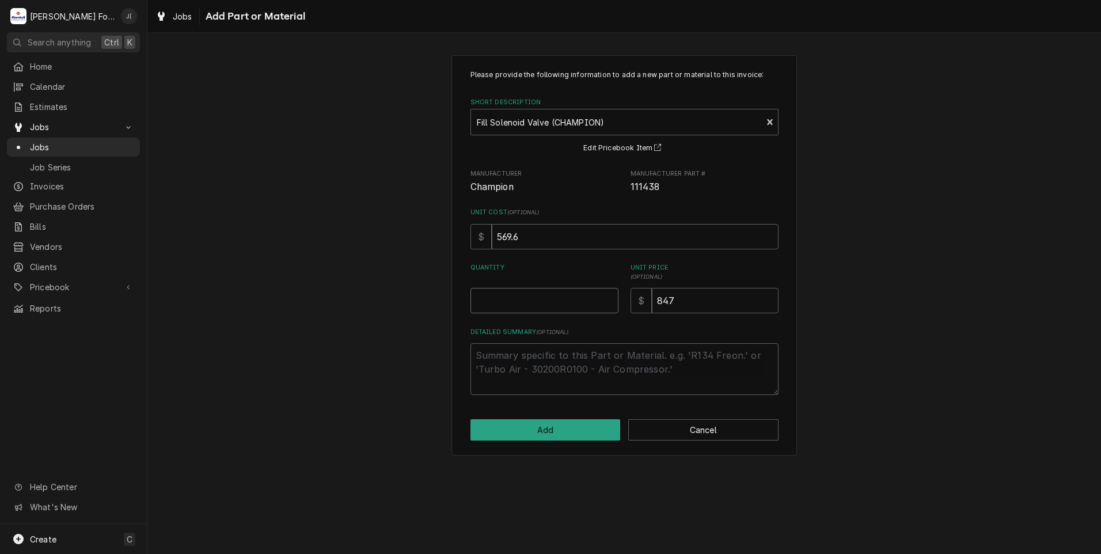
click at [560, 295] on input "Quantity" at bounding box center [545, 300] width 148 height 25
type textarea "x"
type input "1"
click at [578, 430] on button "Add" at bounding box center [546, 429] width 150 height 21
type textarea "x"
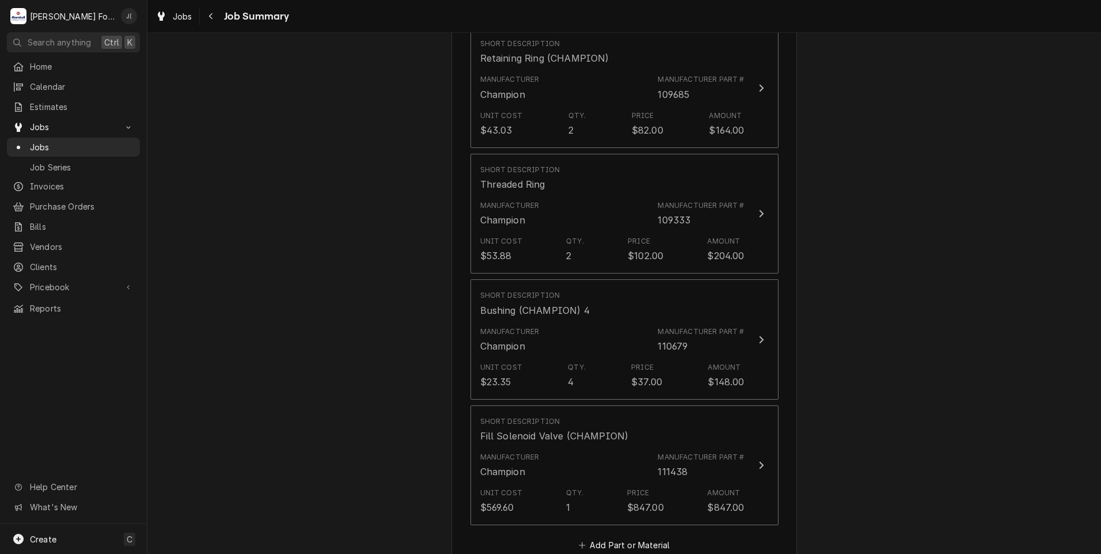
scroll to position [1555, 0]
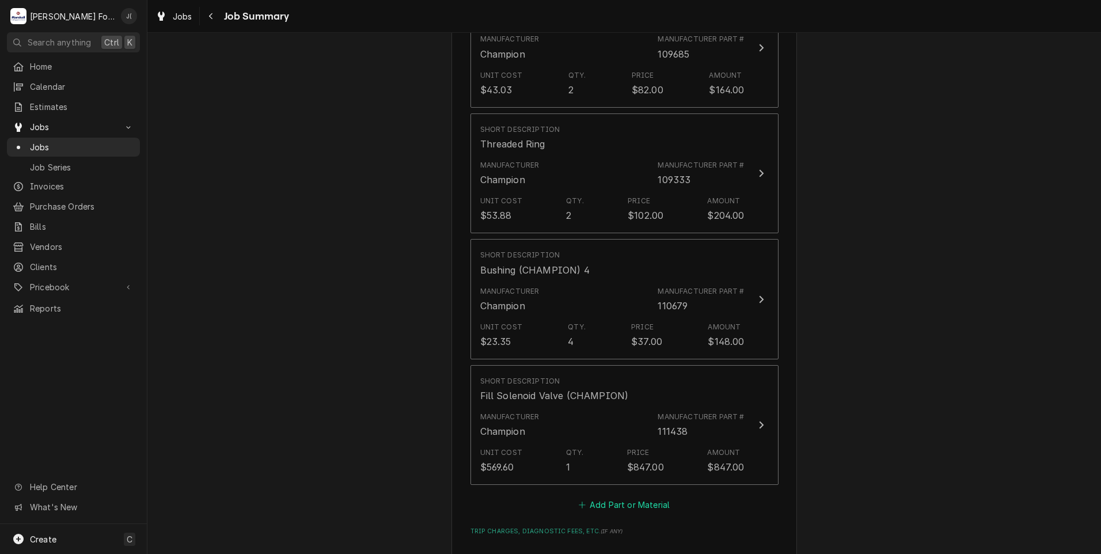
click at [646, 497] on button "Add Part or Material" at bounding box center [623, 505] width 95 height 16
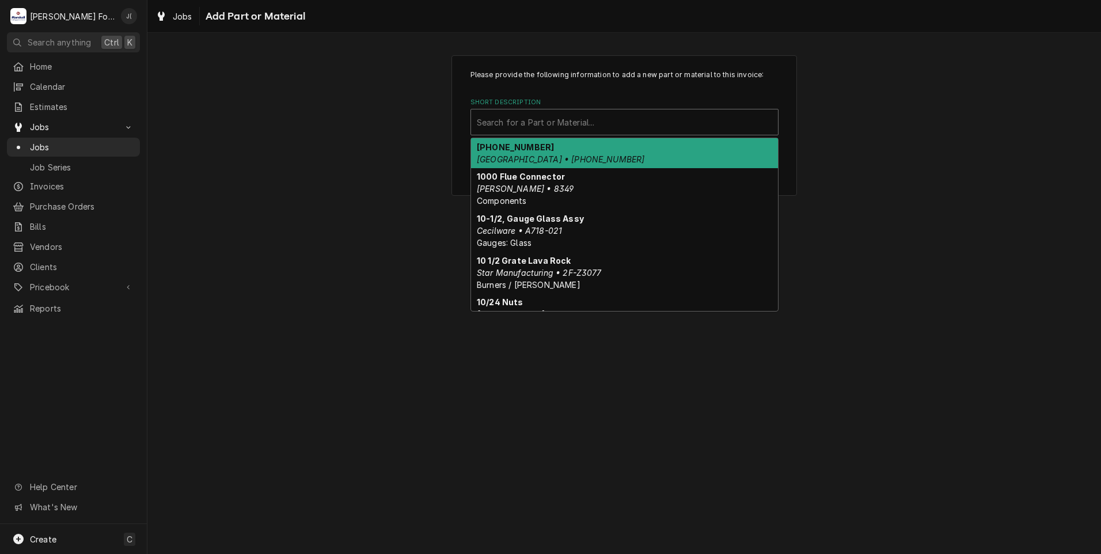
click at [620, 126] on div "Short Description" at bounding box center [624, 122] width 295 height 21
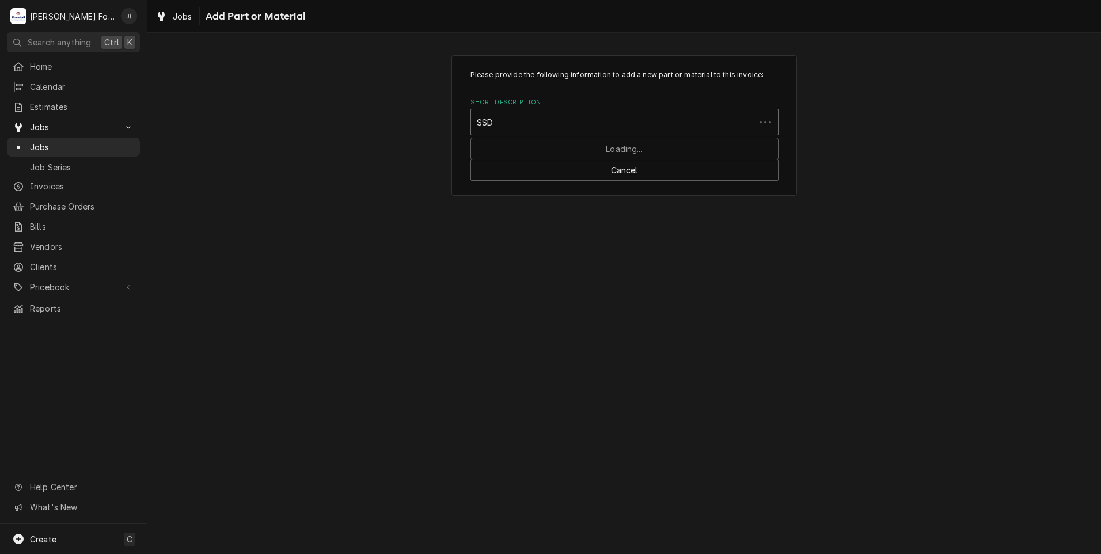
type input "SSDT"
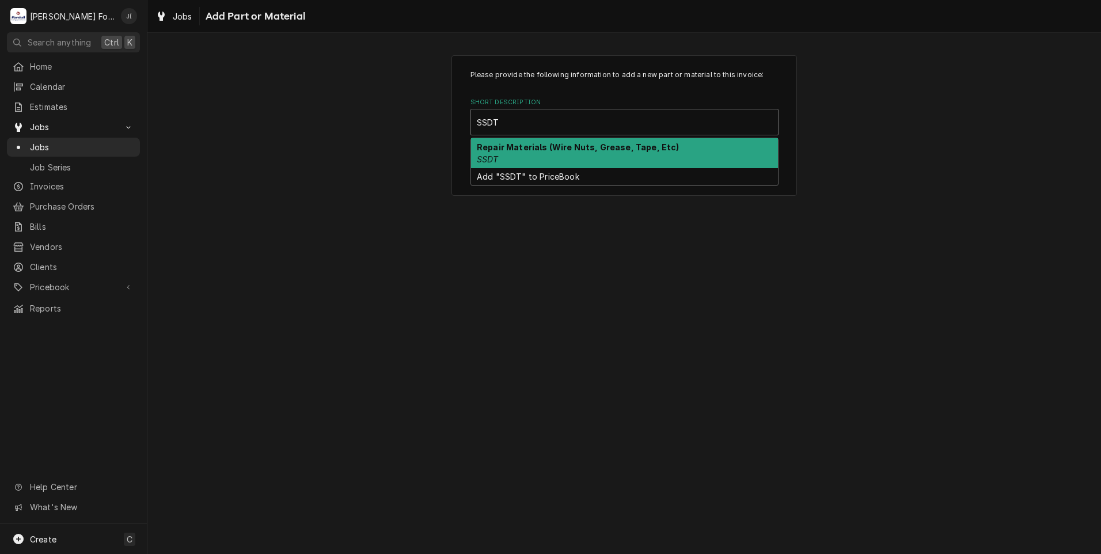
click at [537, 160] on div "Repair Materials (Wire Nuts, Grease, Tape, Etc) SSDT" at bounding box center [624, 153] width 307 height 30
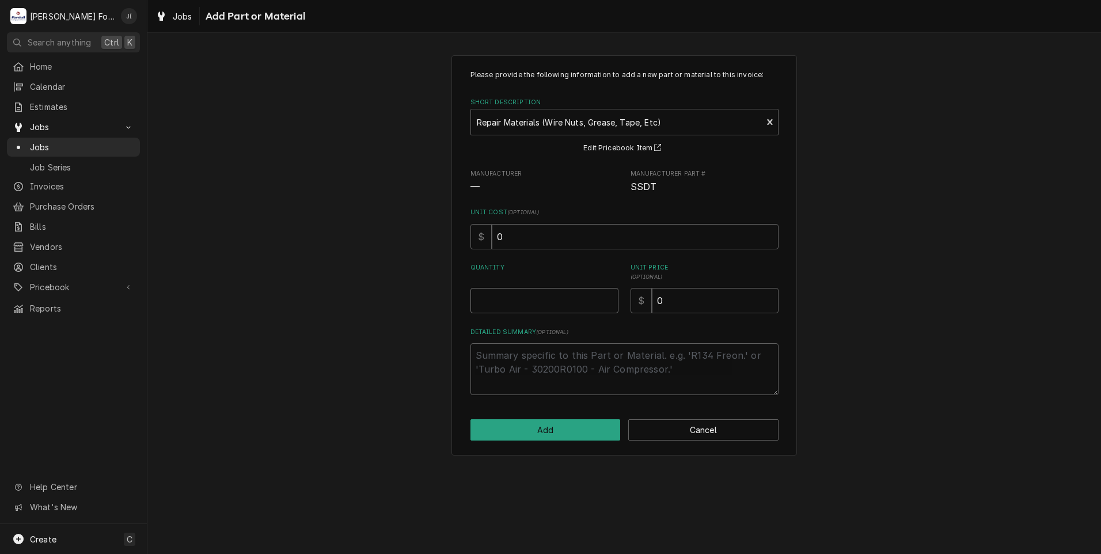
click at [568, 304] on input "Quantity" at bounding box center [545, 300] width 148 height 25
type textarea "x"
type input "1"
type textarea "x"
type input "2"
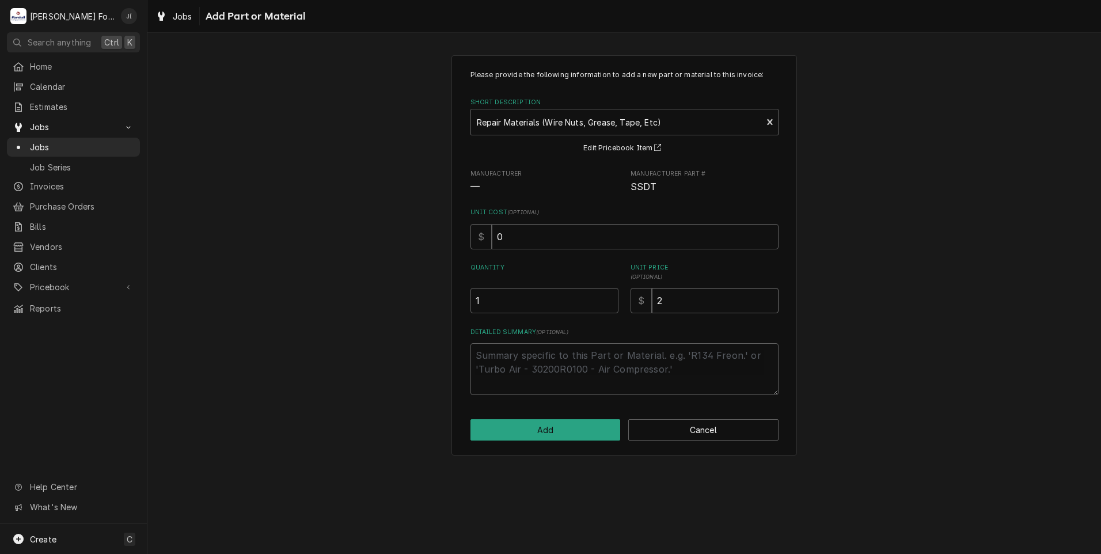
click at [676, 302] on input "2" at bounding box center [715, 300] width 127 height 25
type textarea "x"
type input "20"
click at [571, 434] on button "Add" at bounding box center [546, 429] width 150 height 21
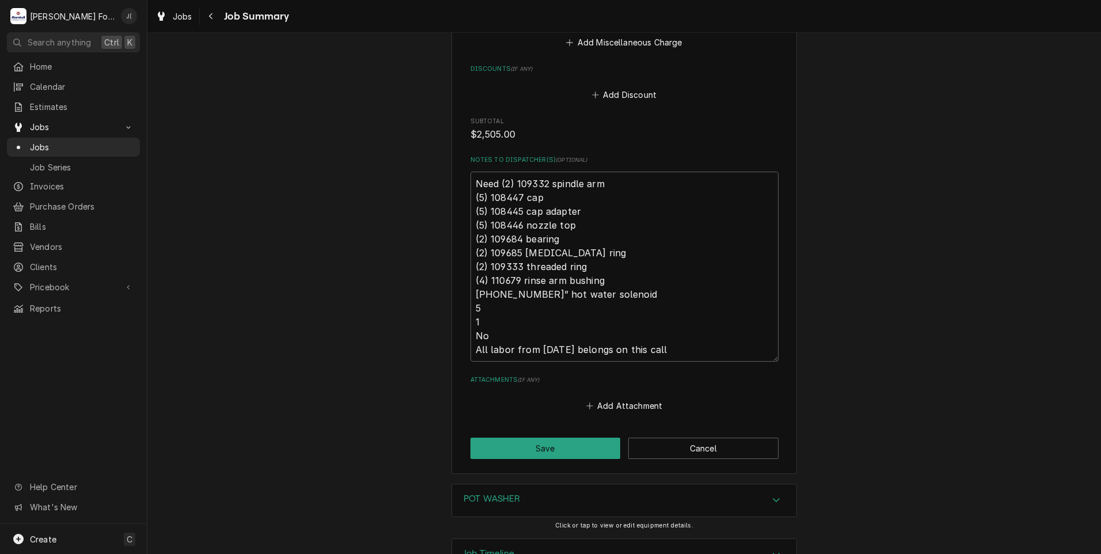
scroll to position [2220, 0]
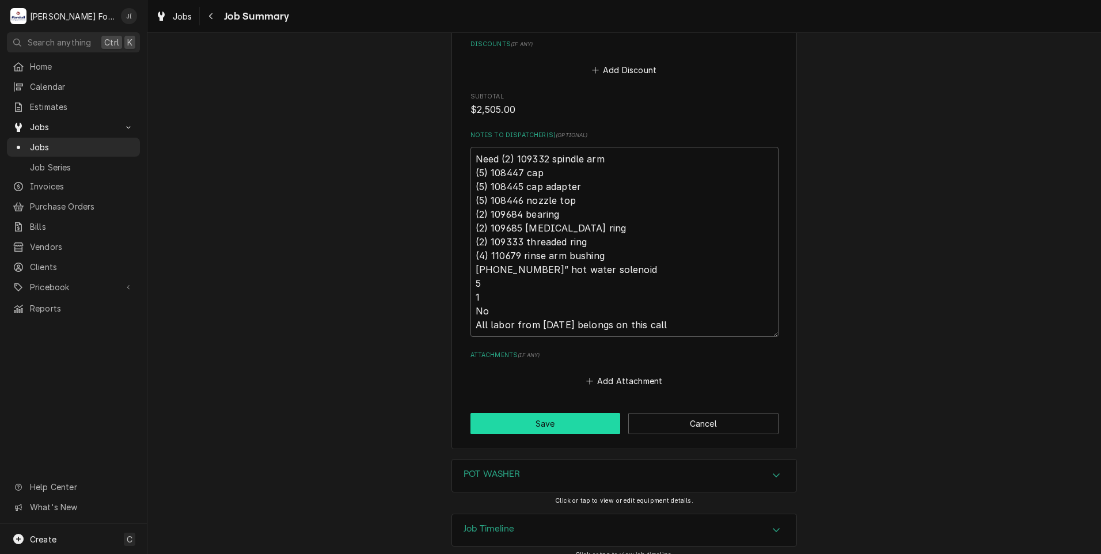
click at [527, 415] on button "Save" at bounding box center [546, 423] width 150 height 21
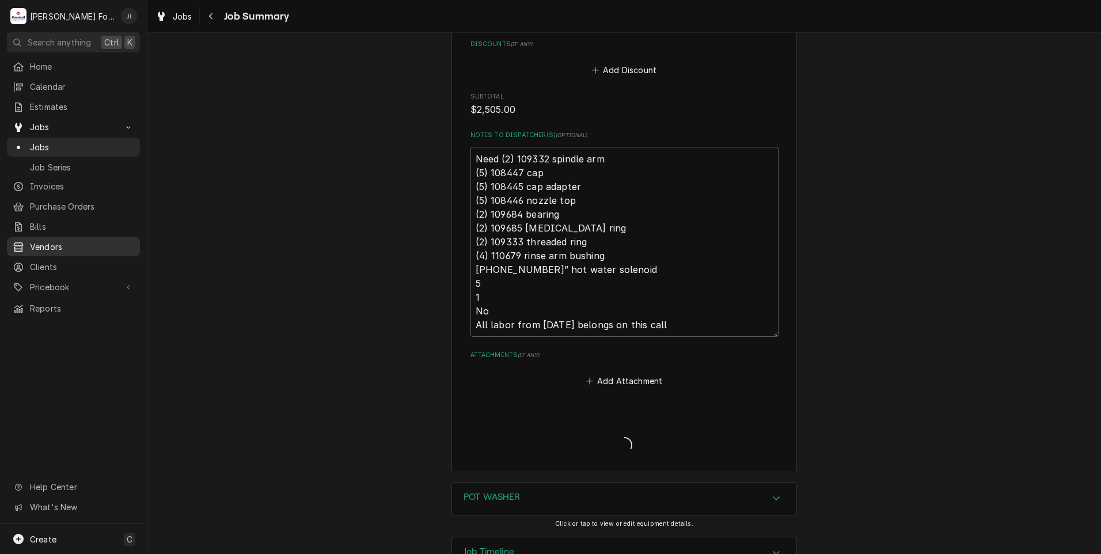
type textarea "x"
